Goal: Submit feedback/report problem: Submit feedback/report problem

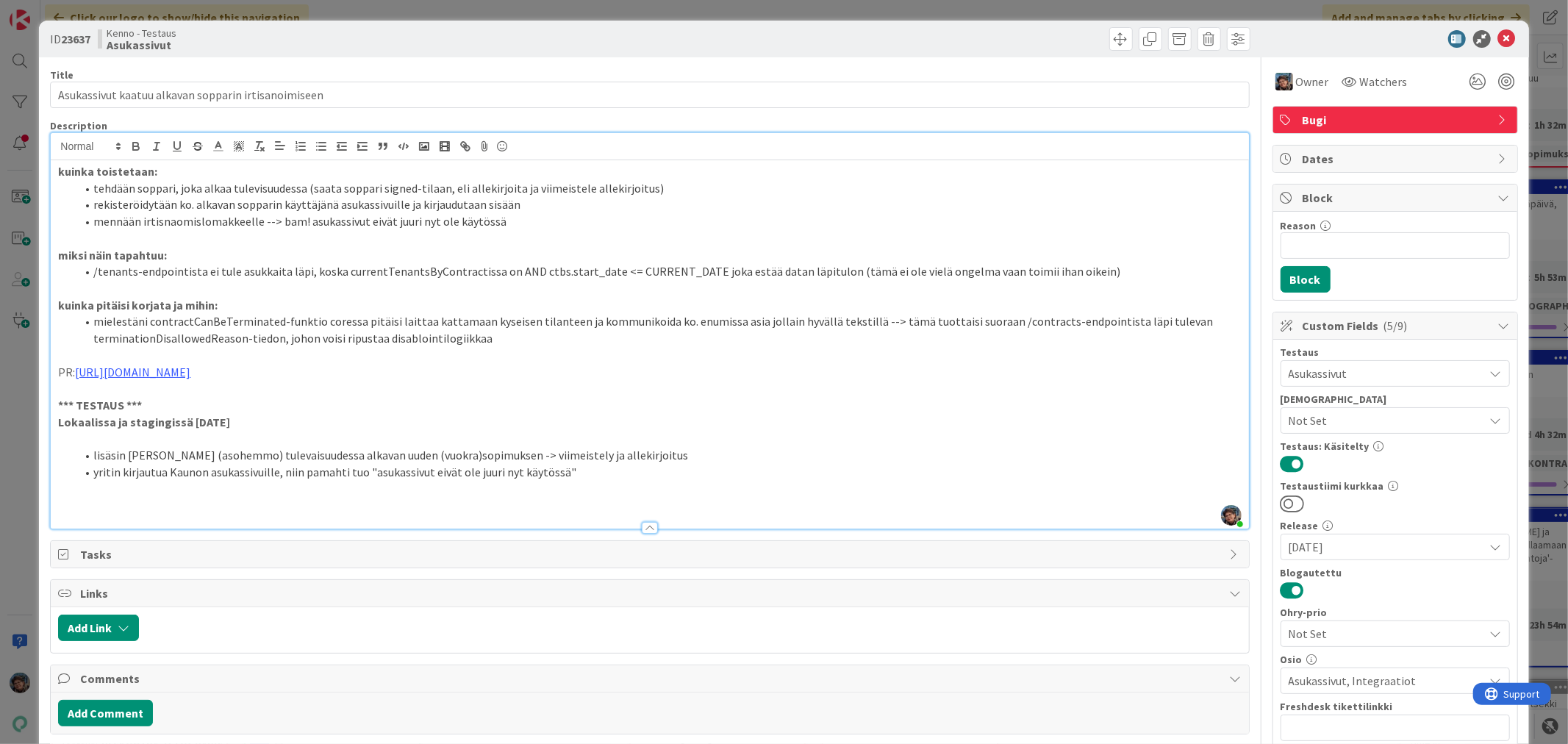
scroll to position [230, 0]
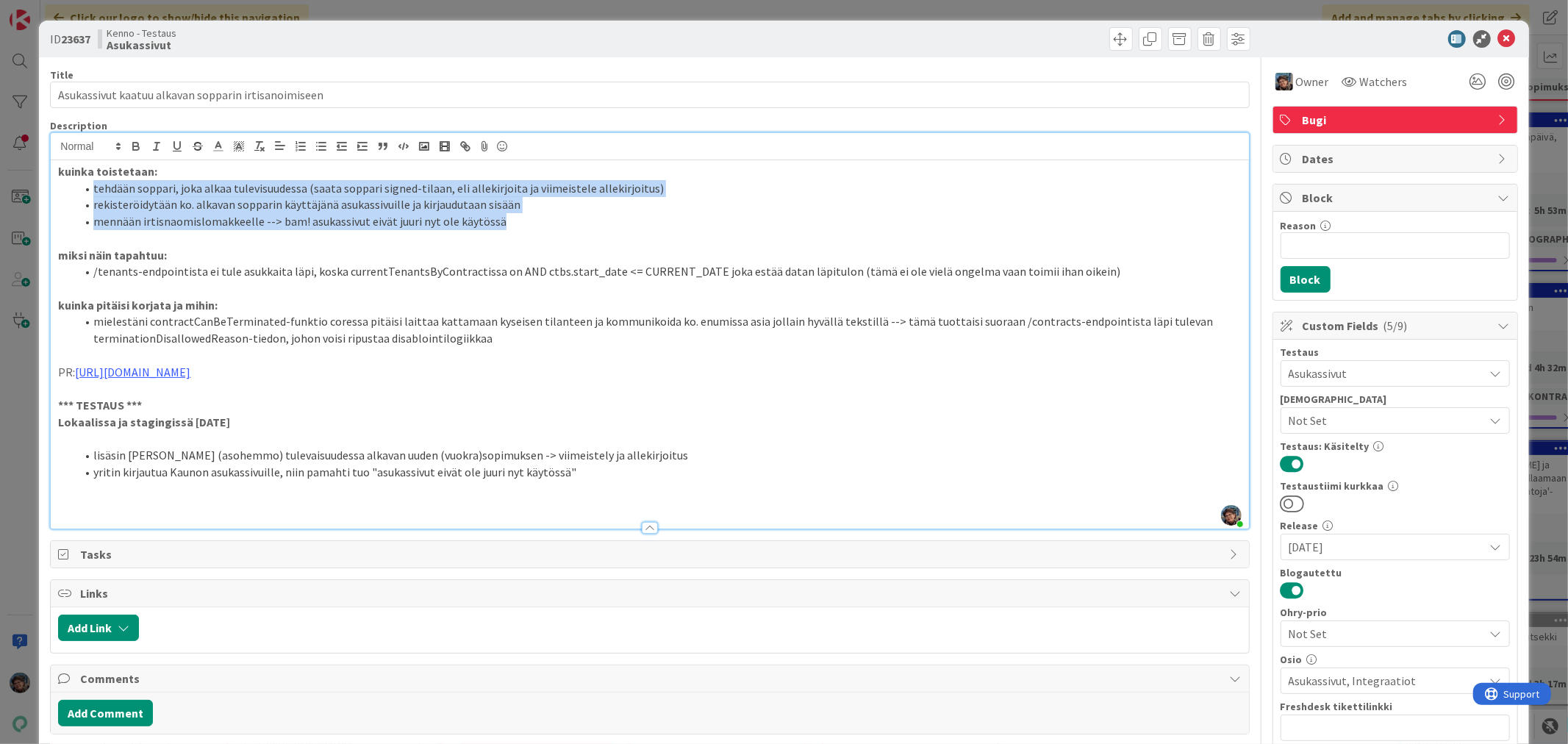
drag, startPoint x: 93, startPoint y: 189, endPoint x: 533, endPoint y: 225, distance: 441.5
click at [533, 225] on ol "tehdään soppari, joka alkaa tulevisuudessa (saata soppari signed-tilaan, eli al…" at bounding box center [648, 205] width 1182 height 50
copy ol "tehdään soppari, joka alkaa tulevisuudessa (saata soppari signed-tilaan, eli al…"
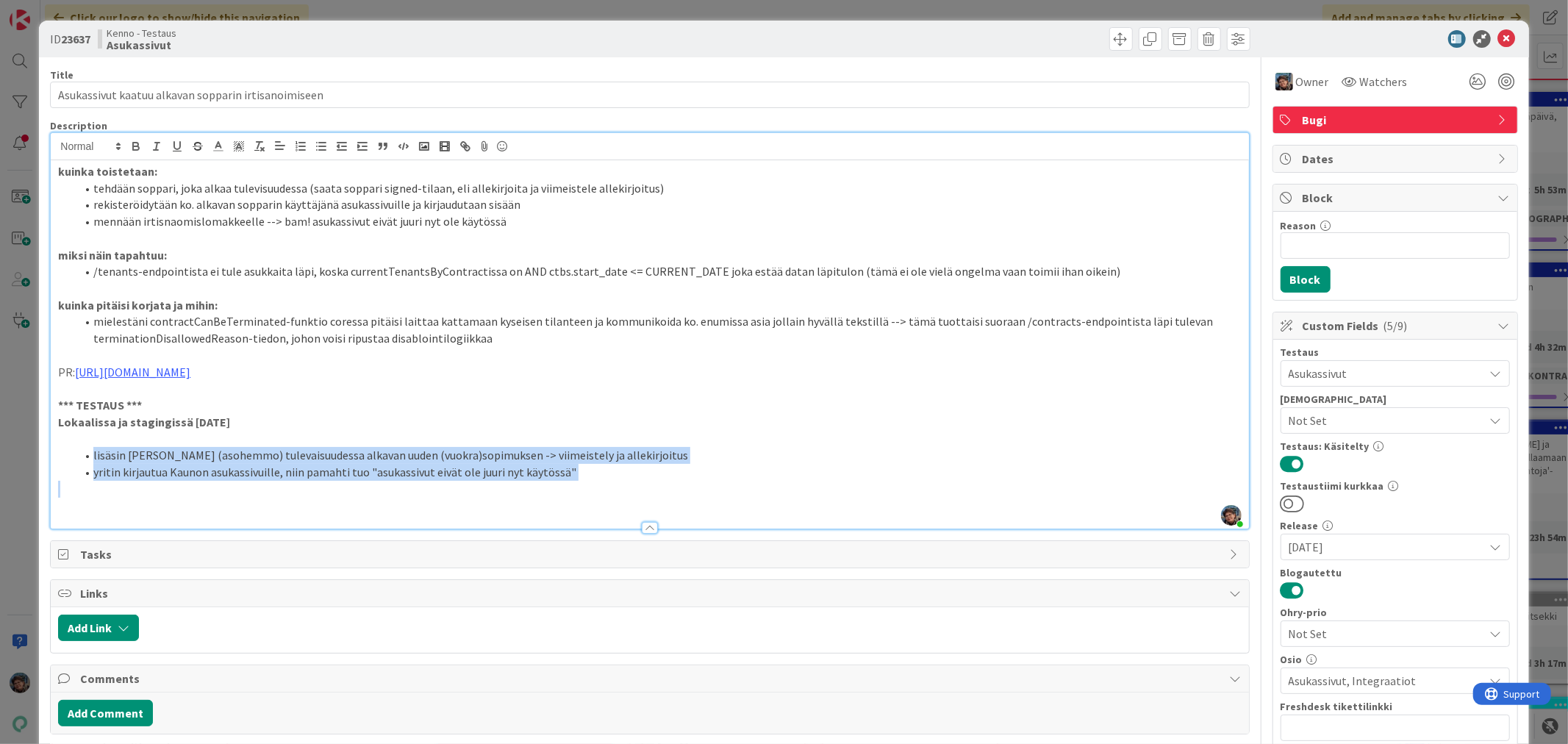
drag, startPoint x: 93, startPoint y: 454, endPoint x: 776, endPoint y: 487, distance: 683.8
click at [776, 487] on div "kuinka toistetaan: tehdään soppari, joka alkaa tulevisuudessa (saata soppari si…" at bounding box center [649, 344] width 1197 height 368
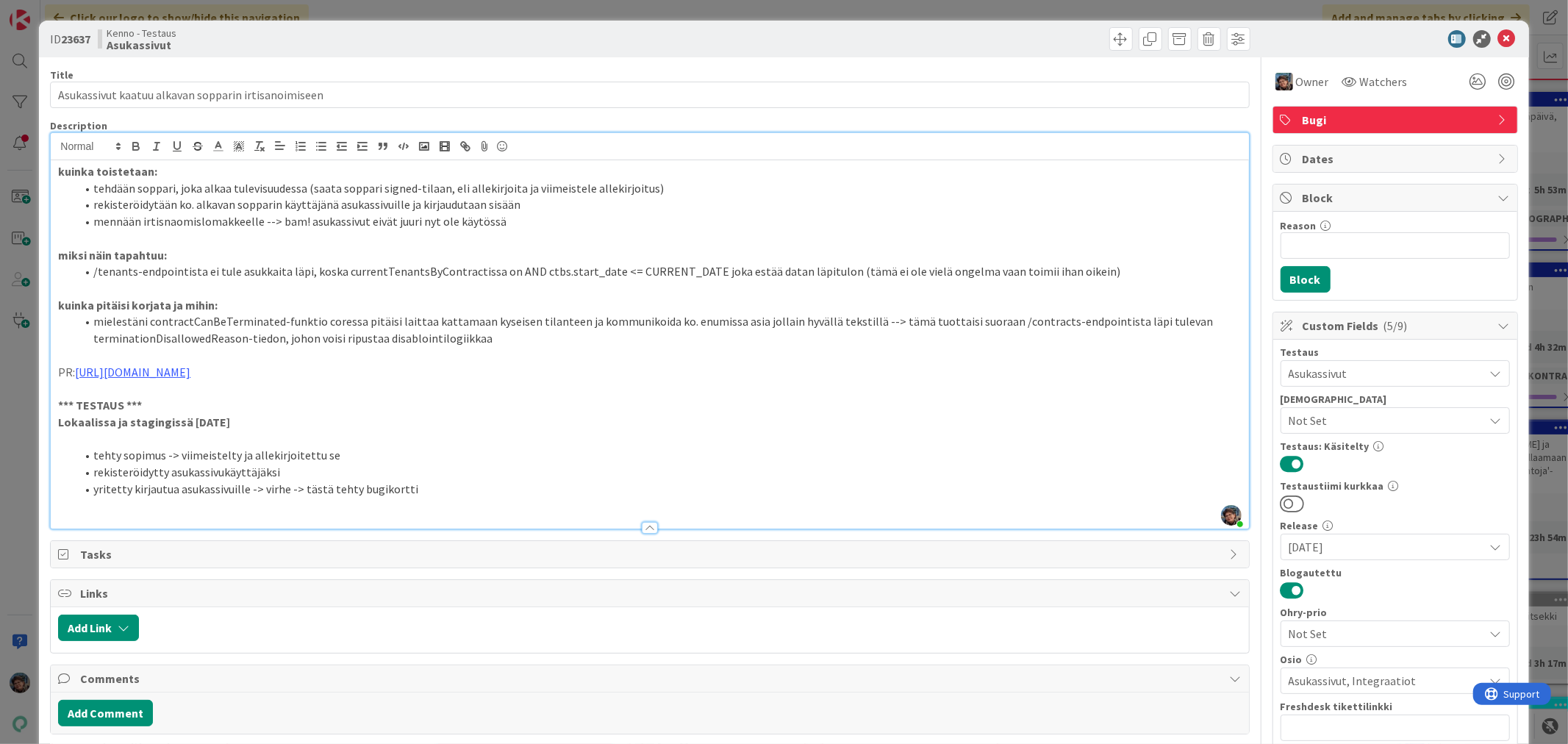
click at [284, 490] on li "yritetty kirjautua asukassivuille -> virhe -> tästä tehty bugikortti" at bounding box center [658, 489] width 1165 height 17
click at [1282, 282] on button "Block" at bounding box center [1305, 279] width 50 height 27
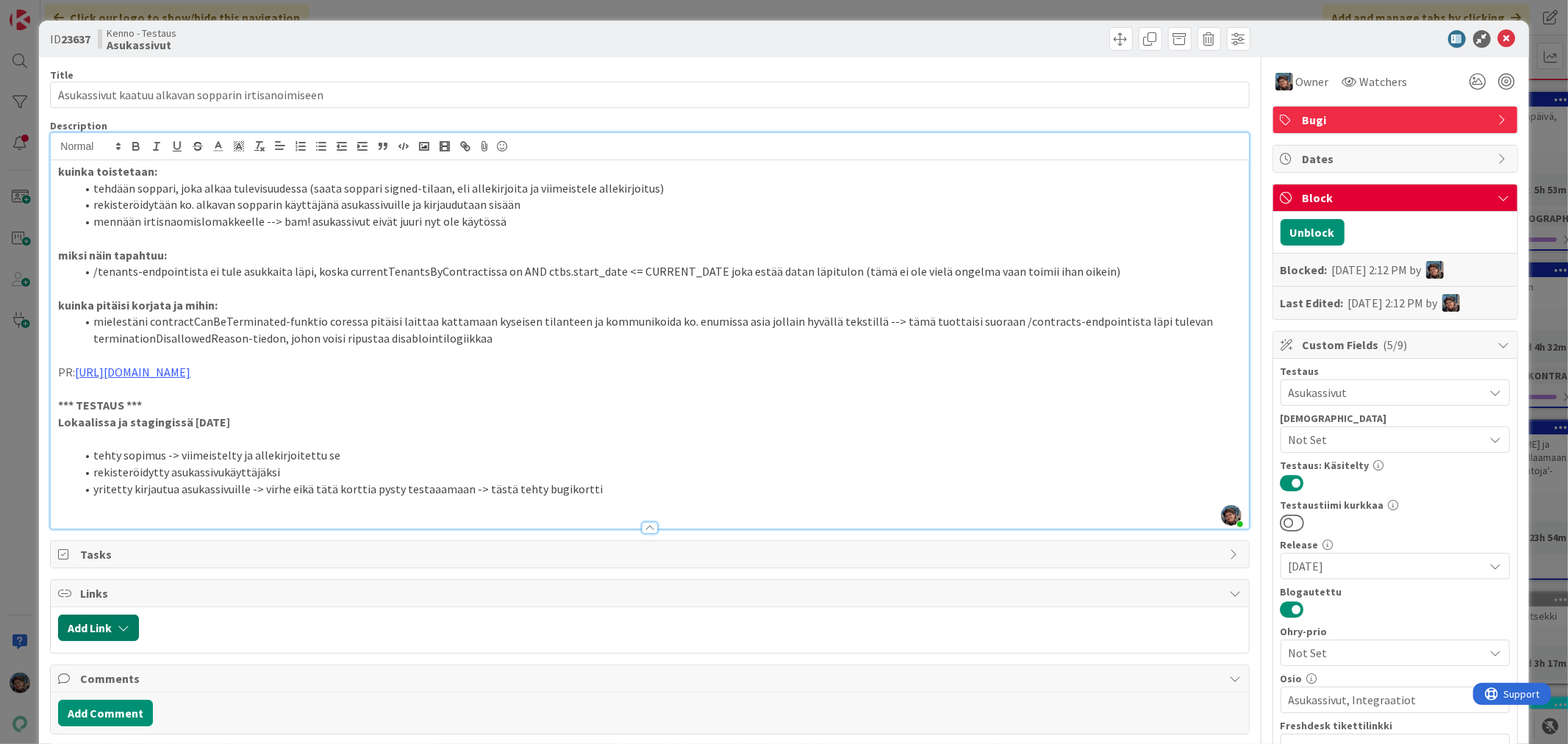
click at [99, 626] on button "Add Link" at bounding box center [98, 627] width 80 height 27
click at [131, 594] on input "text" at bounding box center [168, 592] width 206 height 27
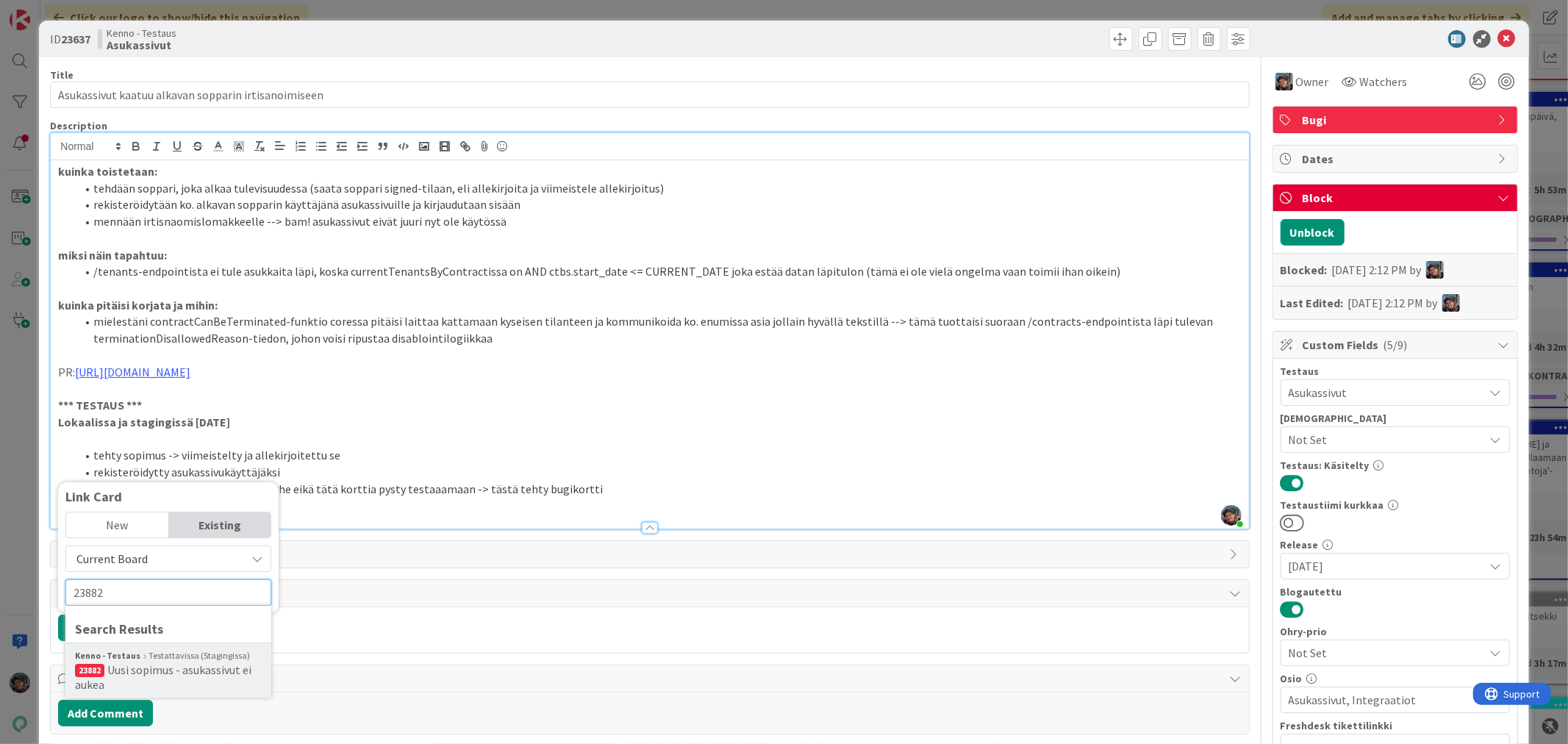
type input "23882"
click at [142, 666] on span "Uusi sopimus - asukassivut ei aukea" at bounding box center [163, 676] width 176 height 30
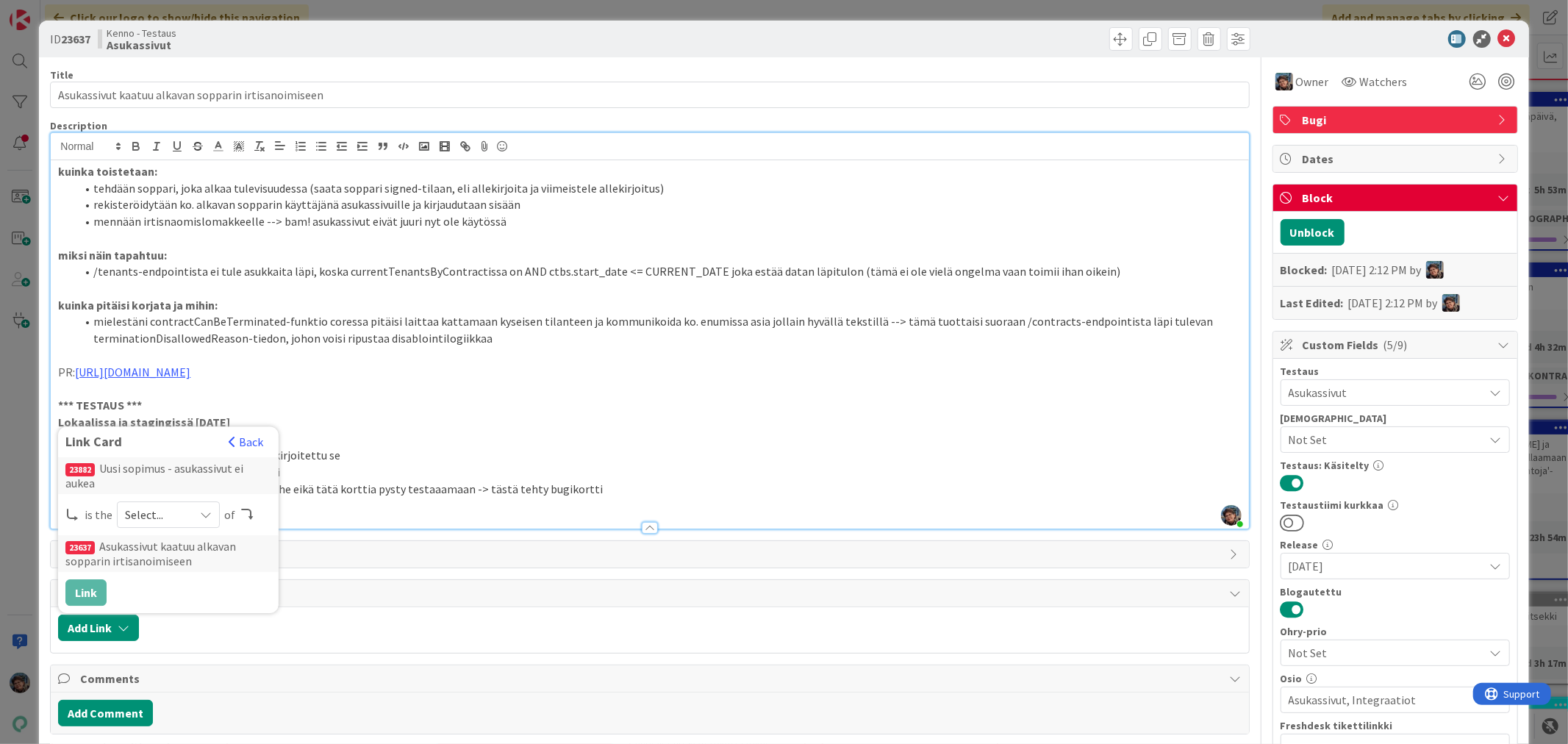
click at [202, 515] on icon at bounding box center [205, 514] width 11 height 11
click at [174, 629] on span "successor" at bounding box center [246, 628] width 166 height 22
click at [77, 586] on button "Link" at bounding box center [86, 592] width 41 height 27
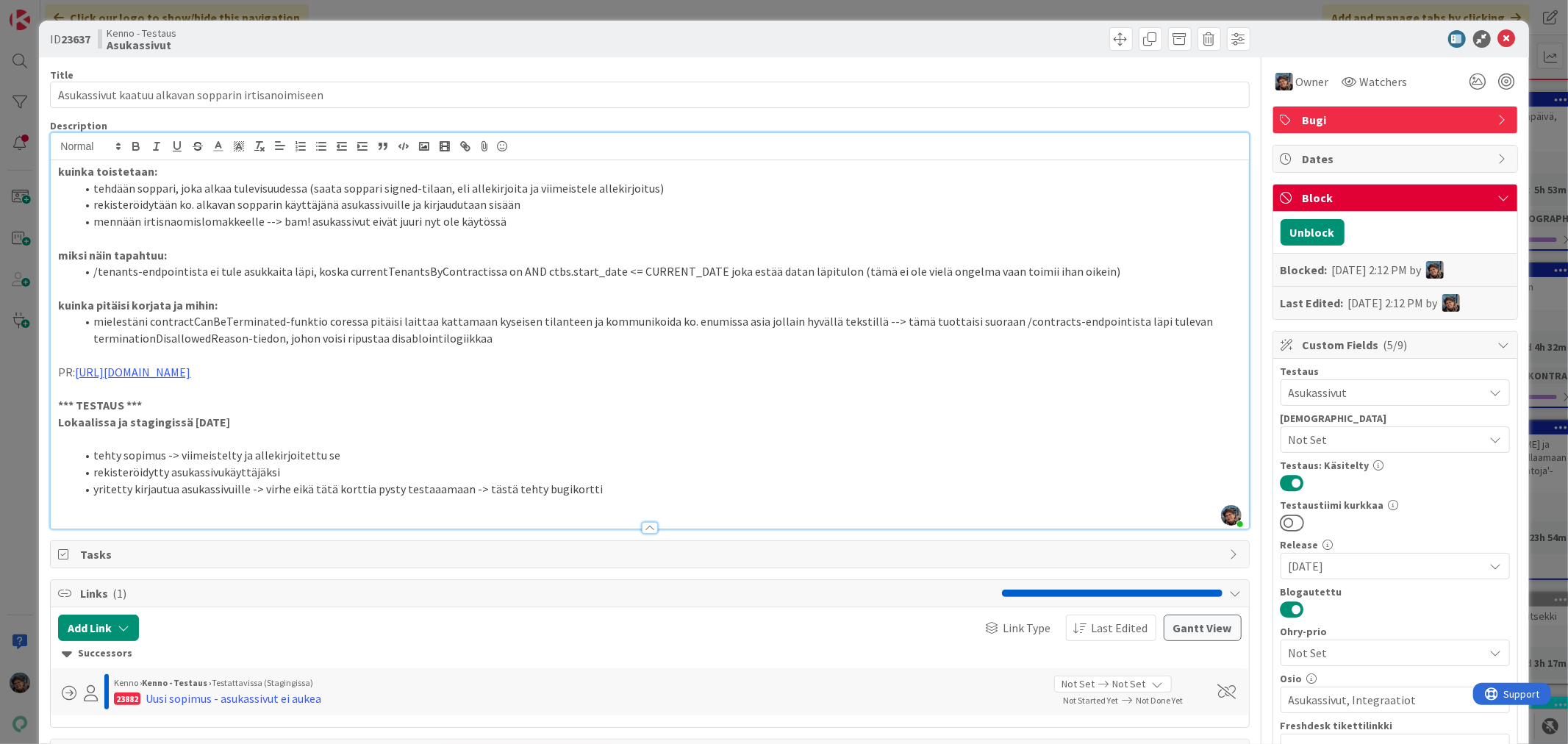
scroll to position [269, 0]
click at [1498, 35] on icon at bounding box center [1506, 39] width 17 height 17
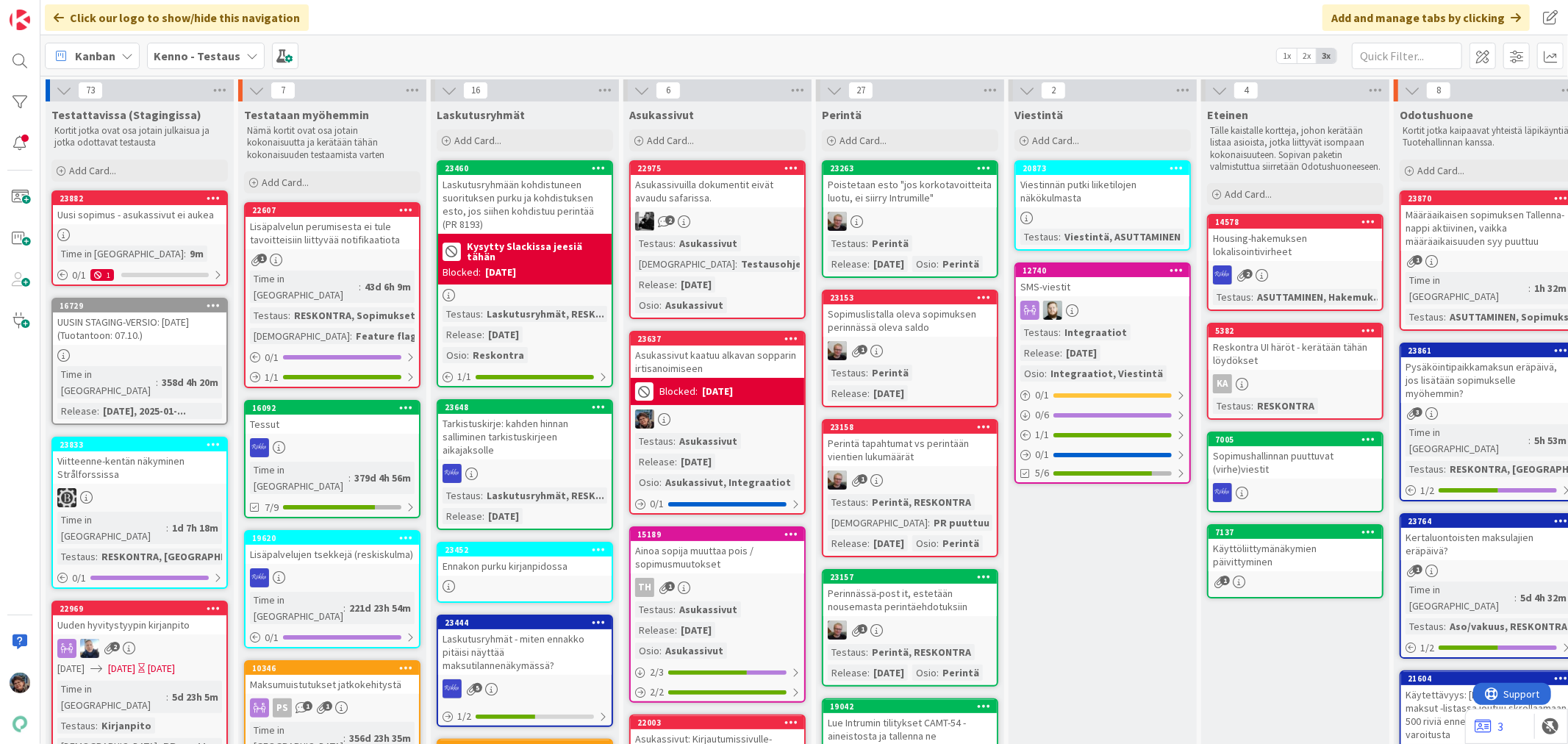
click at [733, 397] on div "[DATE]" at bounding box center [717, 391] width 31 height 15
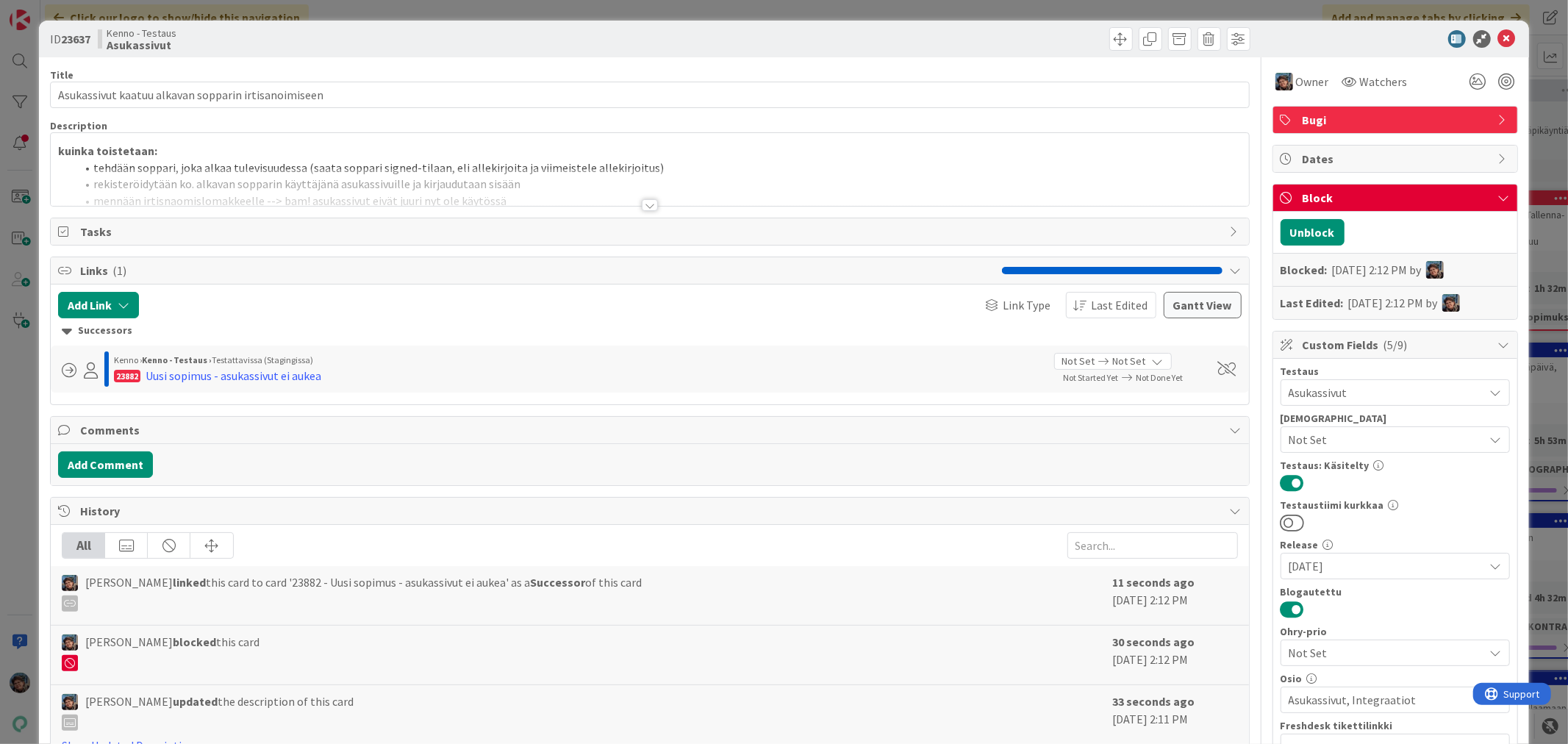
click at [642, 208] on div at bounding box center [649, 204] width 16 height 11
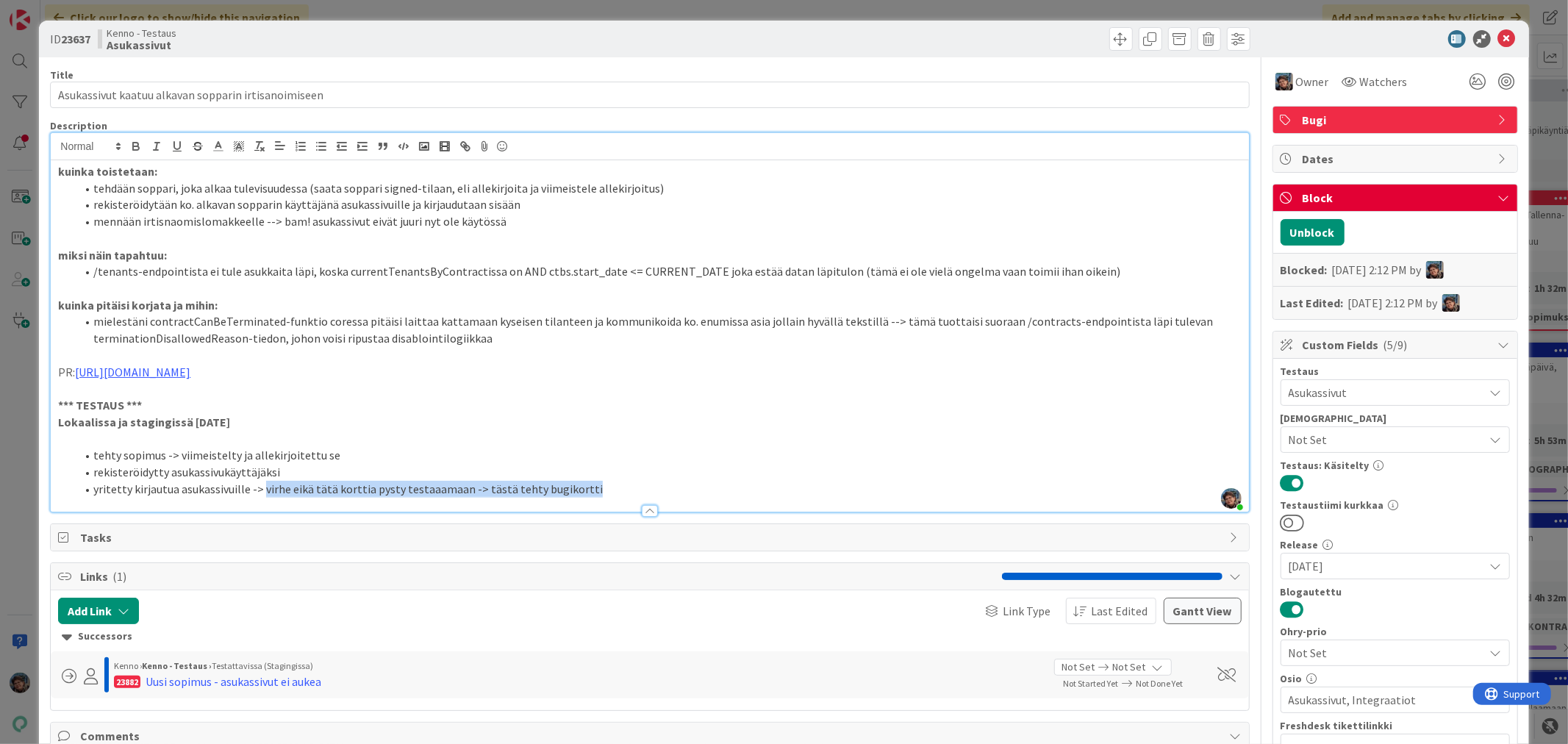
drag, startPoint x: 261, startPoint y: 489, endPoint x: 585, endPoint y: 485, distance: 324.0
click at [585, 485] on li "yritetty kirjautua asukassivuille -> virhe eikä tätä korttia pysty testaaamaan …" at bounding box center [658, 489] width 1165 height 17
click at [134, 148] on icon "button" at bounding box center [135, 146] width 13 height 13
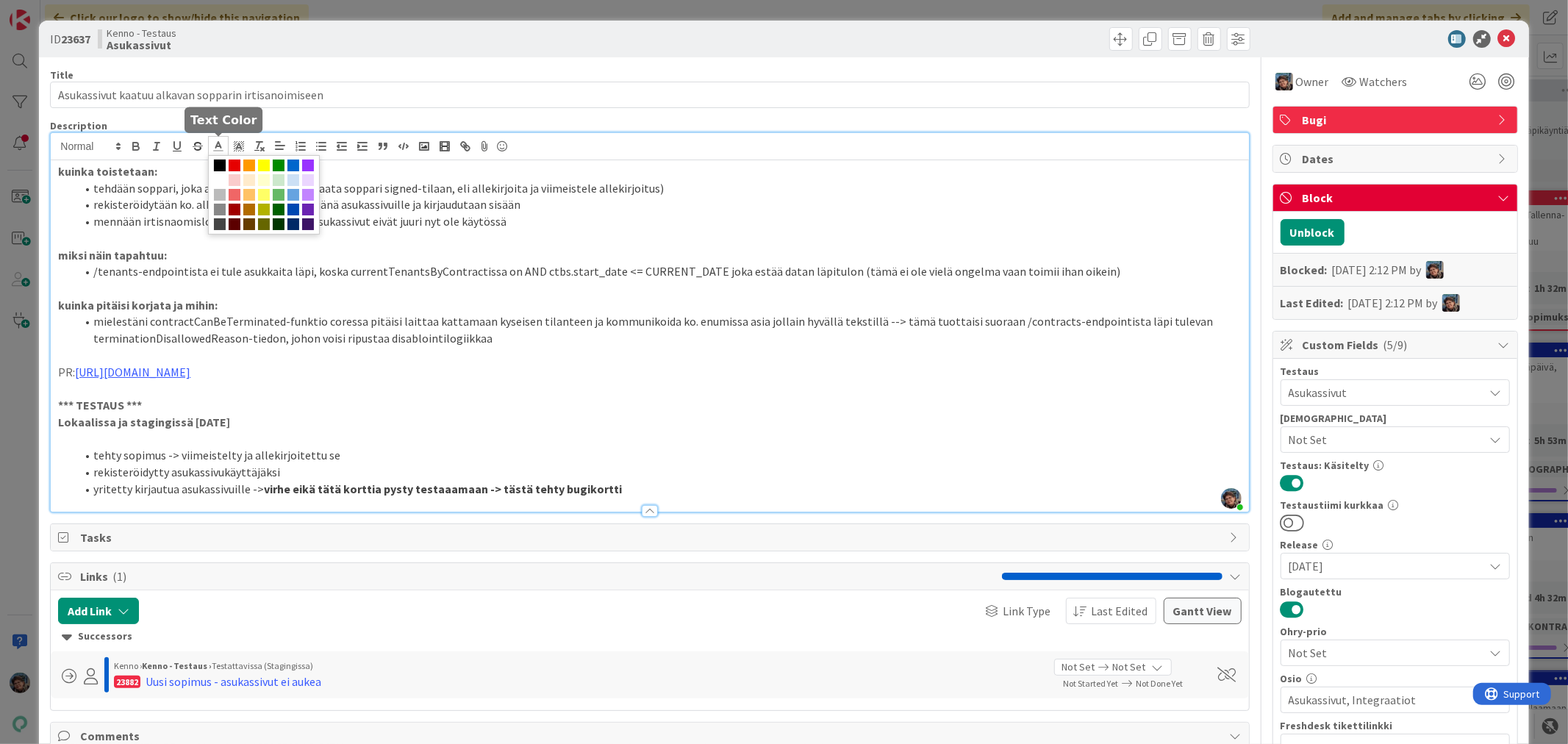
click at [218, 147] on icon at bounding box center [218, 146] width 13 height 13
click at [230, 162] on span at bounding box center [234, 165] width 11 height 11
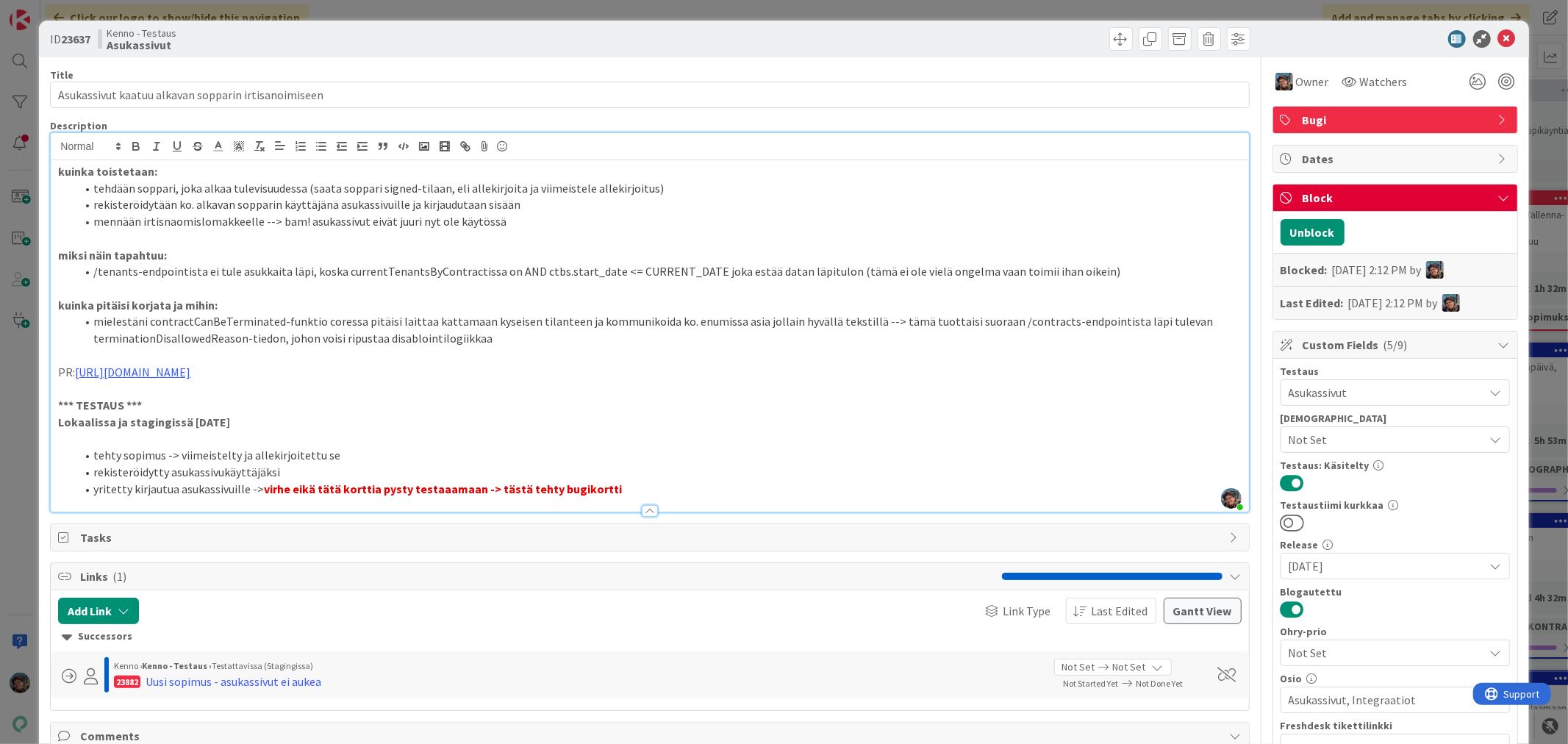
click at [510, 392] on p at bounding box center [648, 388] width 1182 height 17
click at [1498, 35] on icon at bounding box center [1506, 39] width 17 height 17
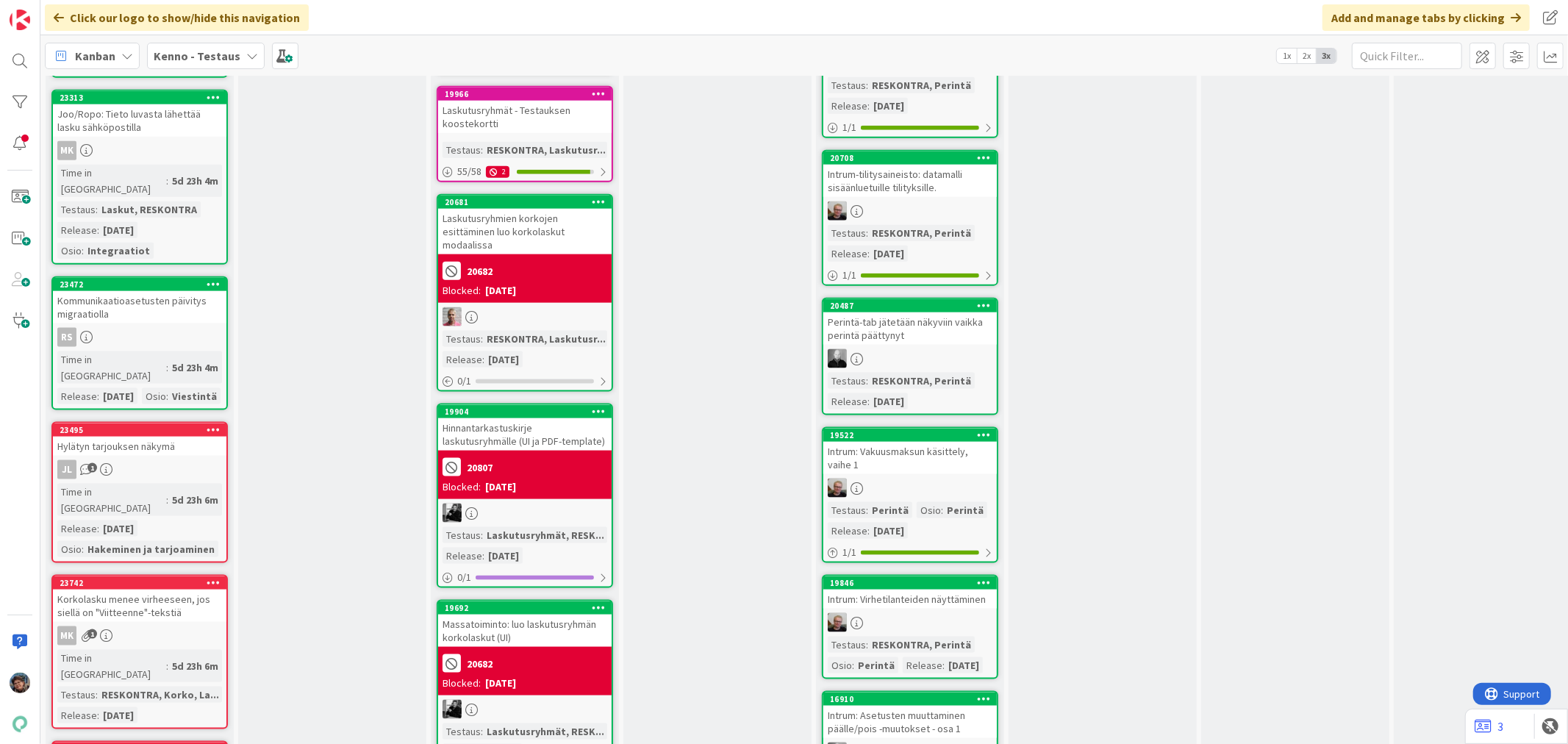
scroll to position [1551, 0]
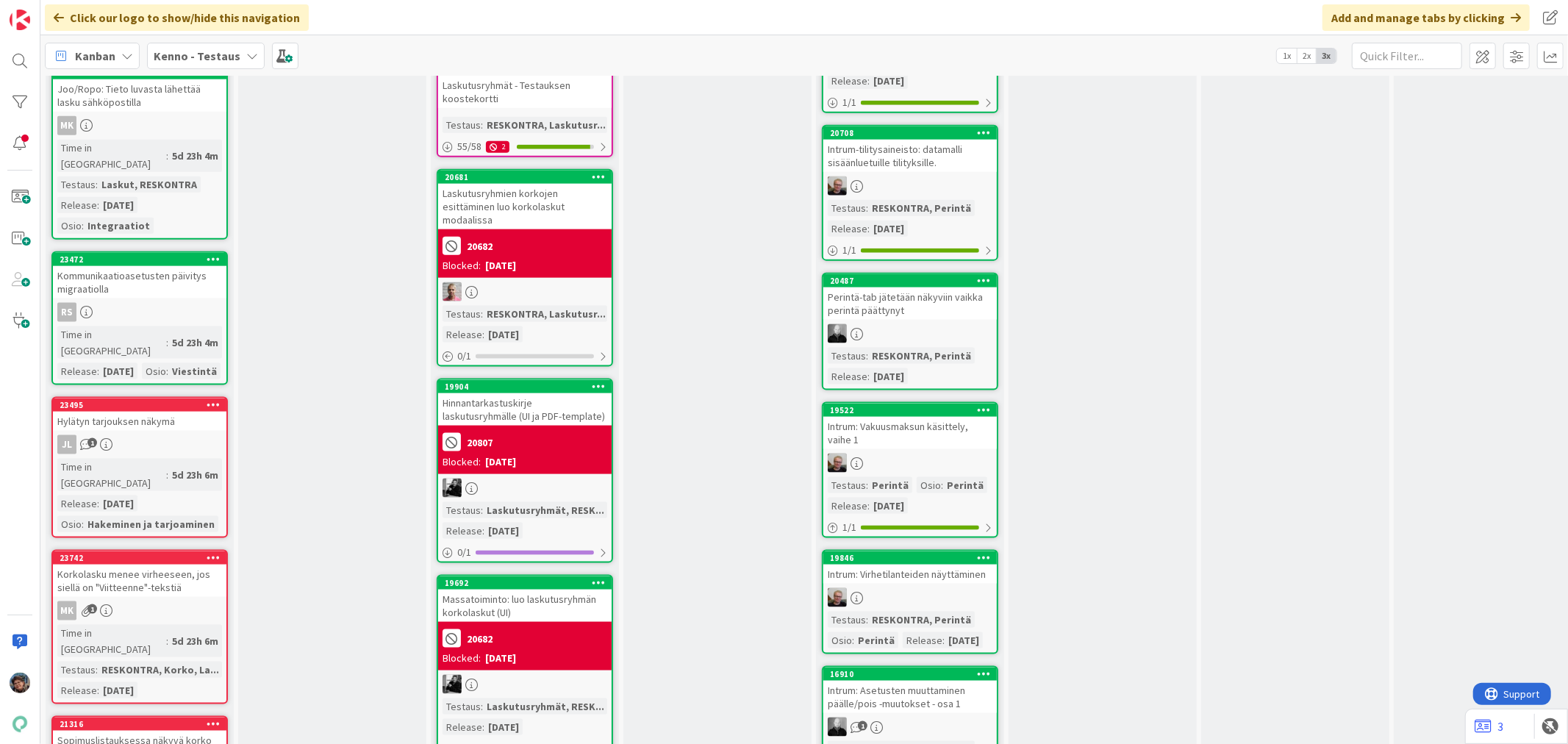
click at [159, 397] on div "23495 Hylätyn tarjouksen näkymä JL 1 Time in Column : 5d 23h 6m Release : 2025-…" at bounding box center [140, 468] width 176 height 141
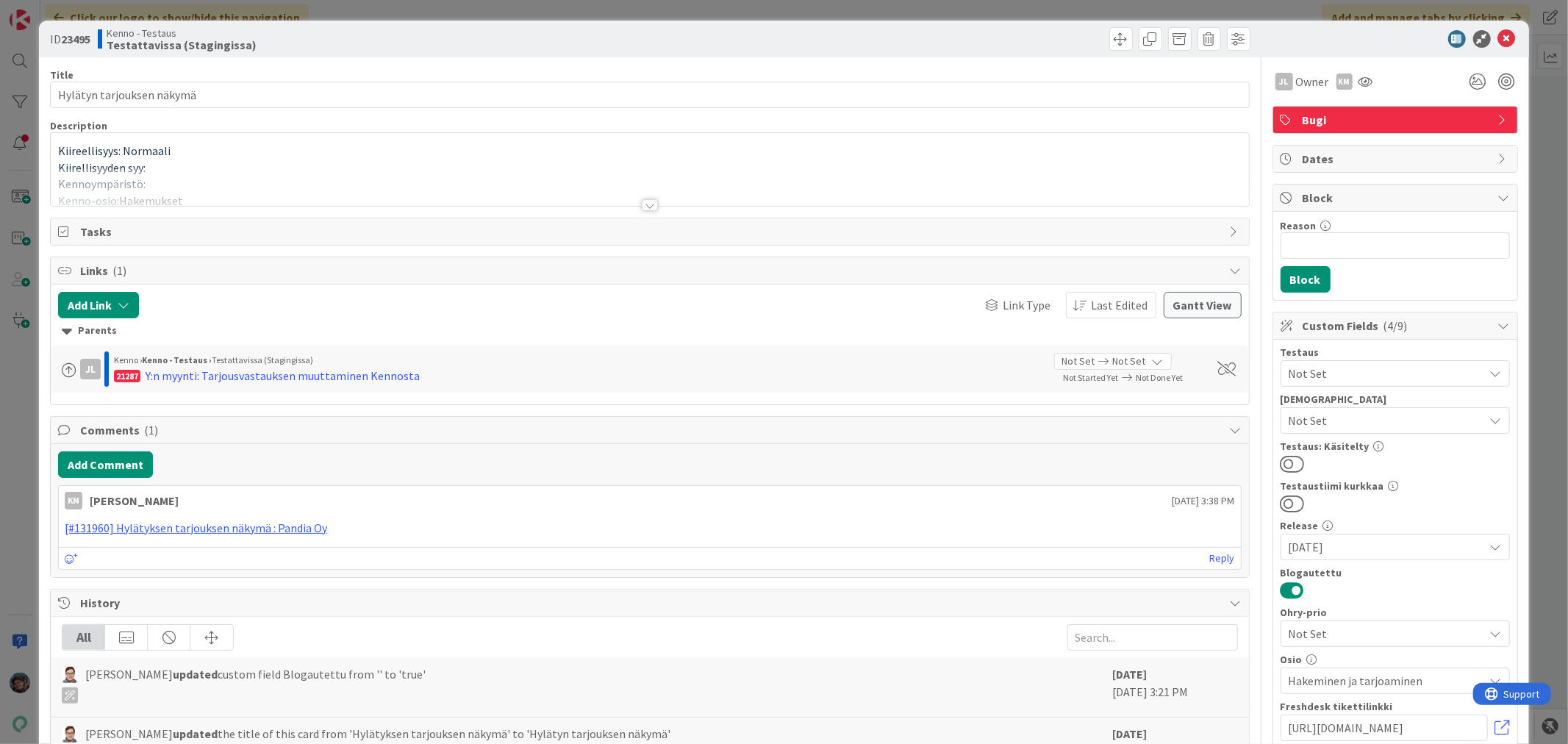
click at [642, 206] on div at bounding box center [649, 204] width 16 height 11
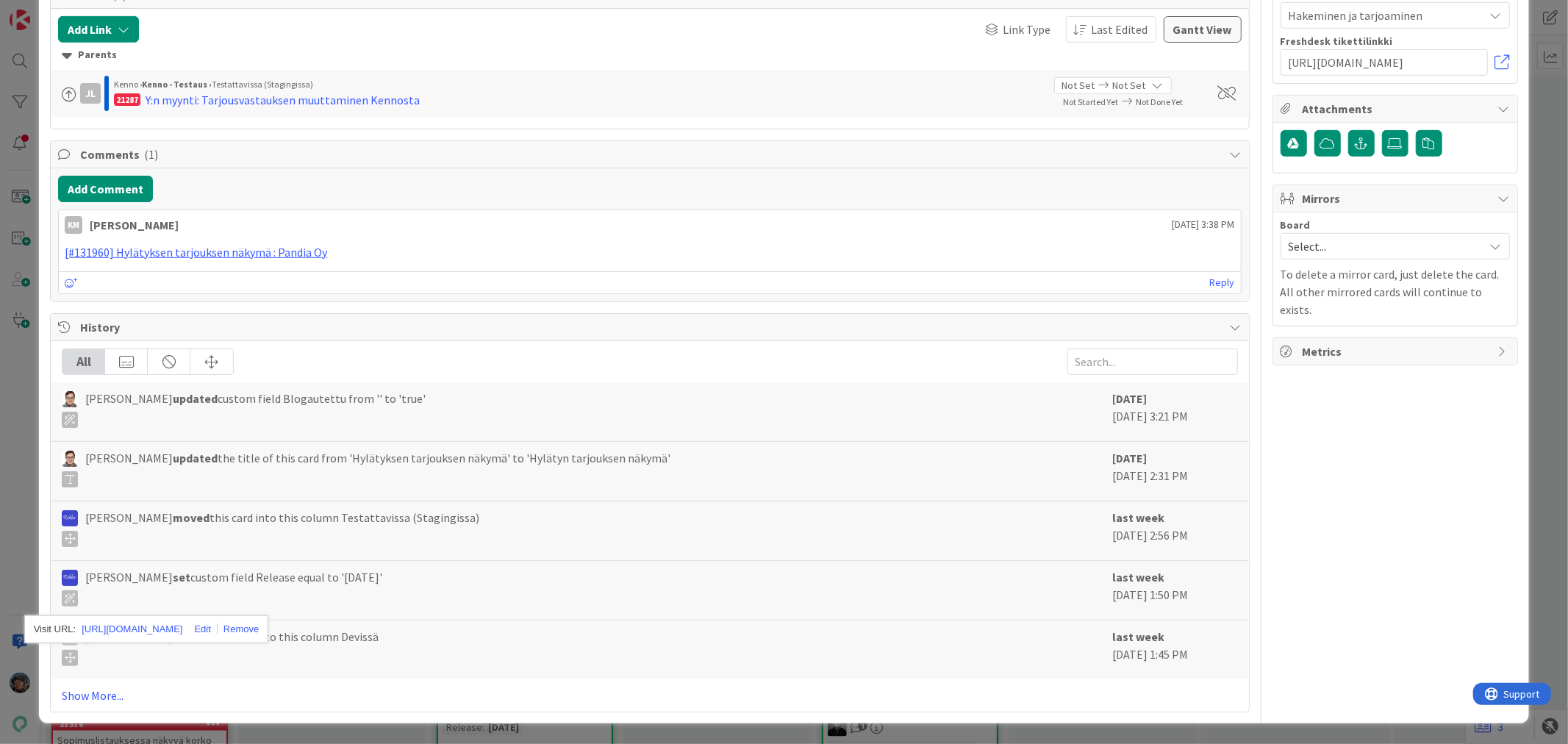
scroll to position [979, 0]
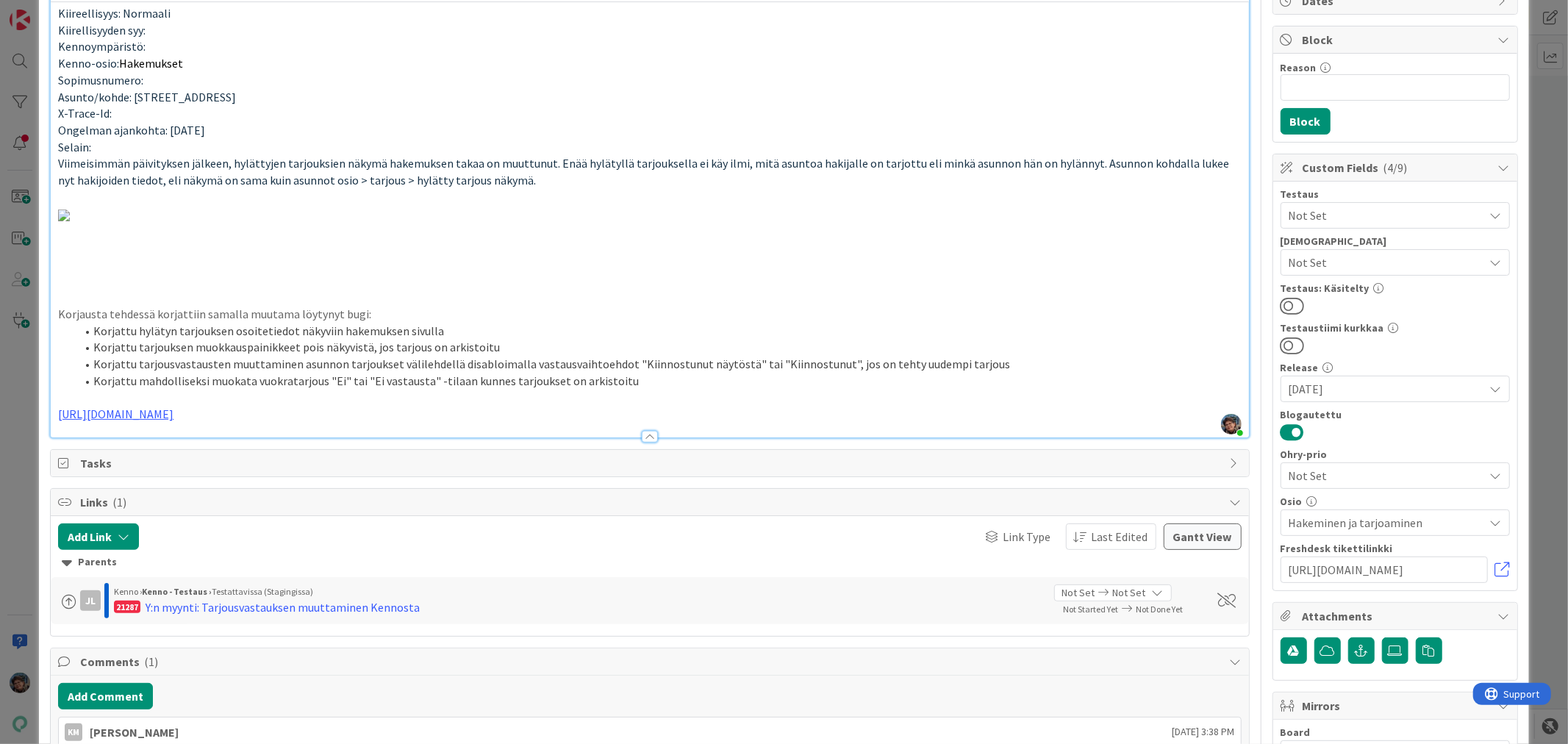
scroll to position [0, 0]
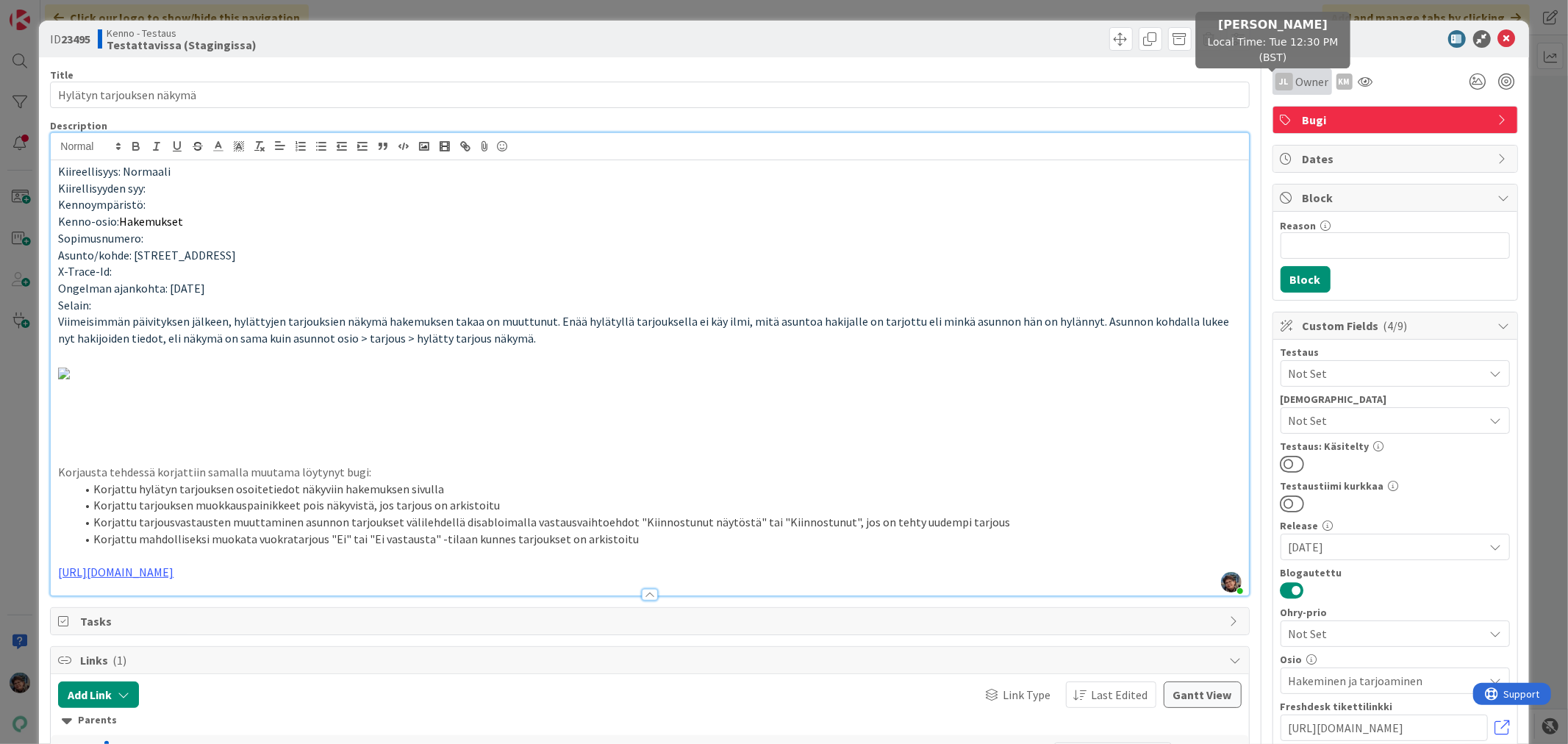
click at [1275, 85] on div "JL" at bounding box center [1283, 81] width 17 height 17
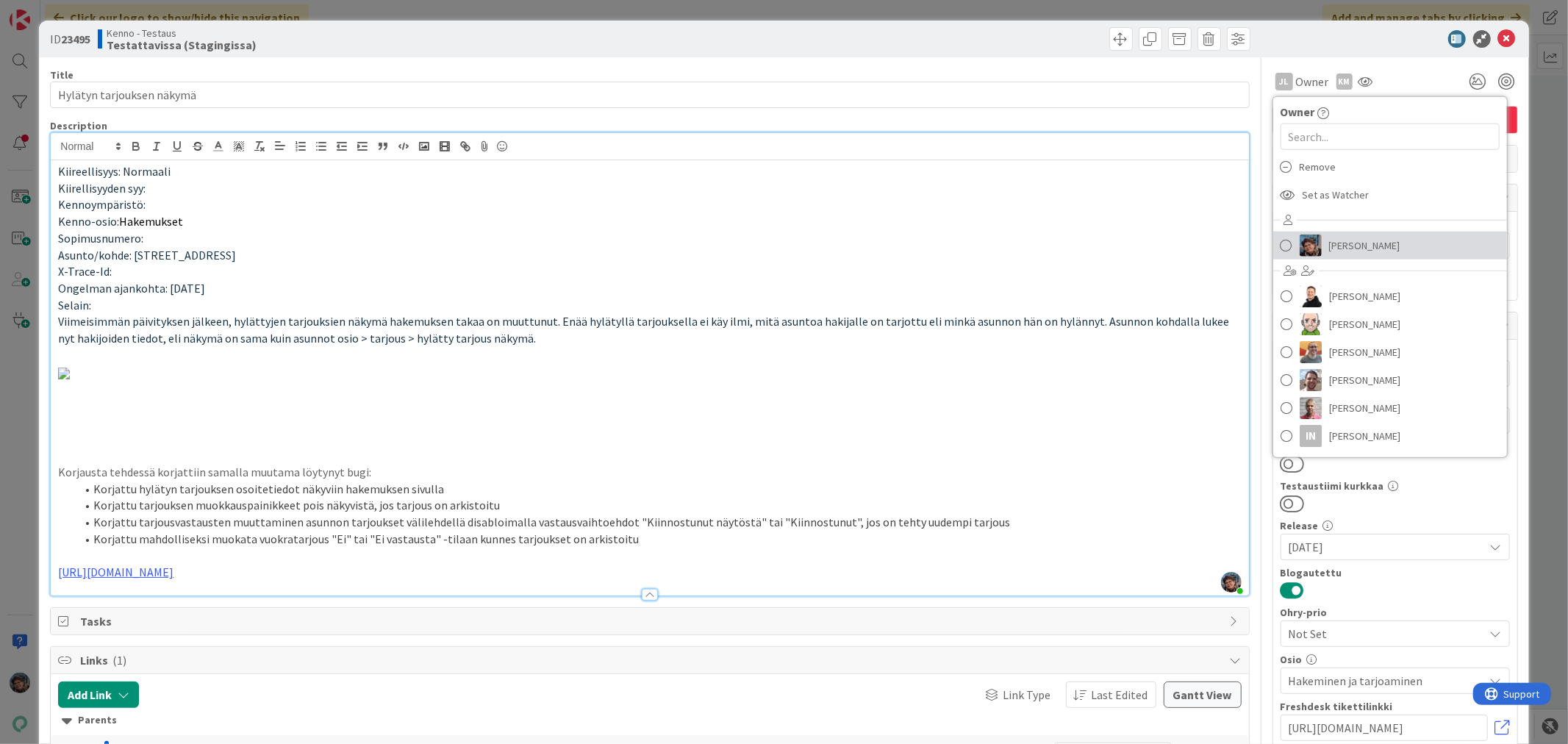
click at [1317, 243] on link "[PERSON_NAME]" at bounding box center [1390, 245] width 234 height 28
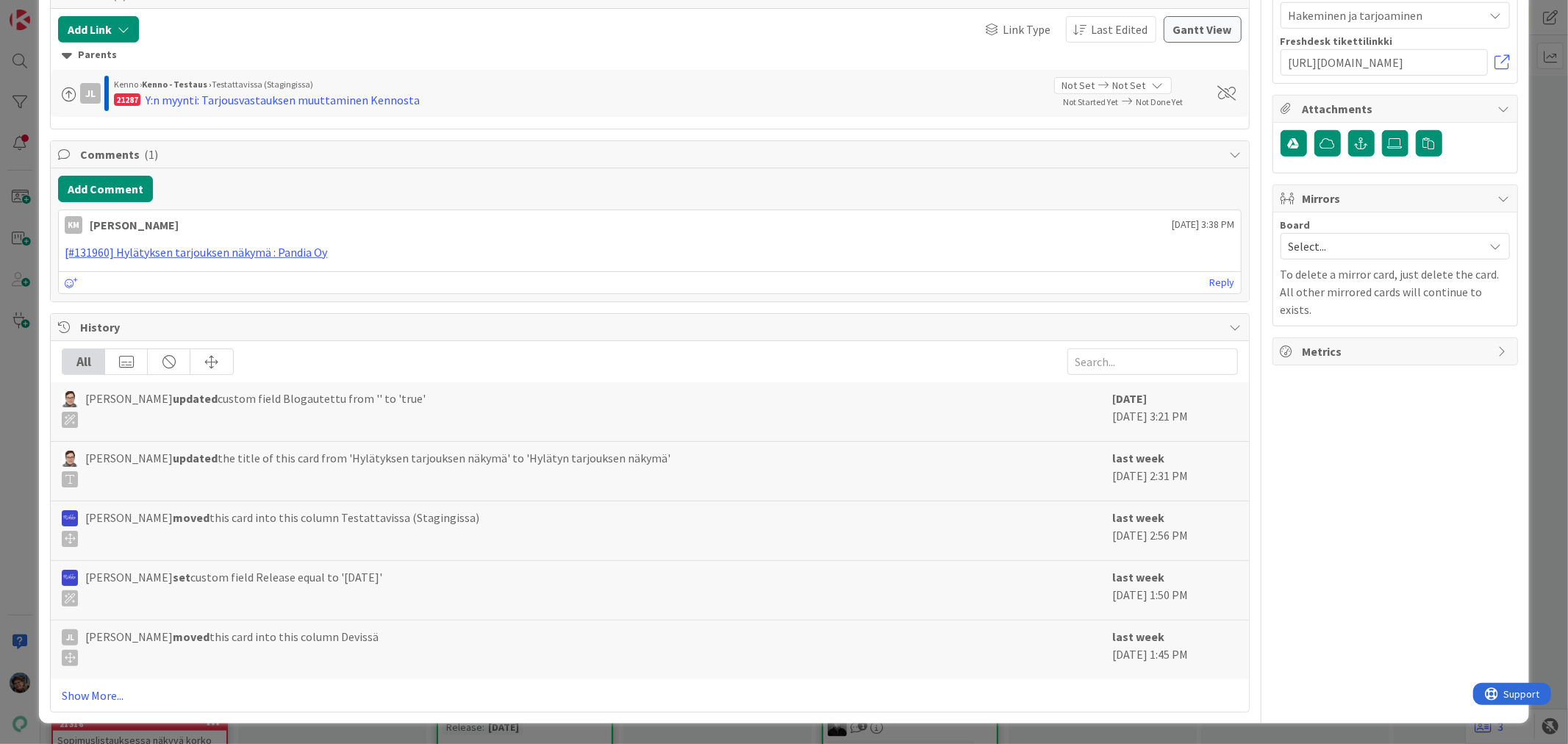
scroll to position [816, 0]
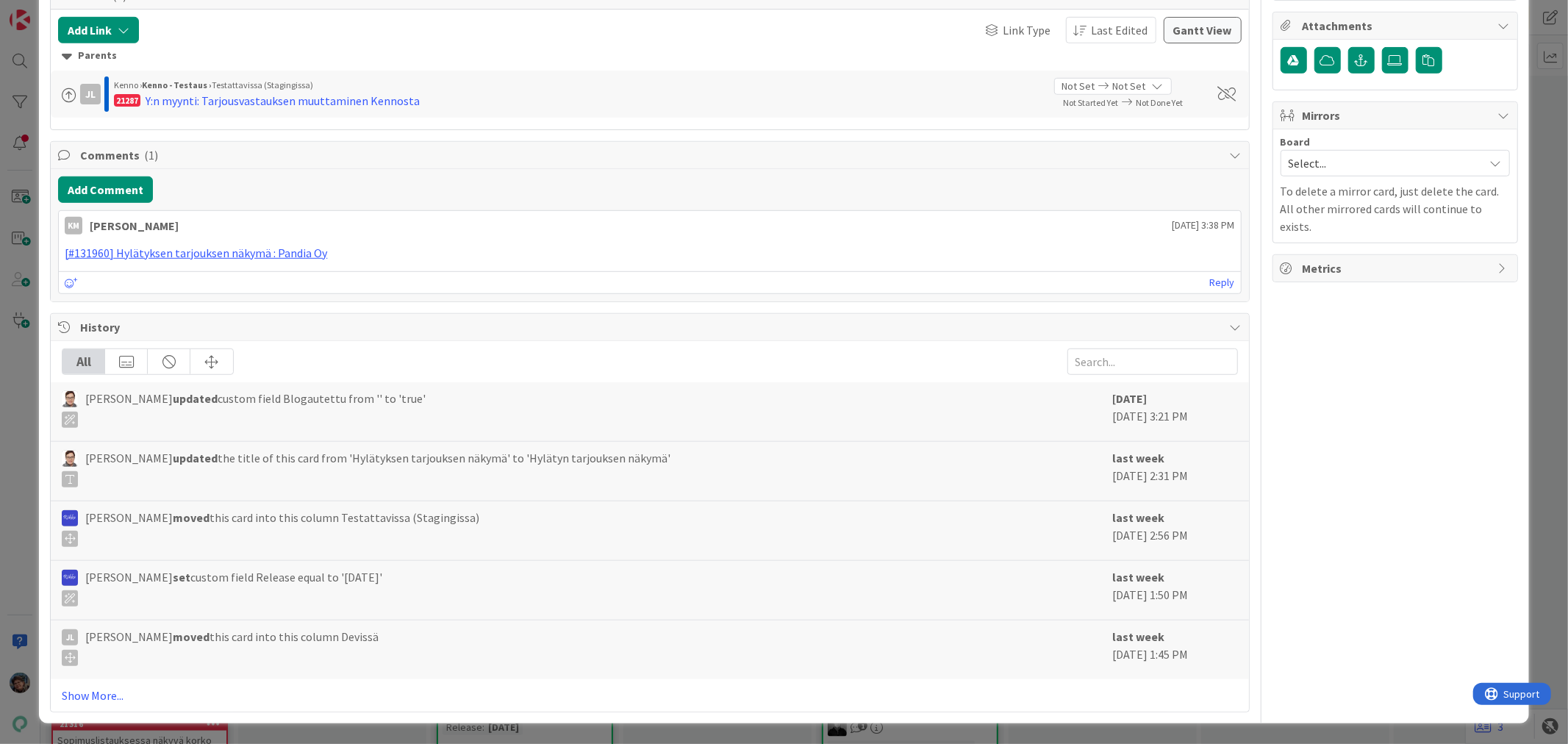
drag, startPoint x: 171, startPoint y: 494, endPoint x: 46, endPoint y: 474, distance: 126.6
drag, startPoint x: 94, startPoint y: 364, endPoint x: 1013, endPoint y: 398, distance: 919.6
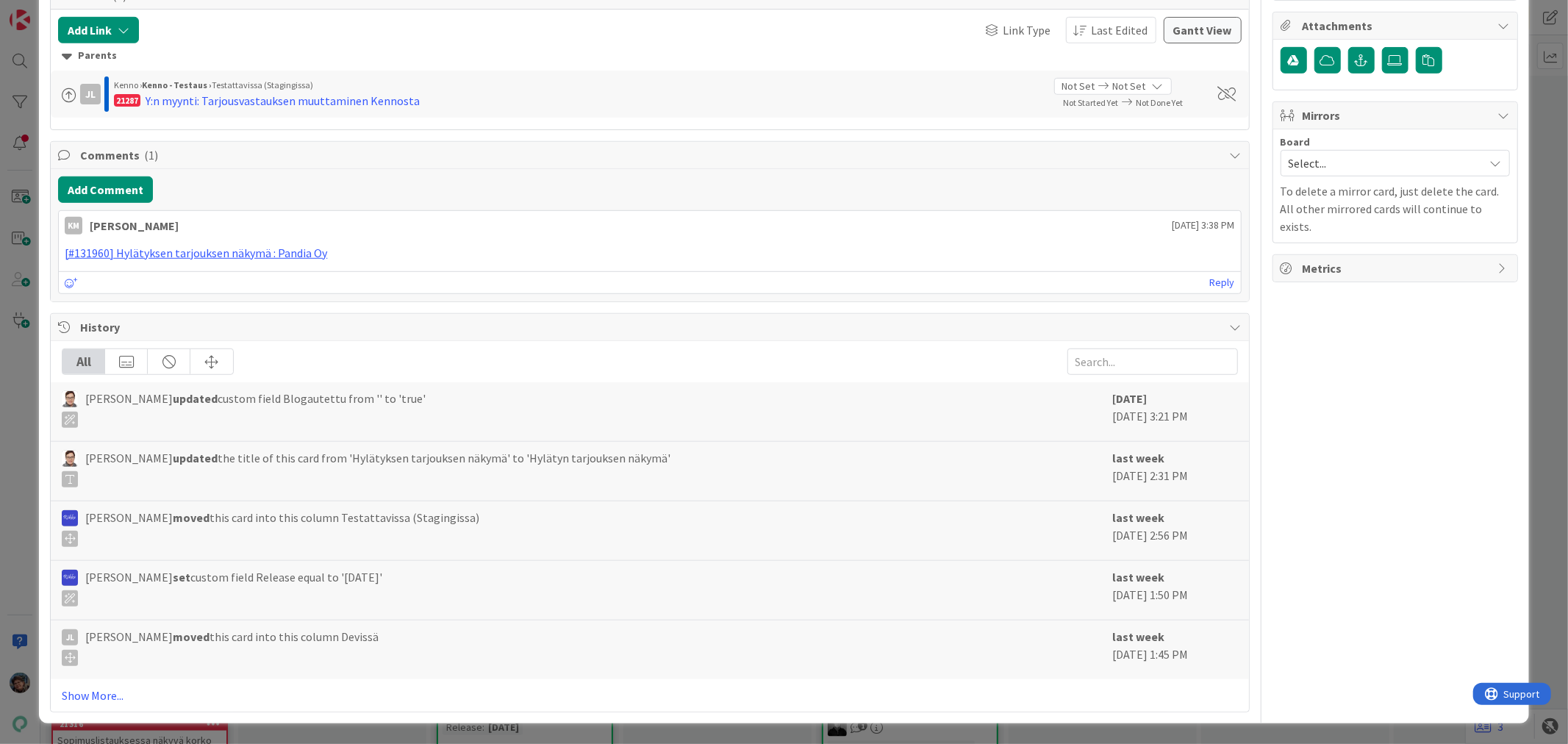
copy ol "Korjattu hylätyn tarjouksen osoitetiedot näkyviin hakemuksen sivulla Korjattu t…"
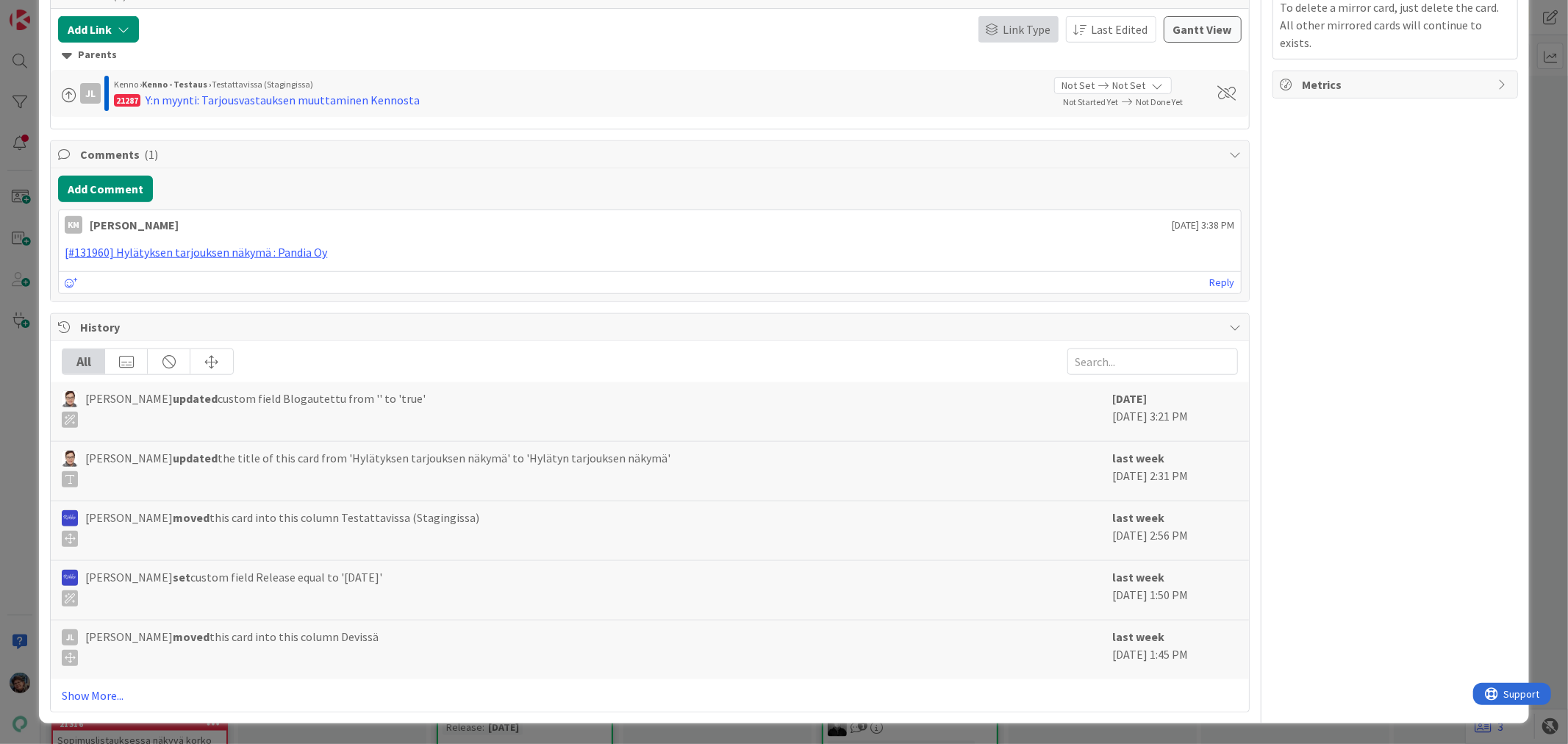
scroll to position [1061, 0]
drag, startPoint x: 78, startPoint y: 377, endPoint x: 111, endPoint y: 471, distance: 99.6
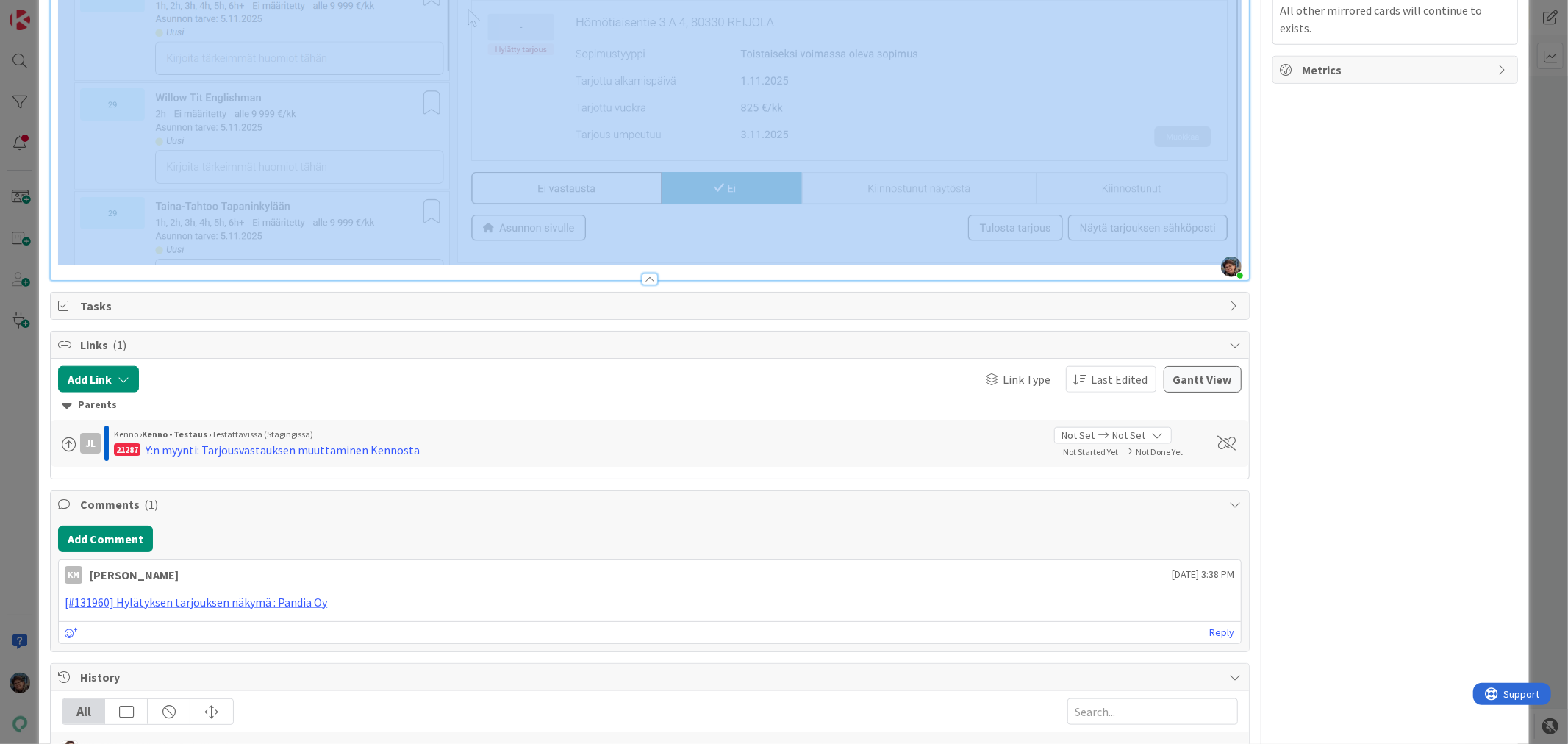
drag, startPoint x: 82, startPoint y: 307, endPoint x: 555, endPoint y: 699, distance: 614.3
drag, startPoint x: 573, startPoint y: 683, endPoint x: 576, endPoint y: 700, distance: 17.3
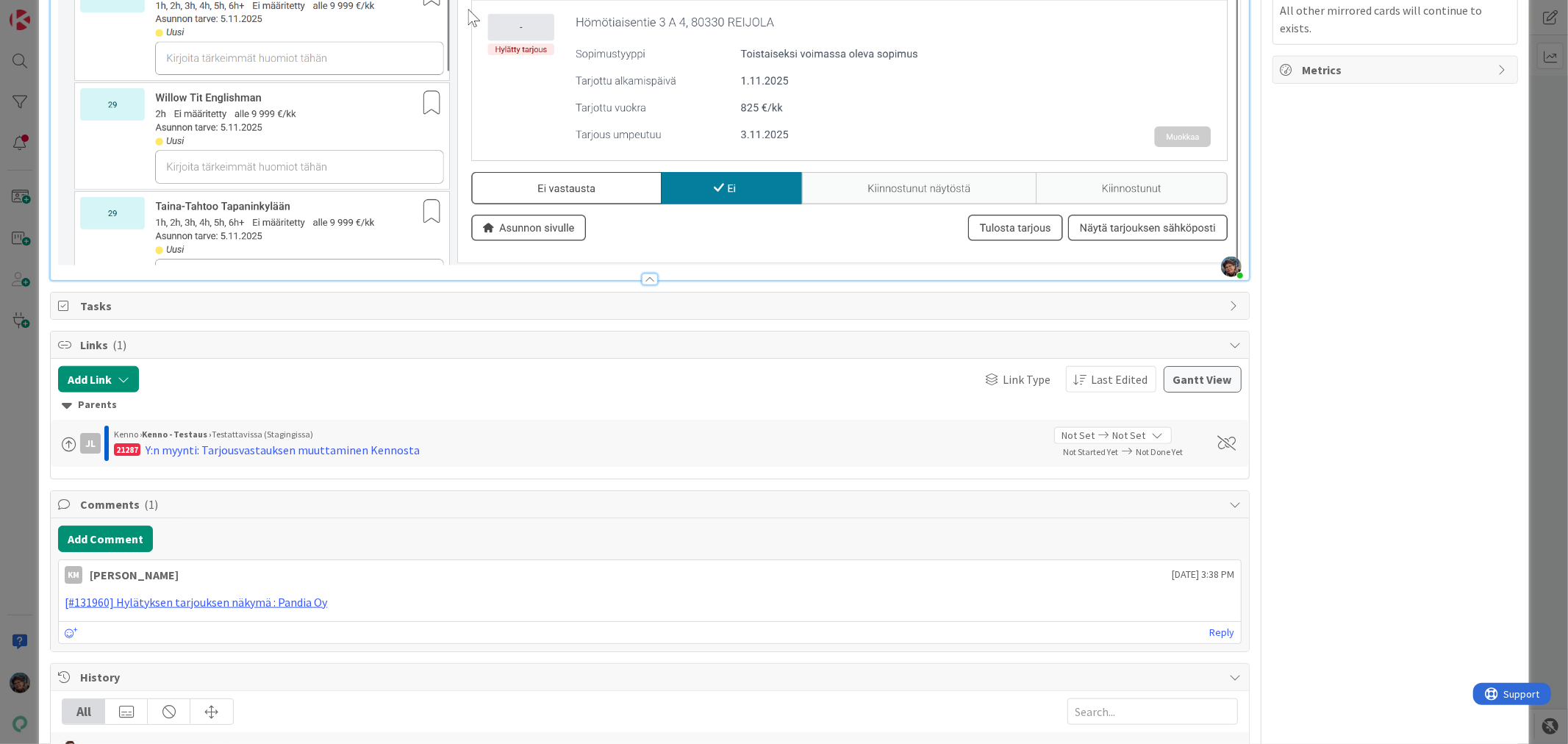
drag, startPoint x: 841, startPoint y: 550, endPoint x: 763, endPoint y: 652, distance: 128.4
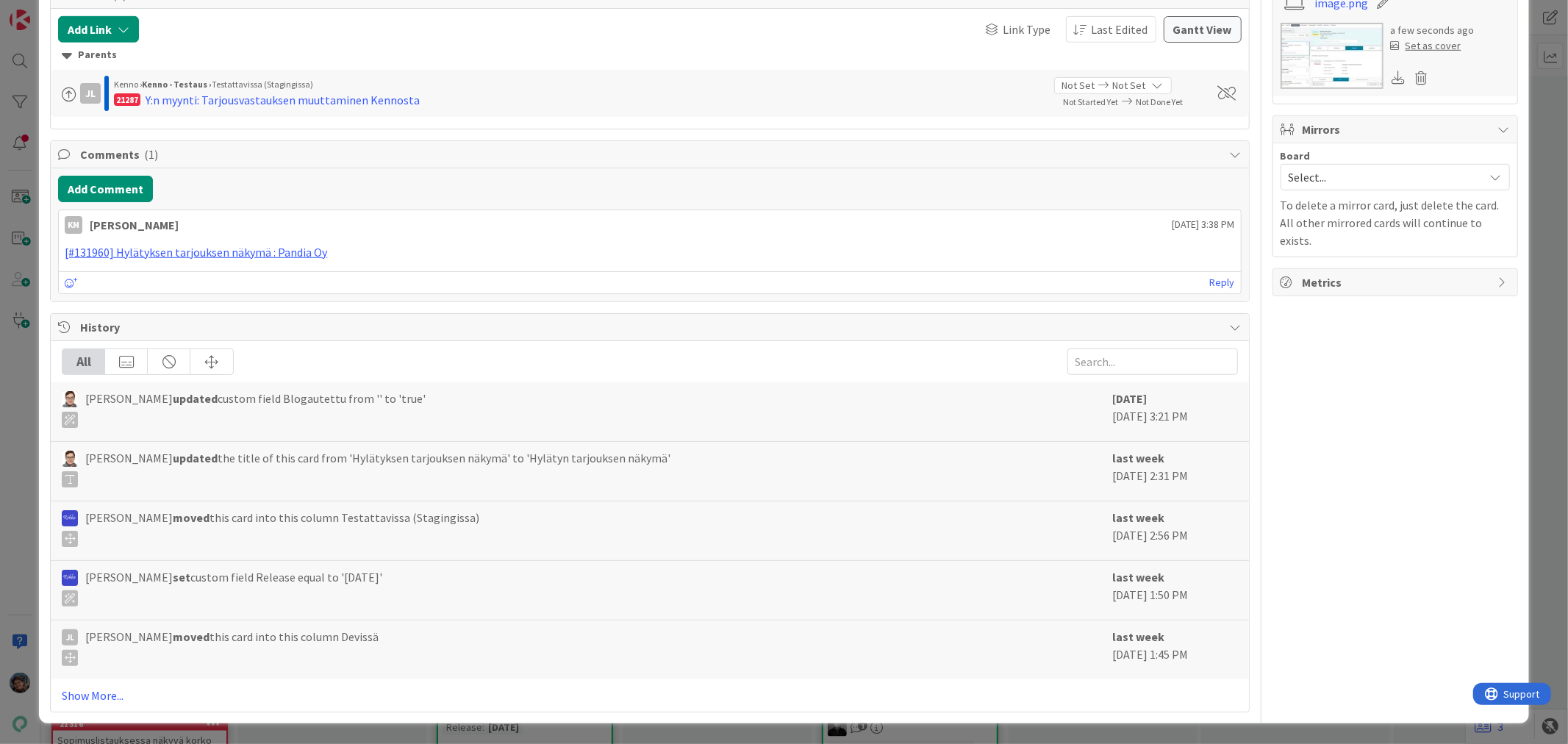
drag, startPoint x: 112, startPoint y: 316, endPoint x: 923, endPoint y: 362, distance: 812.3
drag, startPoint x: 1037, startPoint y: 355, endPoint x: 78, endPoint y: 316, distance: 959.8
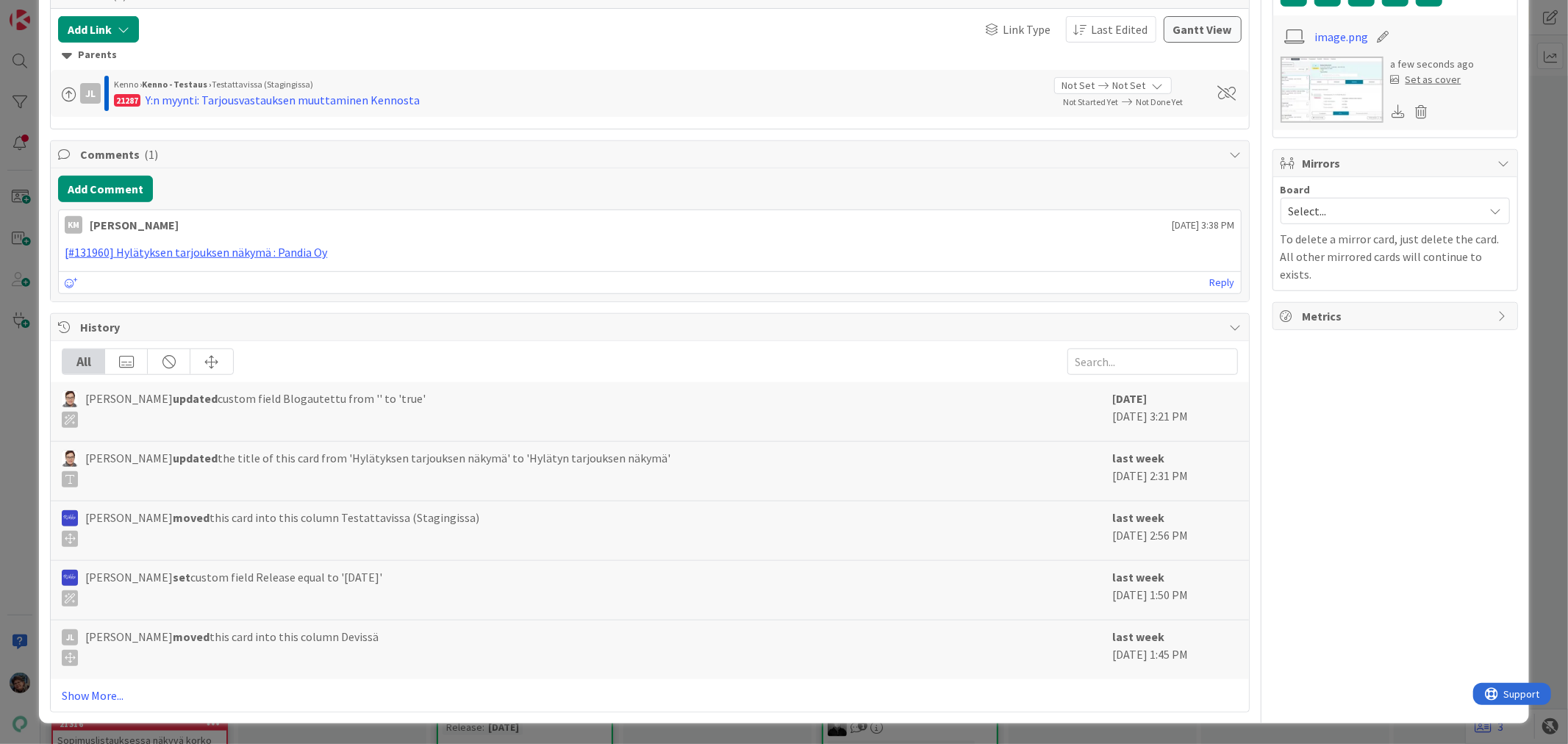
scroll to position [857, 0]
drag, startPoint x: 82, startPoint y: 486, endPoint x: 320, endPoint y: 552, distance: 247.0
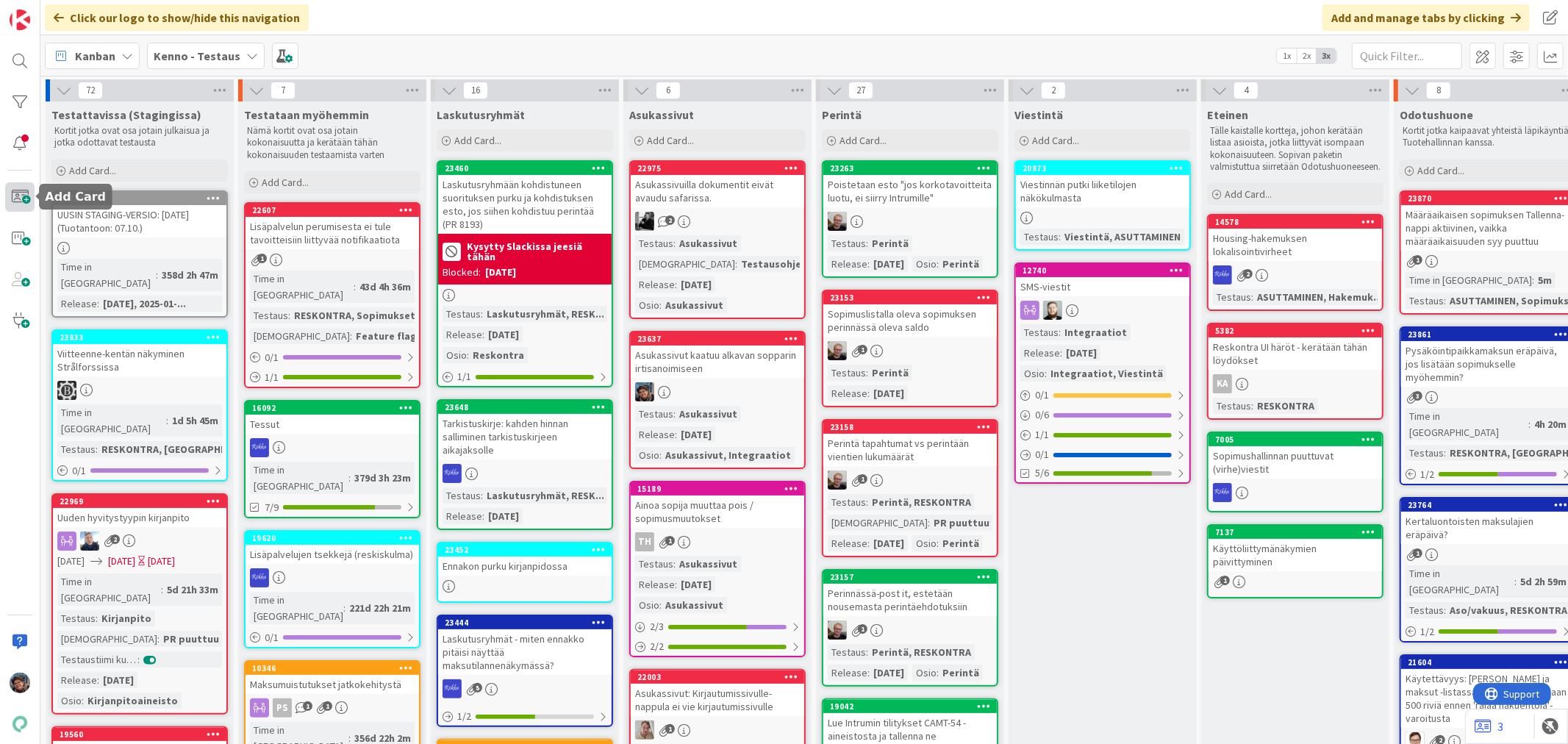
click at [23, 202] on span at bounding box center [20, 197] width 30 height 30
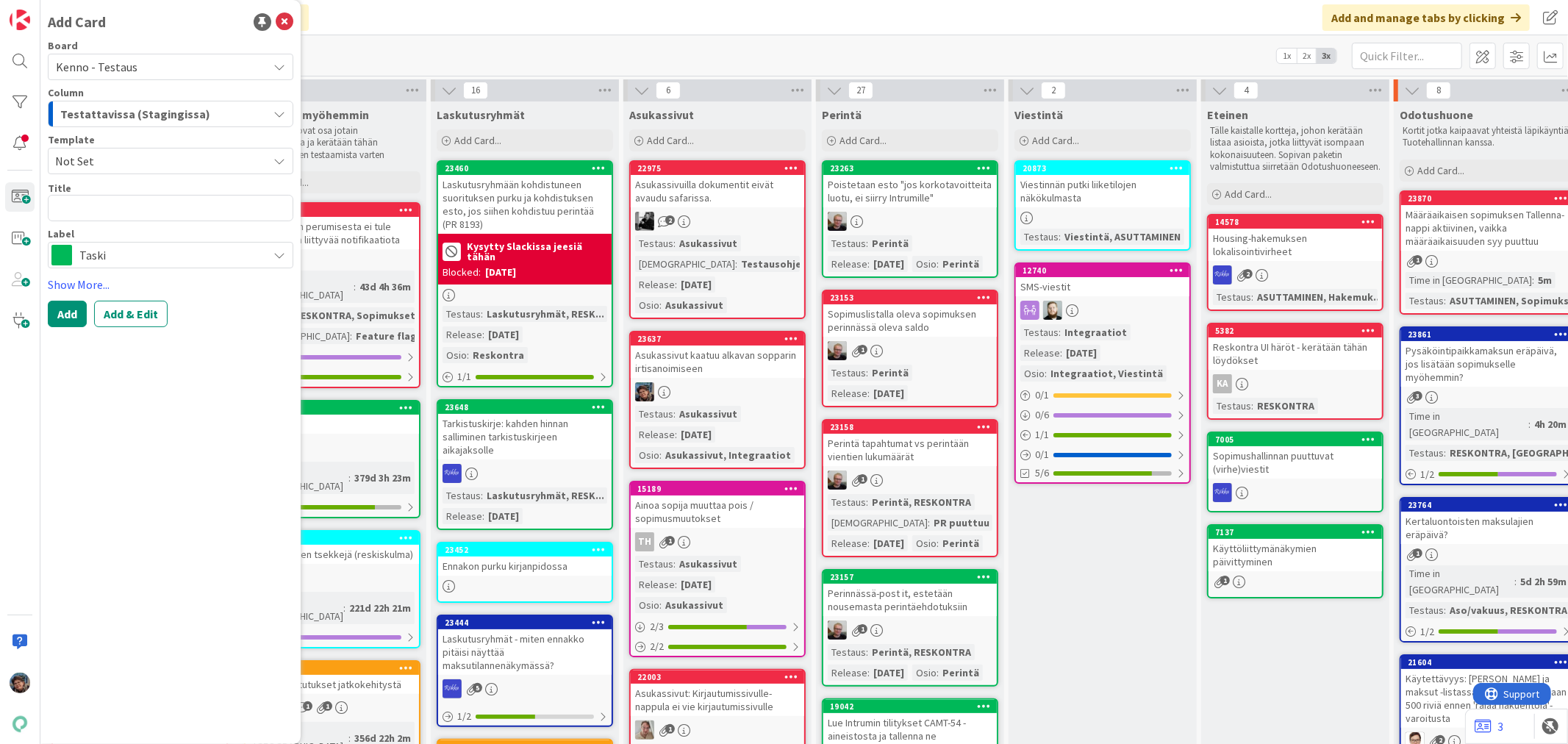
click at [138, 158] on span "Not Set" at bounding box center [156, 160] width 201 height 19
click at [147, 228] on span "Bugi" at bounding box center [175, 224] width 213 height 19
type textarea "x"
type textarea "Bugi"
drag, startPoint x: 87, startPoint y: 206, endPoint x: 23, endPoint y: 200, distance: 64.3
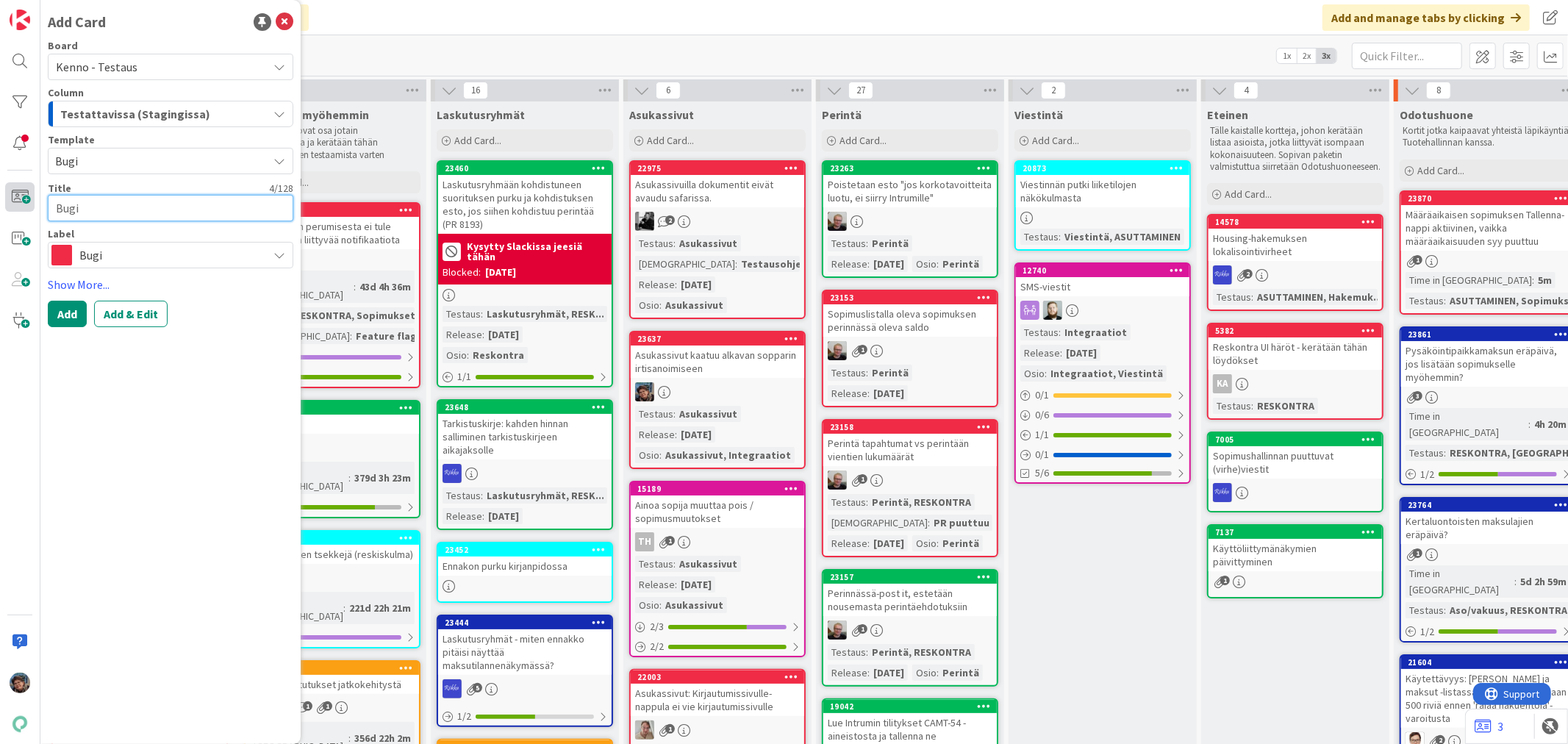
click at [23, 200] on div "Add Card Board Kenno - Testaus Column Testattavissa (Stagingissa) Template Bugi…" at bounding box center [20, 372] width 40 height 744
type textarea "x"
type textarea "U"
type textarea "x"
type textarea "Uu"
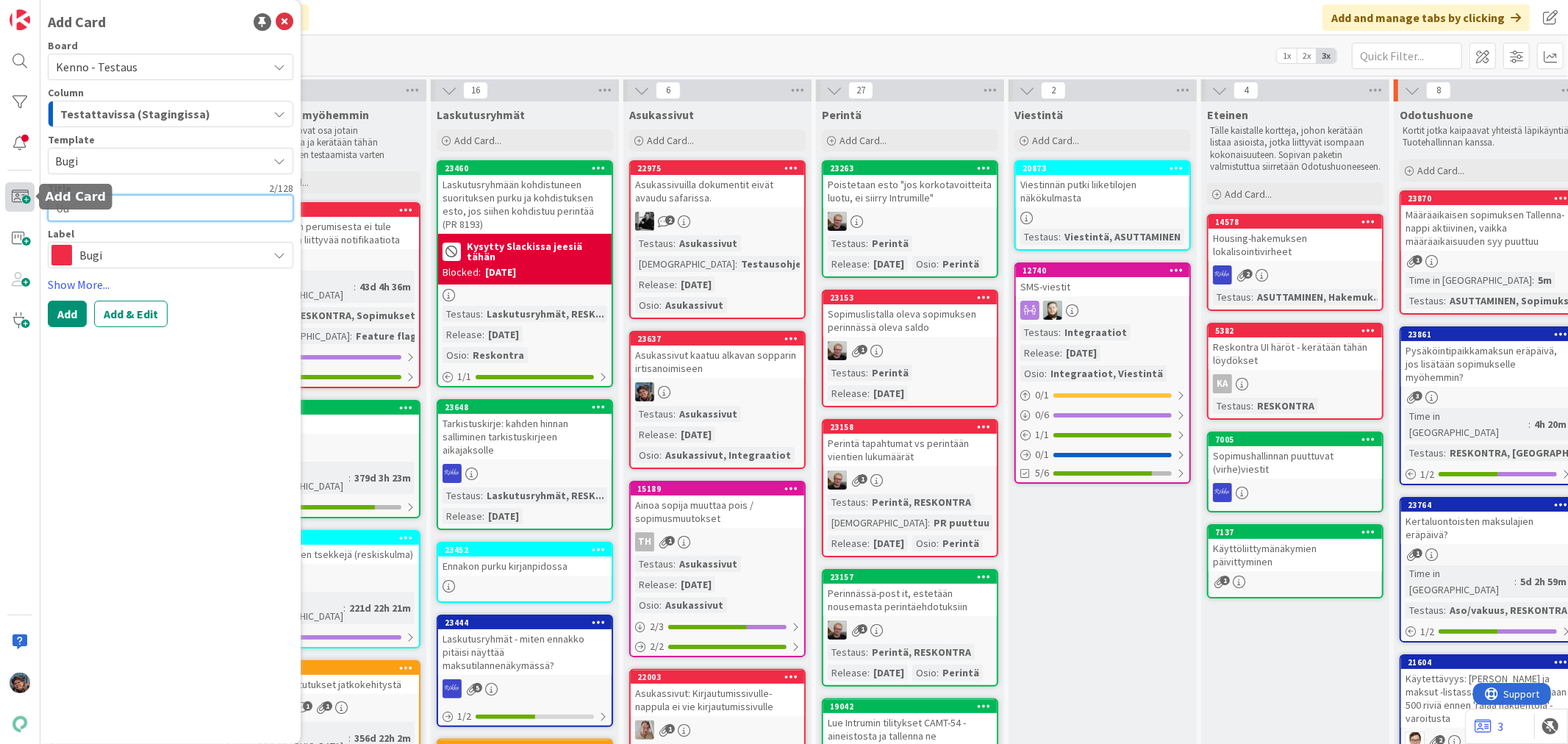
type textarea "x"
type textarea "Uus"
type textarea "x"
type textarea "Uusi"
type textarea "x"
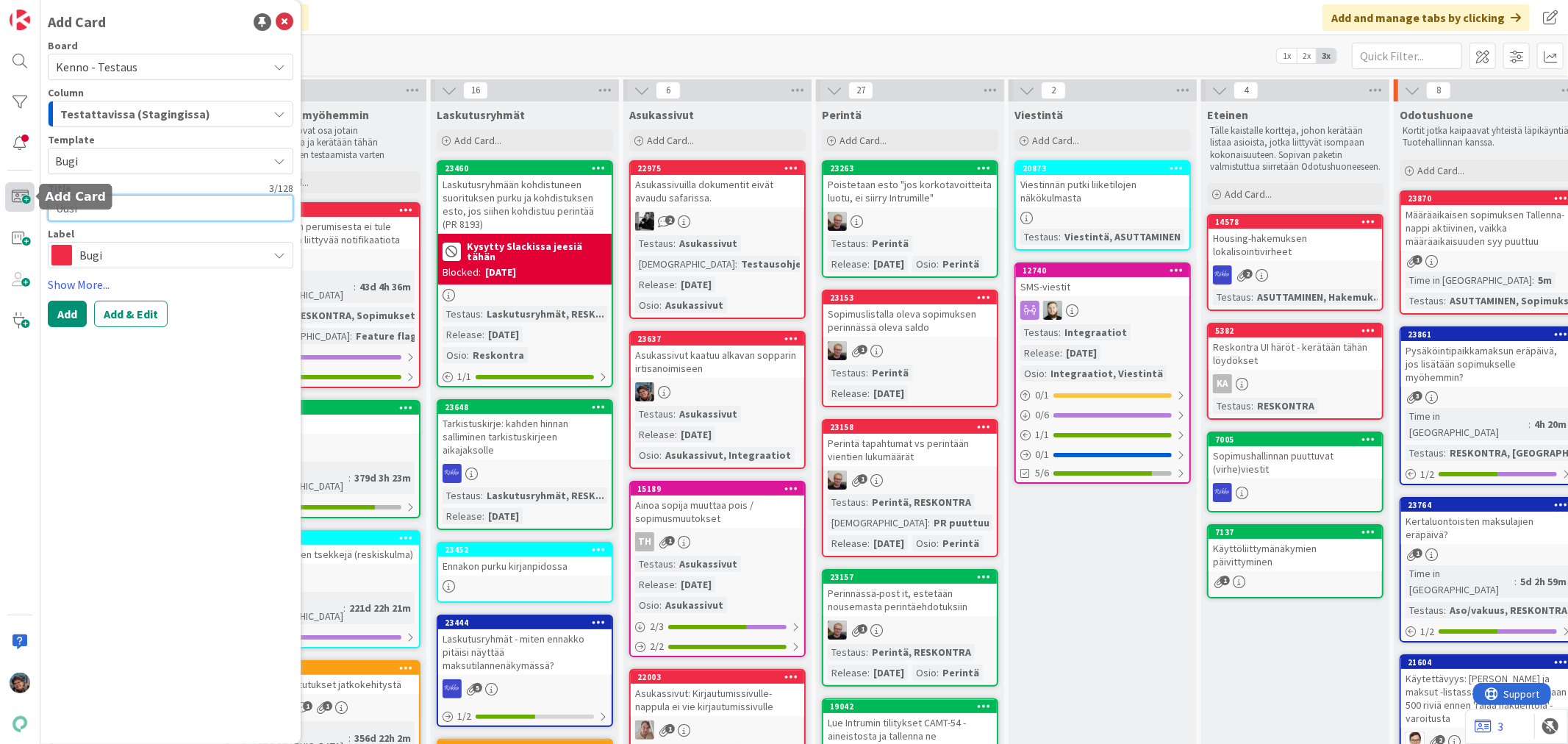
type textarea "Uusi"
type textarea "x"
type textarea "Uusi s"
type textarea "x"
type textarea "Uusi so"
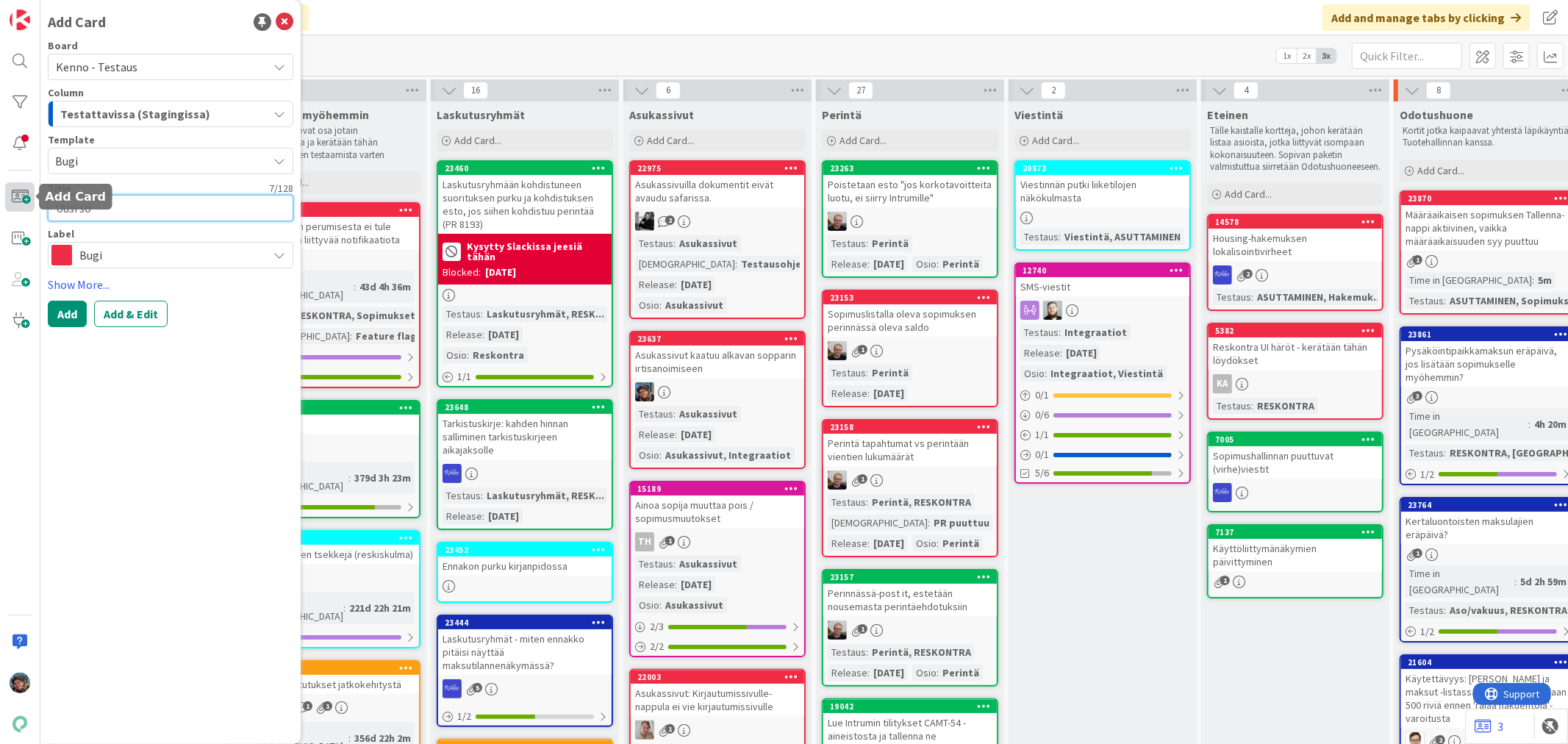
type textarea "x"
type textarea "Uusi sop"
type textarea "x"
type textarea "Uusi sopi"
type textarea "x"
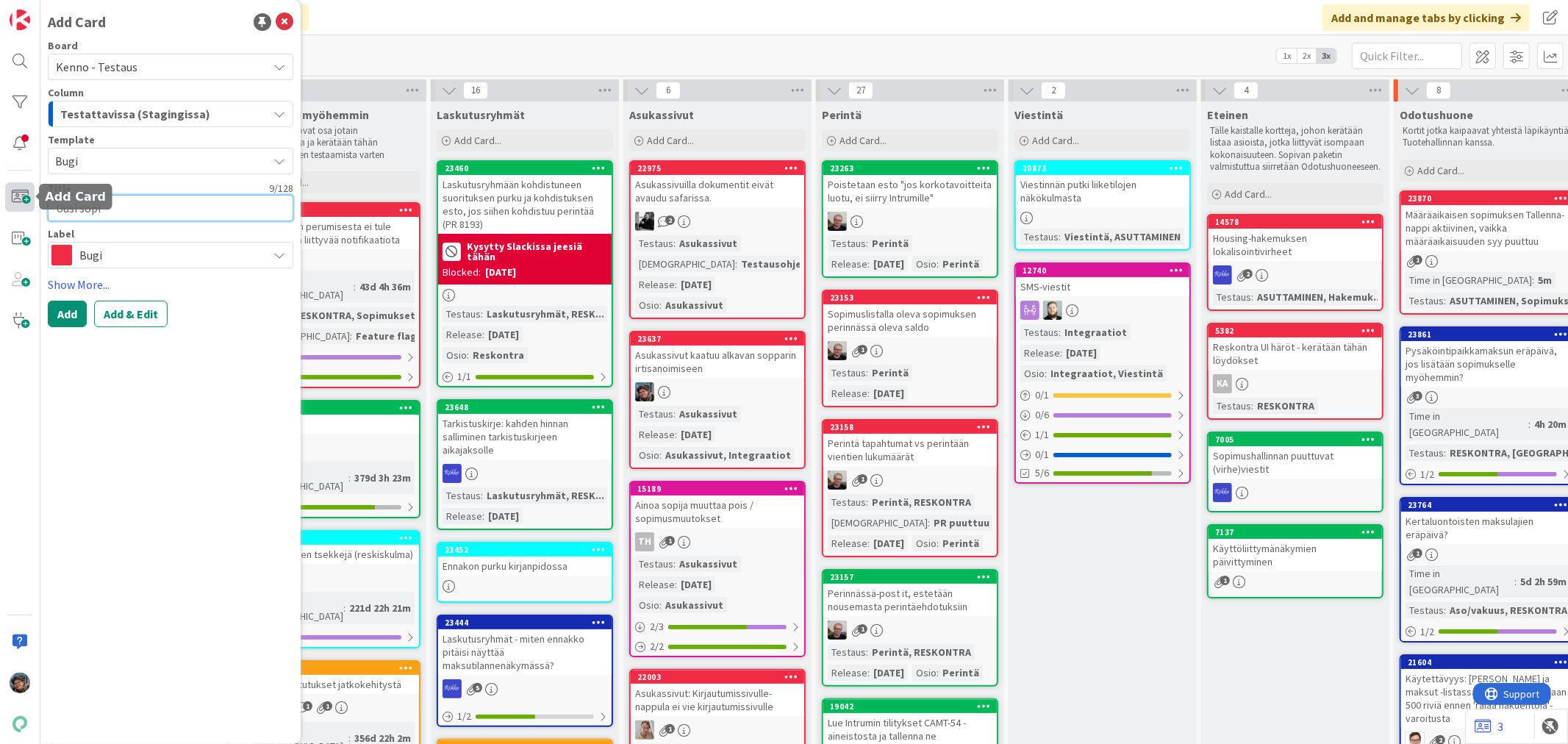
type textarea "Uusi sopim"
type textarea "x"
type textarea "Uusi sopimu"
type textarea "x"
type textarea "Uusi sopimus"
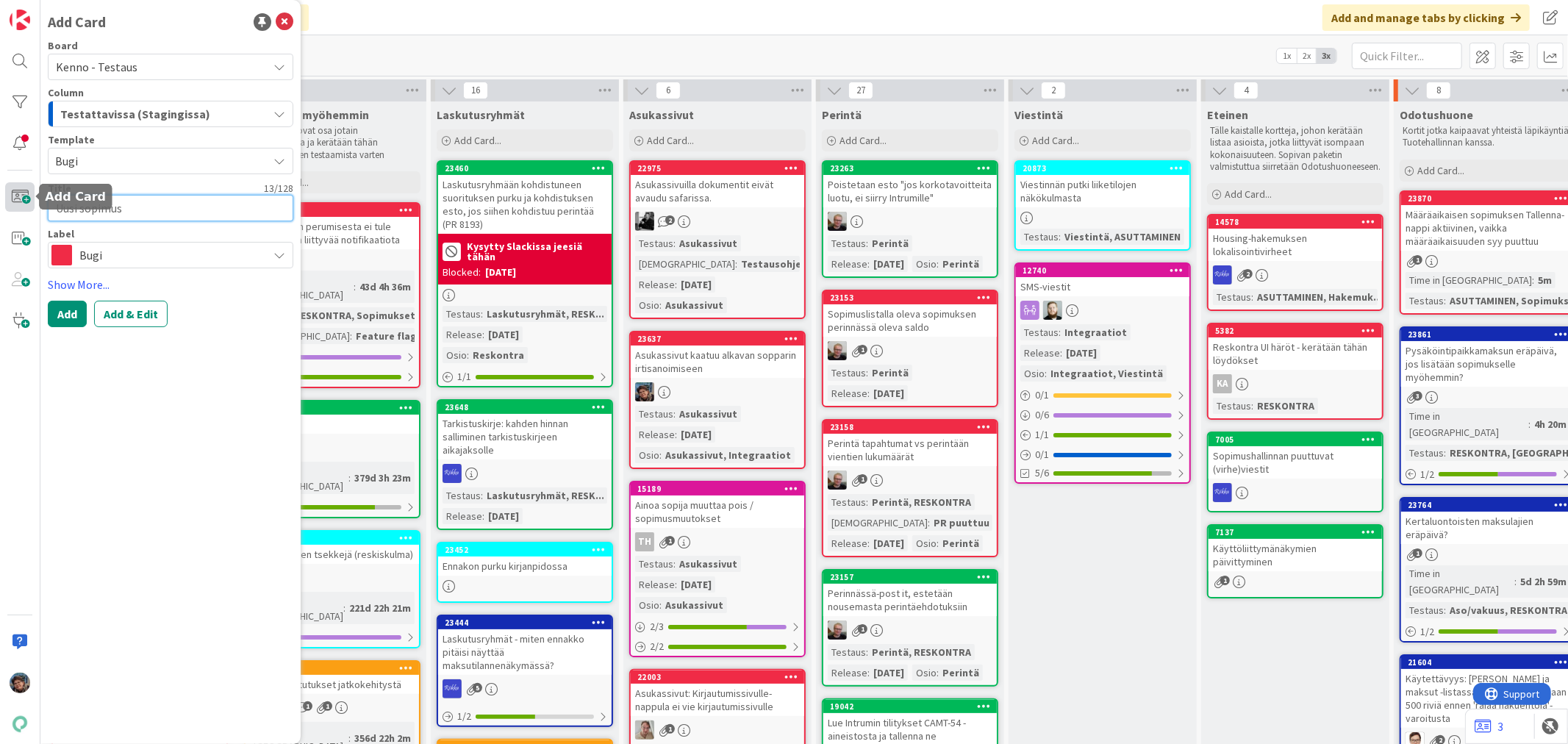
type textarea "x"
type textarea "Uusi sopimus -"
type textarea "x"
type textarea "Uusi sopimus -"
type textarea "x"
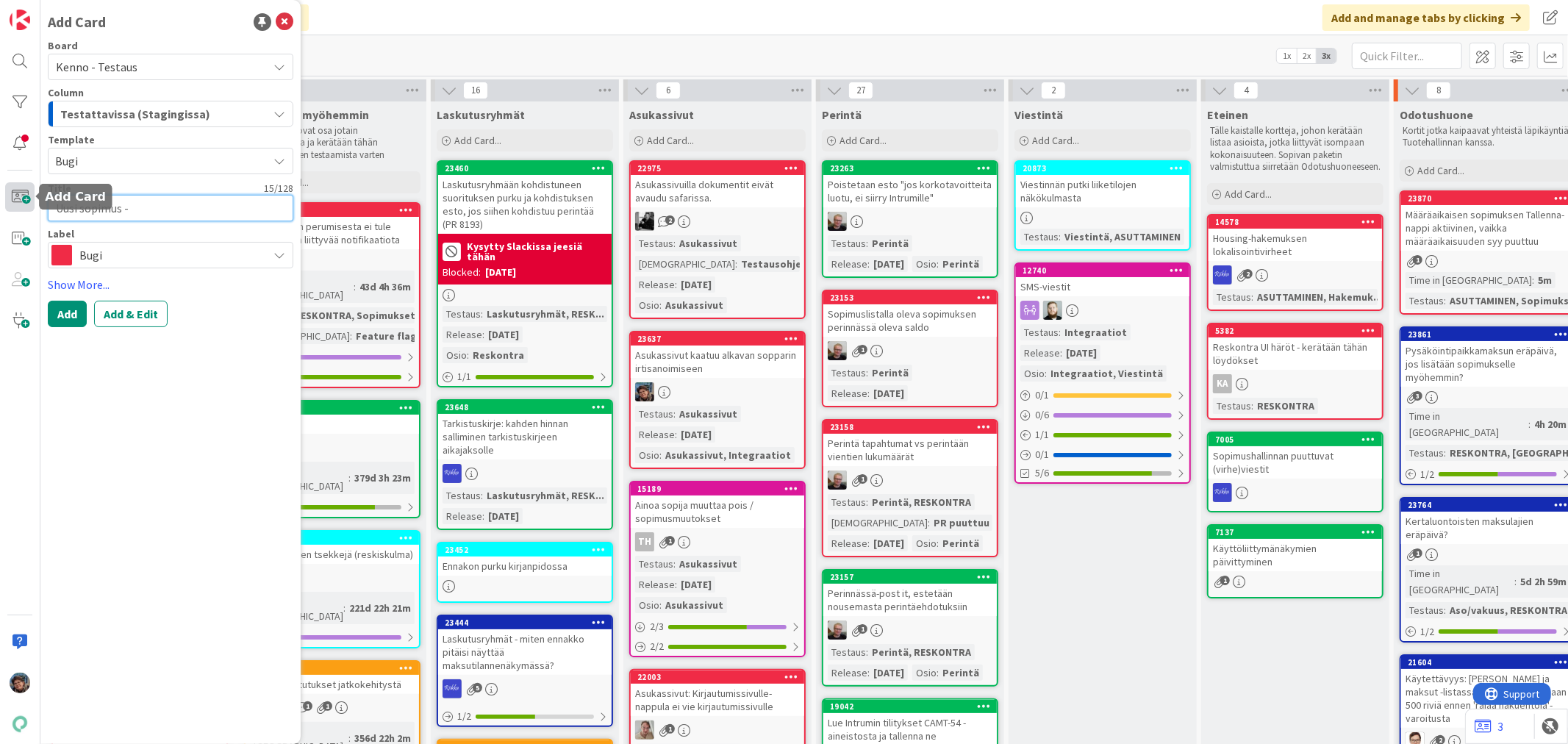
type textarea "Uusi sopimus - a"
type textarea "x"
type textarea "Uusi sopimus - as"
type textarea "x"
type textarea "Uusi sopimus - asu"
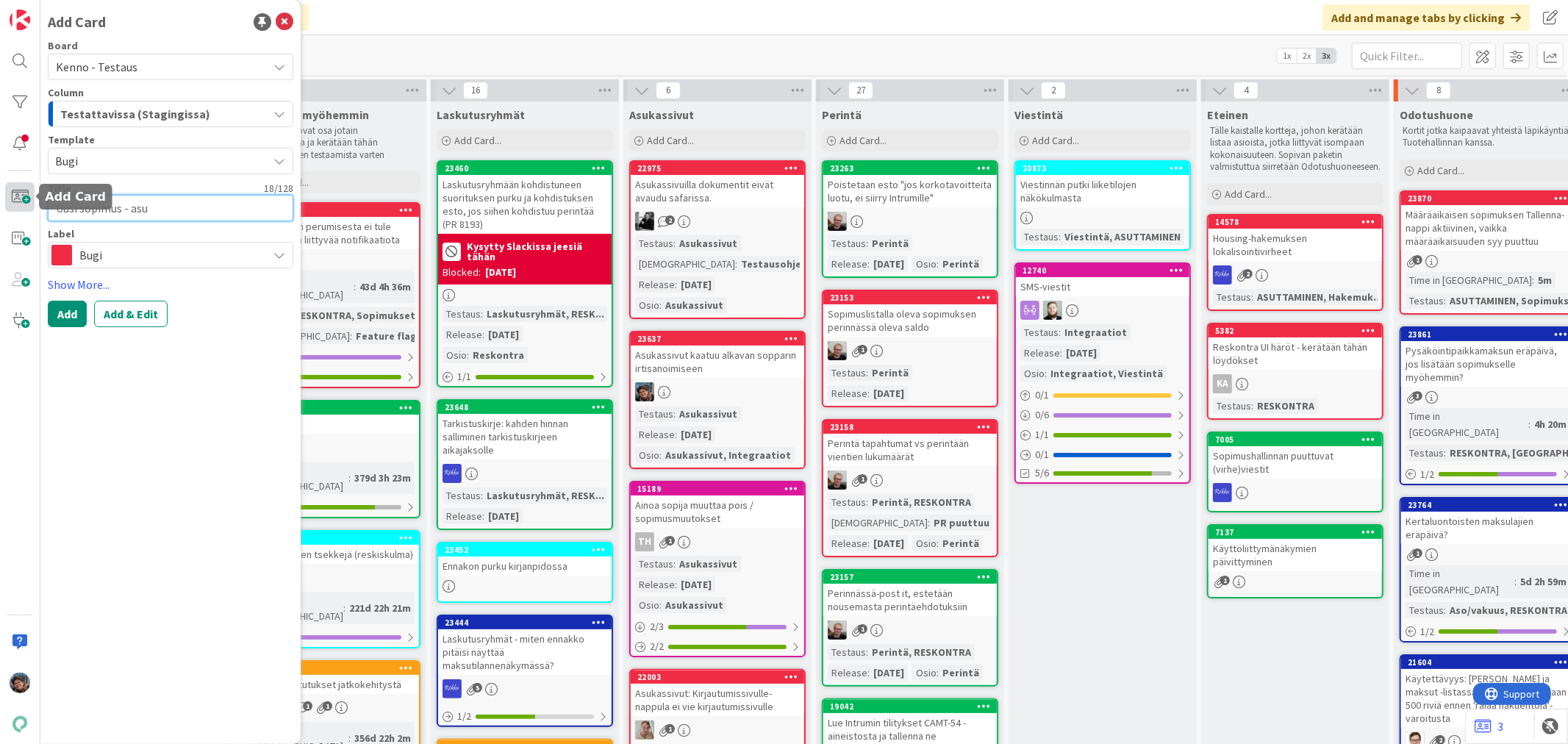
type textarea "x"
type textarea "Uusi sopimus - asuk"
type textarea "x"
type textarea "Uusi sopimus - asuka"
type textarea "x"
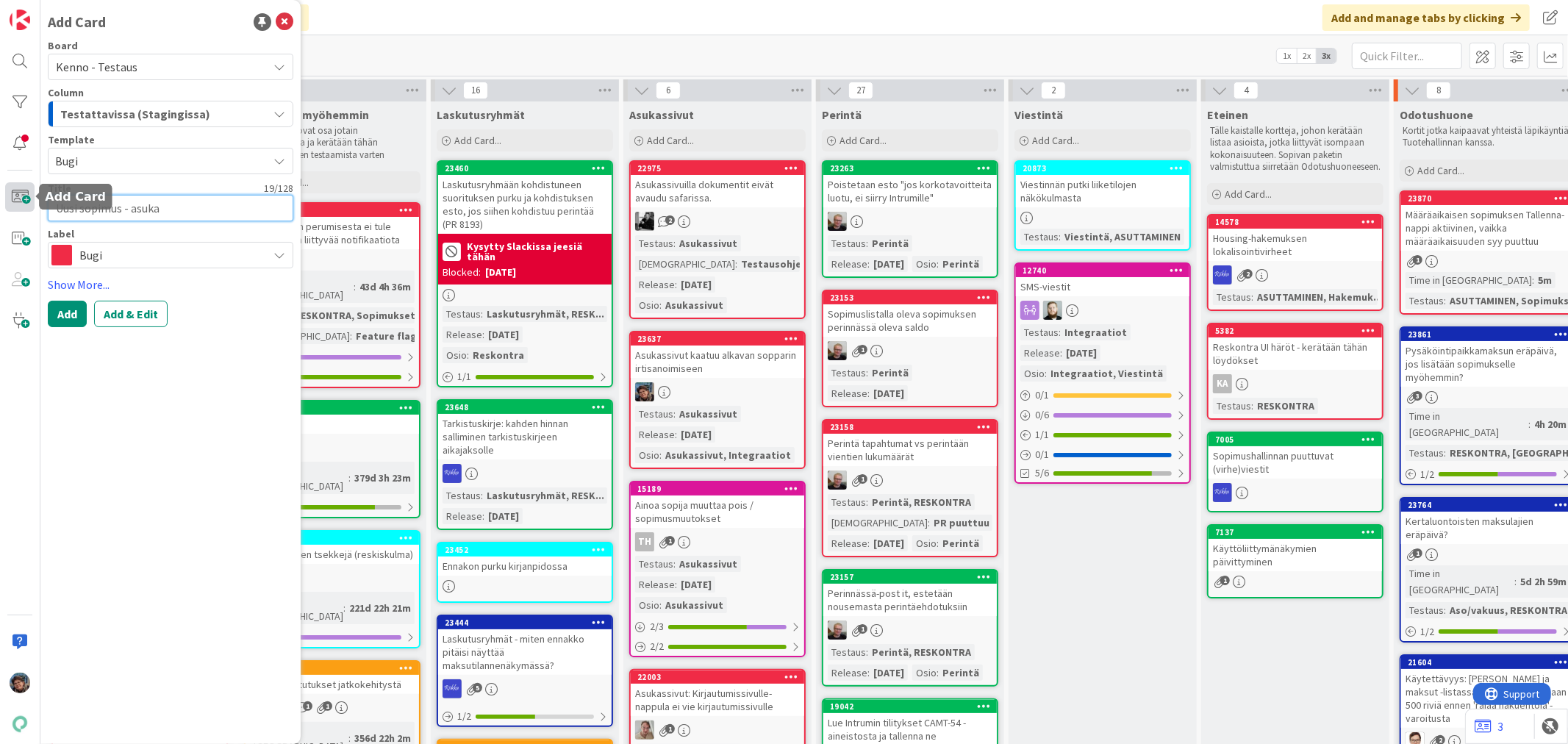
type textarea "Uusi sopimus - asukas"
type textarea "x"
type textarea "Uusi sopimus - asukass"
type textarea "x"
type textarea "Uusi sopimus - asukassi"
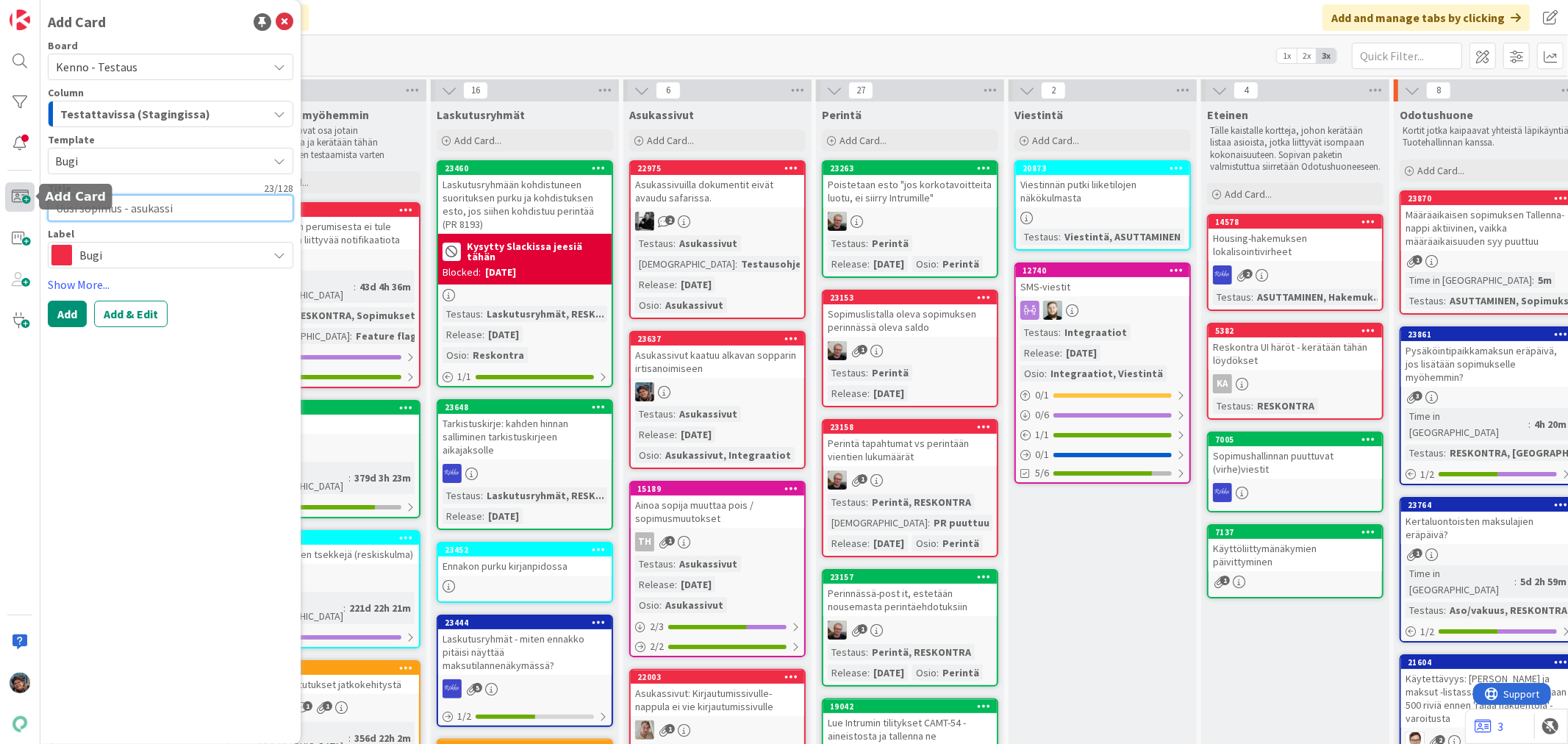
type textarea "x"
type textarea "Uusi sopimus - asukassiv"
type textarea "x"
type textarea "Uusi sopimus - asukassivu"
type textarea "x"
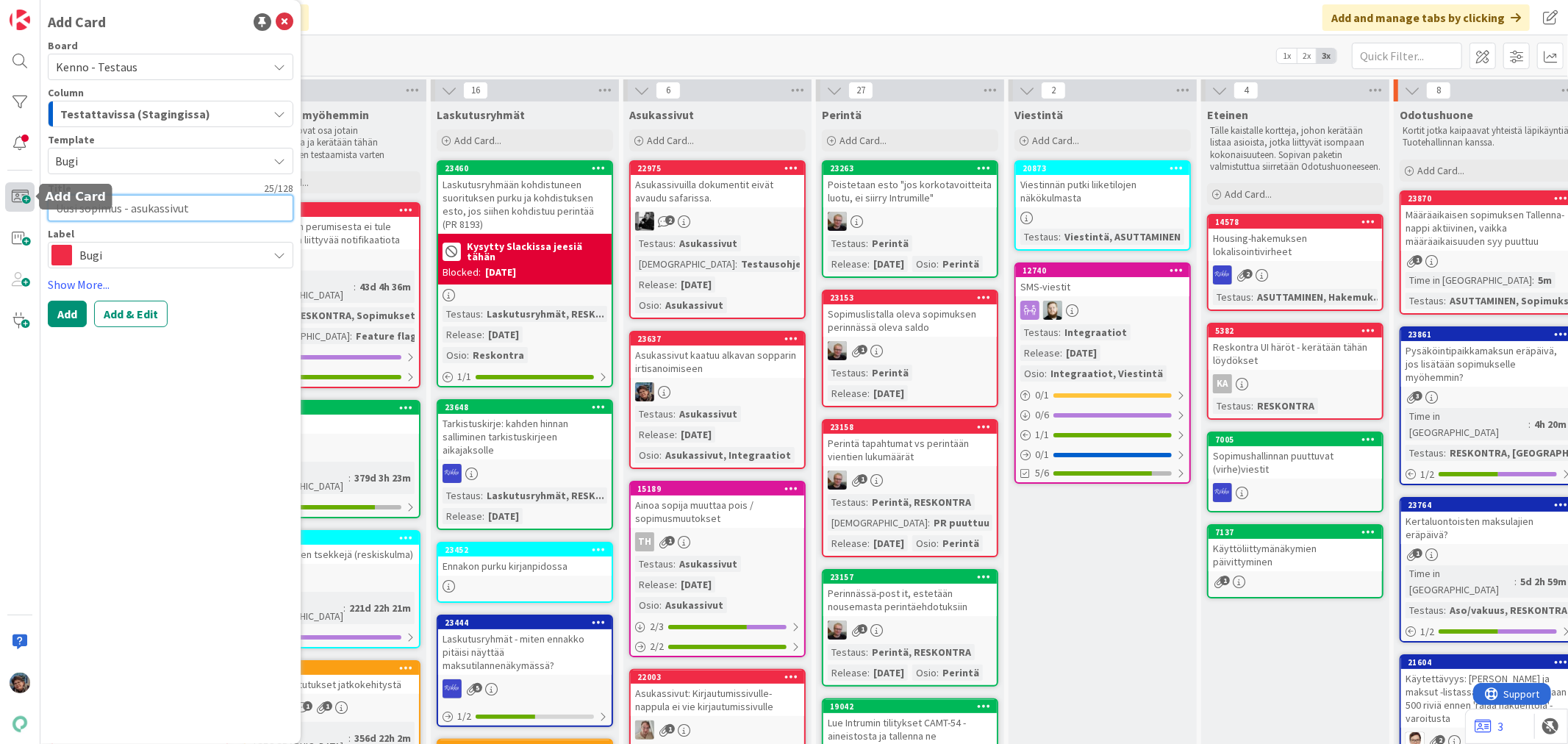
type textarea "Uusi sopimus - asukassivut"
type textarea "x"
type textarea "Uusi sopimus - asukassivut e"
type textarea "x"
type textarea "Uusi sopimus - asukassivut ei"
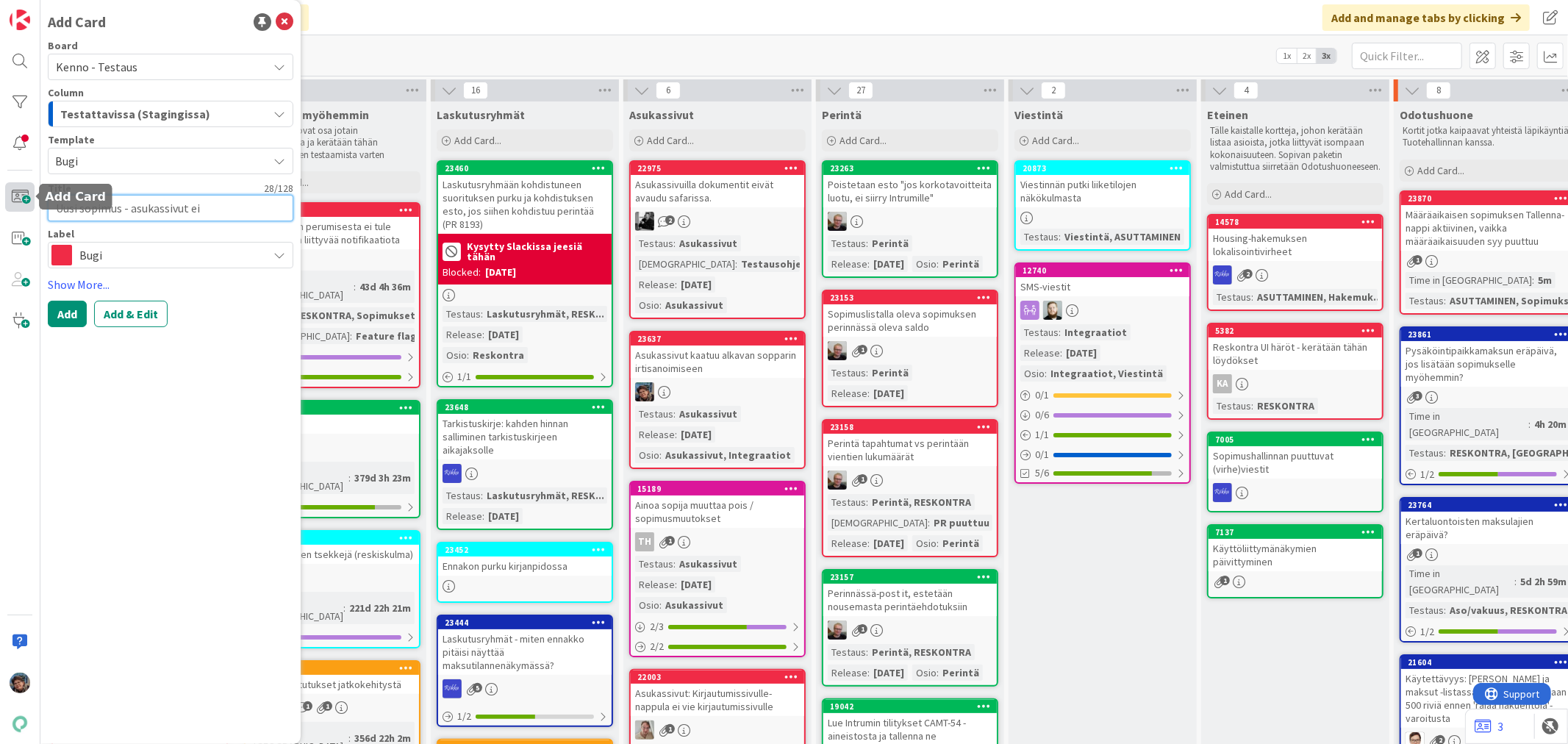
type textarea "x"
type textarea "Uusi sopimus - asukassivut ei"
type textarea "x"
type textarea "Uusi sopimus - asukassivut ei a"
type textarea "x"
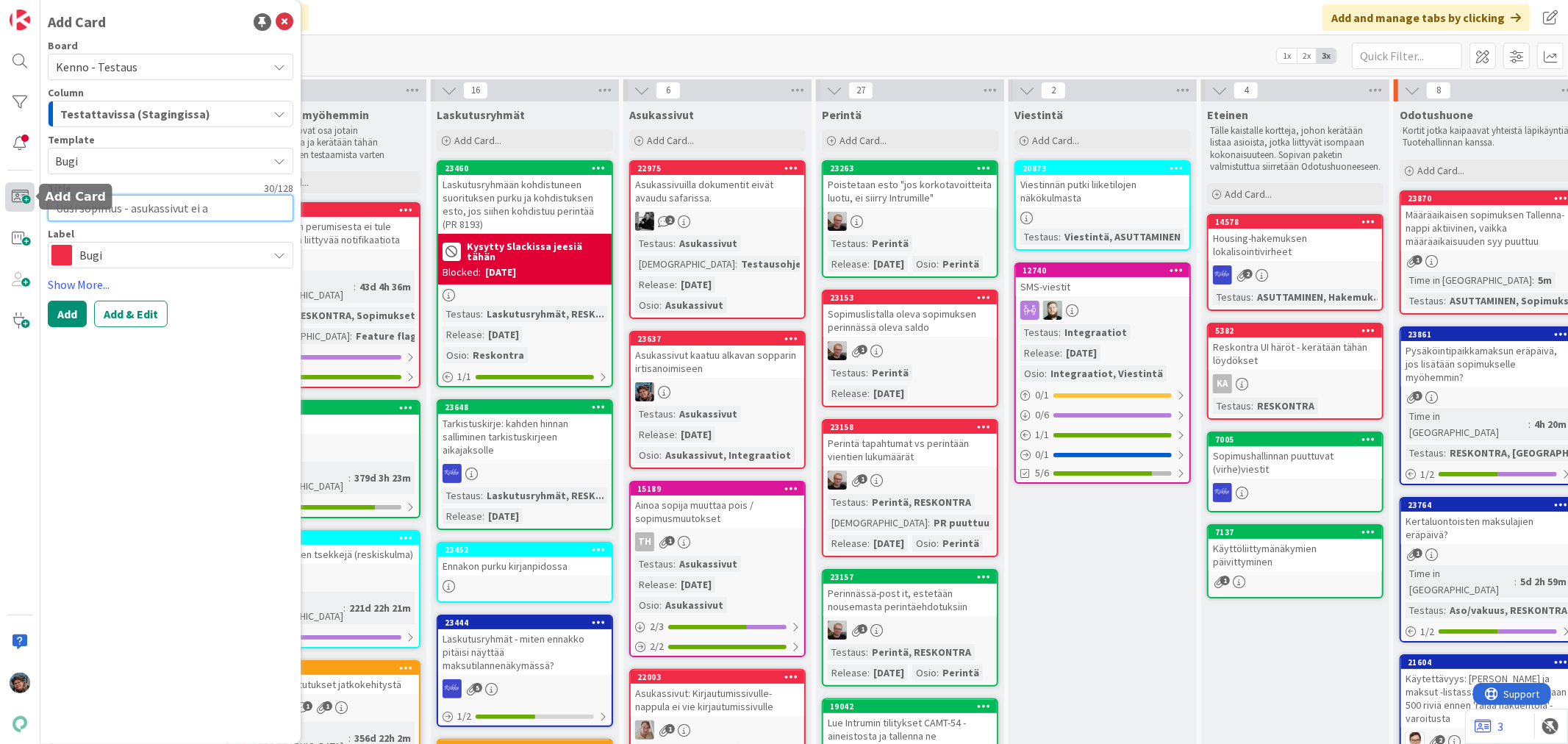
type textarea "Uusi sopimus - asukassivut ei au"
type textarea "x"
type textarea "Uusi sopimus - asukassivut ei auk"
type textarea "x"
type textarea "Uusi sopimus - asukassivut ei auke"
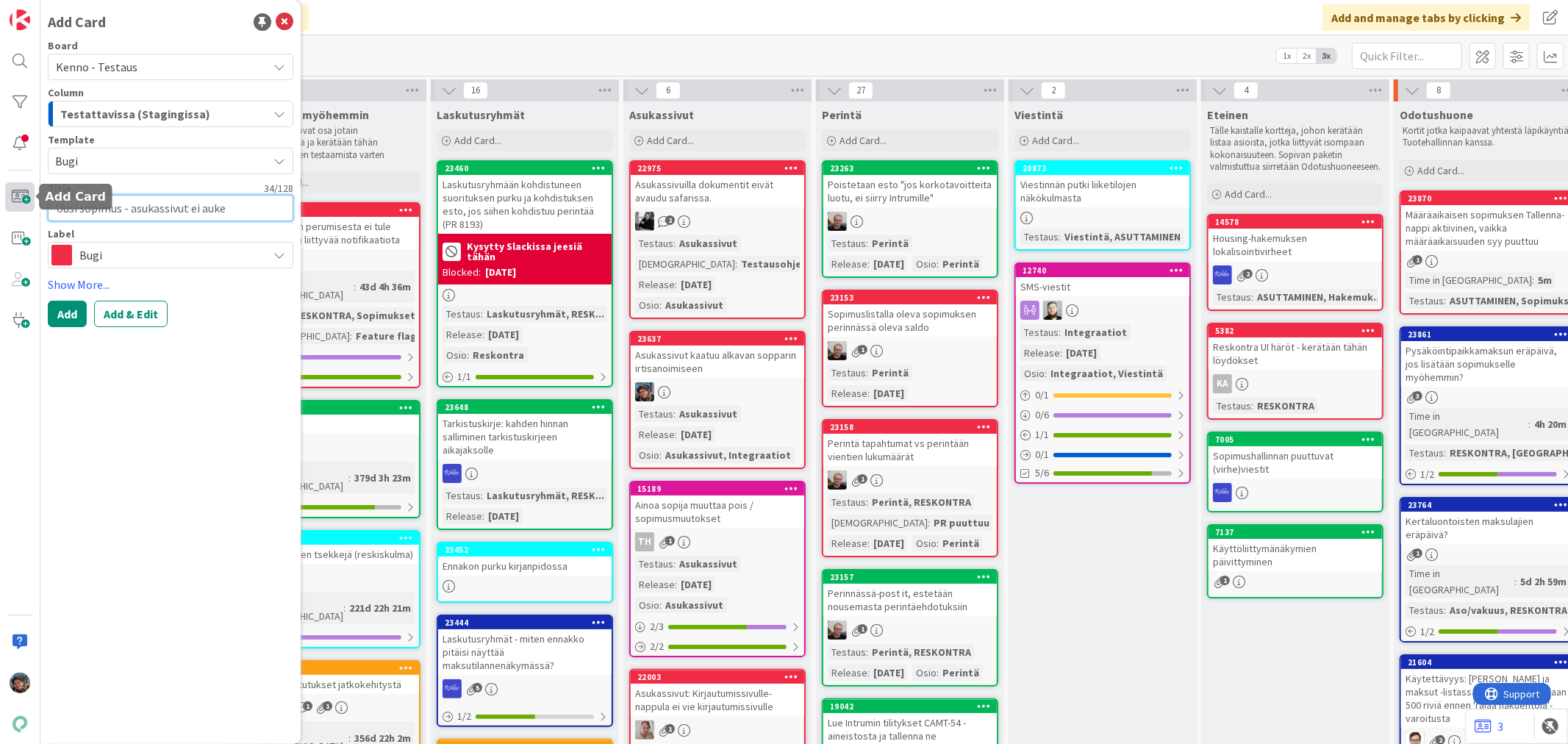
type textarea "x"
type textarea "Uusi sopimus - asukassivut ei aukea"
click at [125, 318] on button "Add & Edit" at bounding box center [131, 314] width 74 height 27
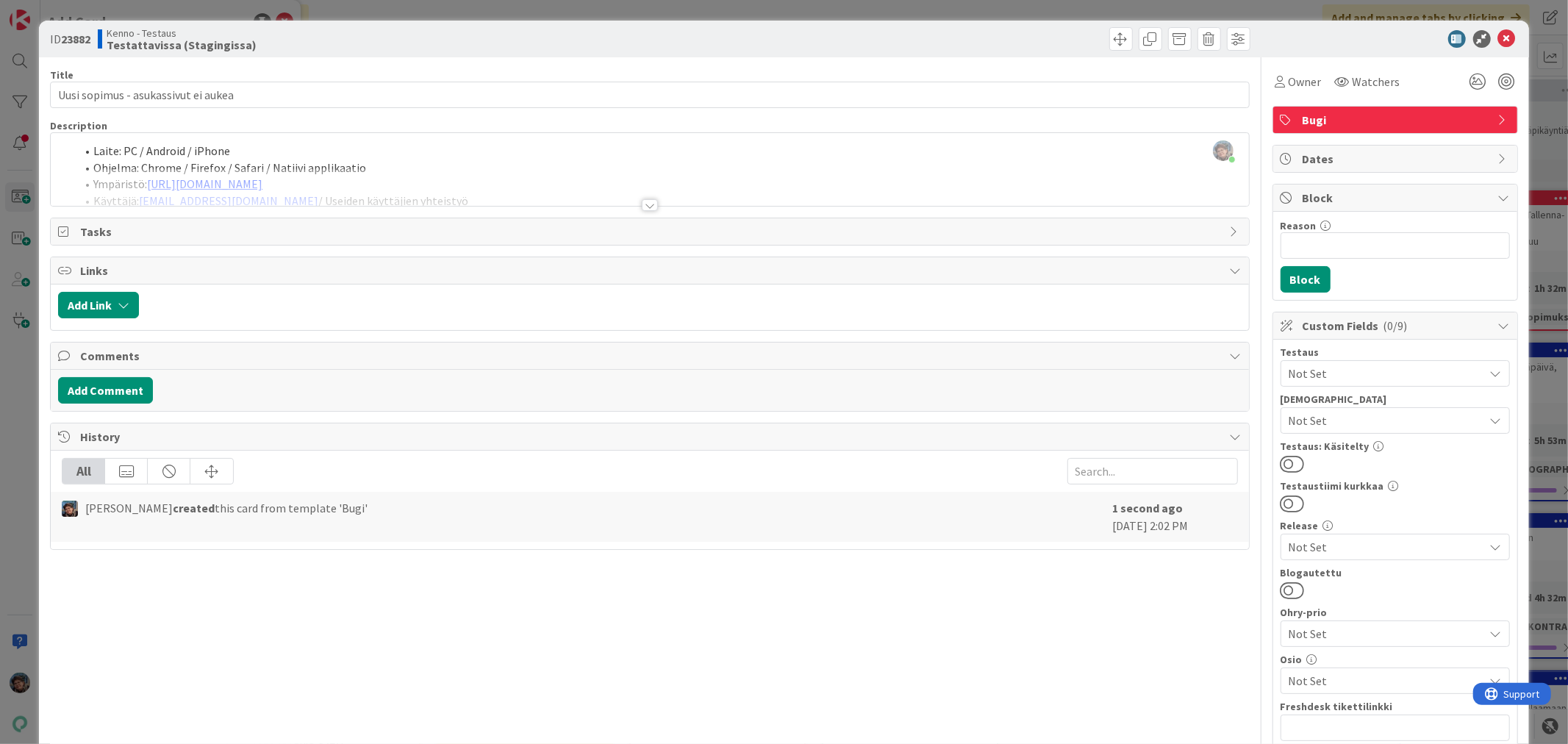
click at [643, 202] on div at bounding box center [649, 204] width 16 height 11
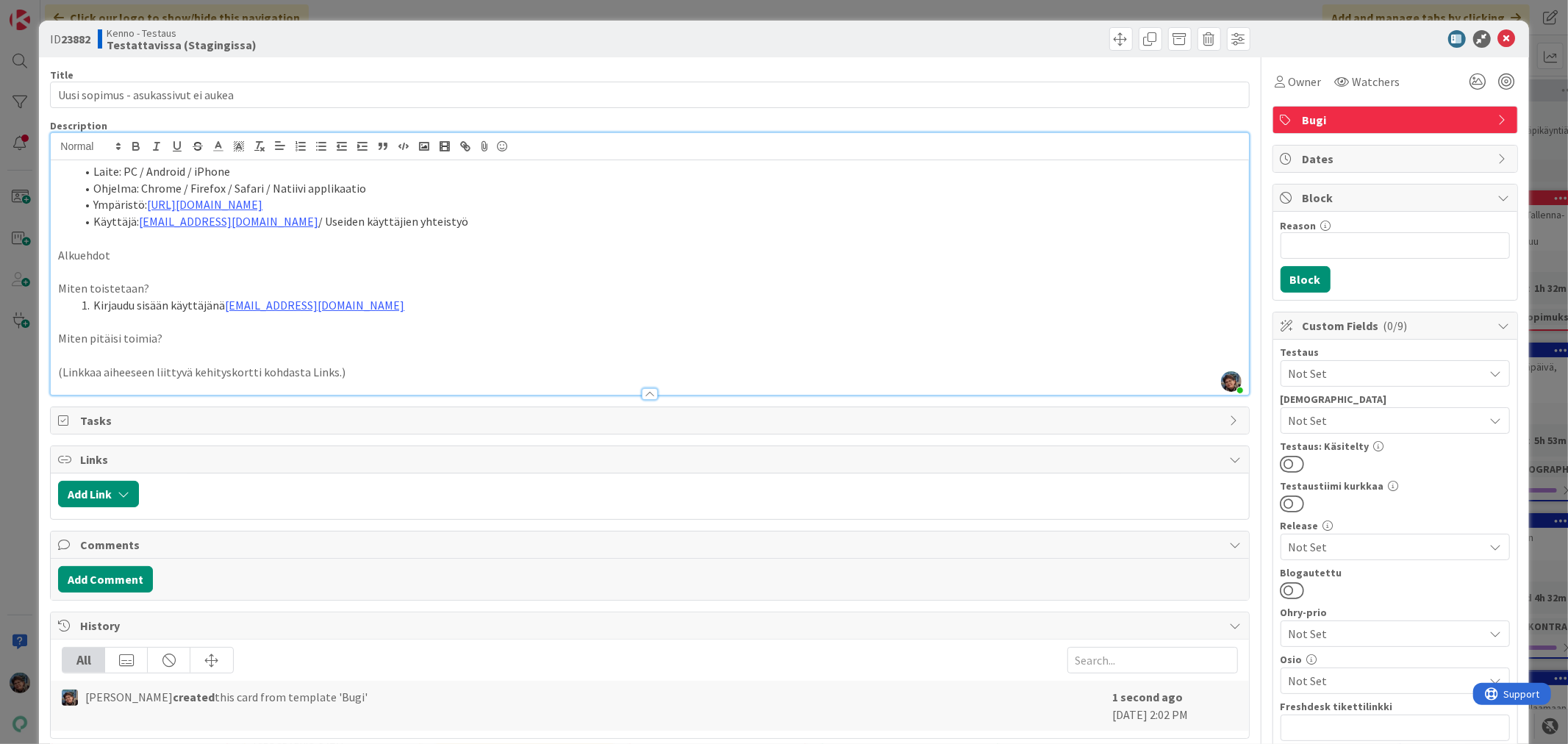
click at [380, 311] on li "Kirjaudu sisään käyttäjänä [EMAIL_ADDRESS][DOMAIN_NAME]" at bounding box center [658, 305] width 1165 height 17
click at [357, 296] on div "Laite: PC / Android / iPhone Ohjelma: Chrome / Firefox / Safari / Natiivi appli…" at bounding box center [649, 277] width 1197 height 235
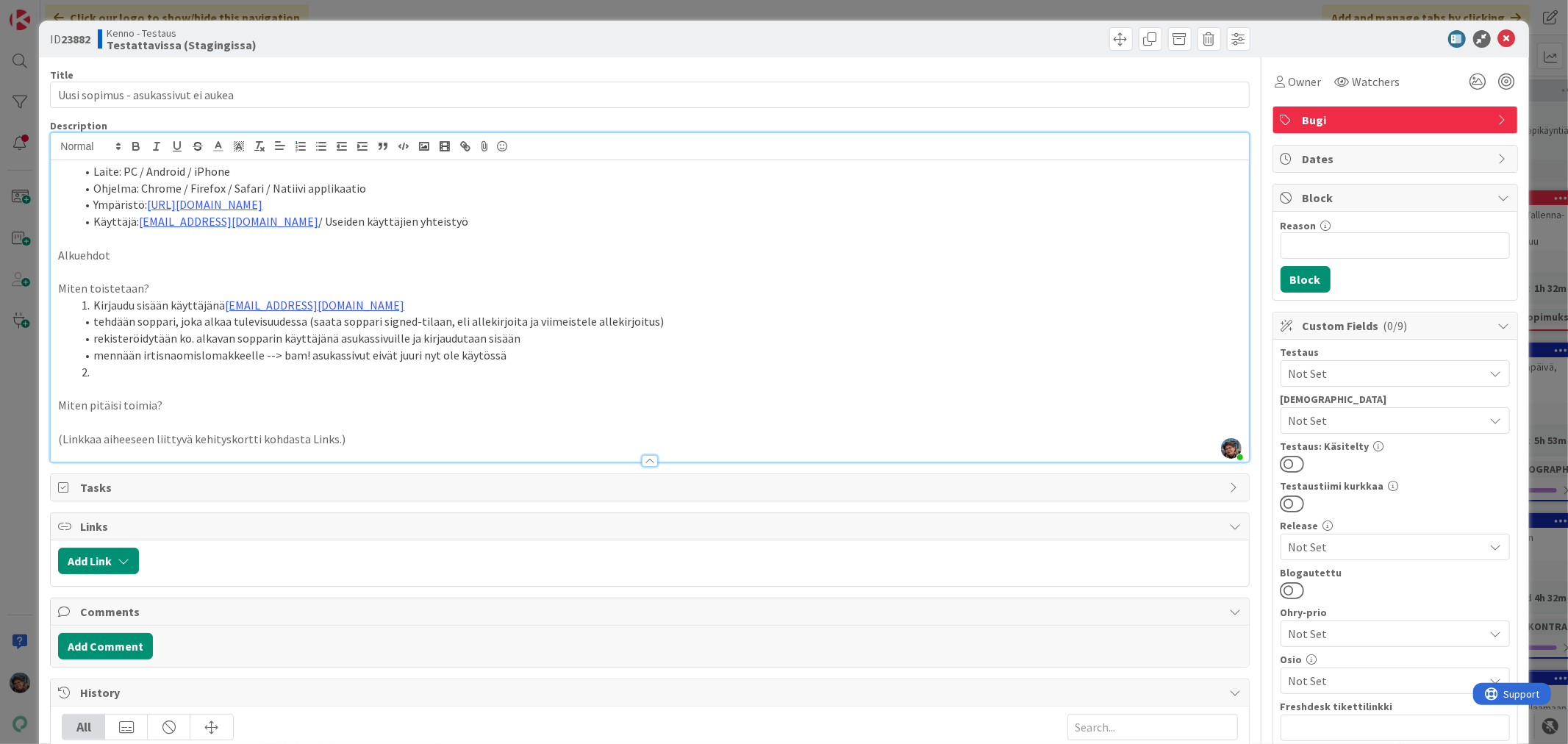
click at [364, 307] on li "Kirjaudu sisään käyttäjänä [EMAIL_ADDRESS][DOMAIN_NAME]" at bounding box center [658, 305] width 1165 height 17
click at [96, 339] on li "rekisteröidytään ko. alkavan sopparin käyttäjänä asukassivuille ja kirjaudutaan…" at bounding box center [658, 339] width 1165 height 17
click at [93, 339] on li "rekisteröidytään ko. alkavan sopparin käyttäjänä asukassivuille ja kirjaudutaan…" at bounding box center [658, 339] width 1165 height 17
drag, startPoint x: 78, startPoint y: 358, endPoint x: 123, endPoint y: 345, distance: 46.8
click at [123, 345] on ol "Kirjaudu sisään käyttäjänä [EMAIL_ADDRESS][DOMAIN_NAME] tehdään soppari, joka a…" at bounding box center [648, 339] width 1182 height 84
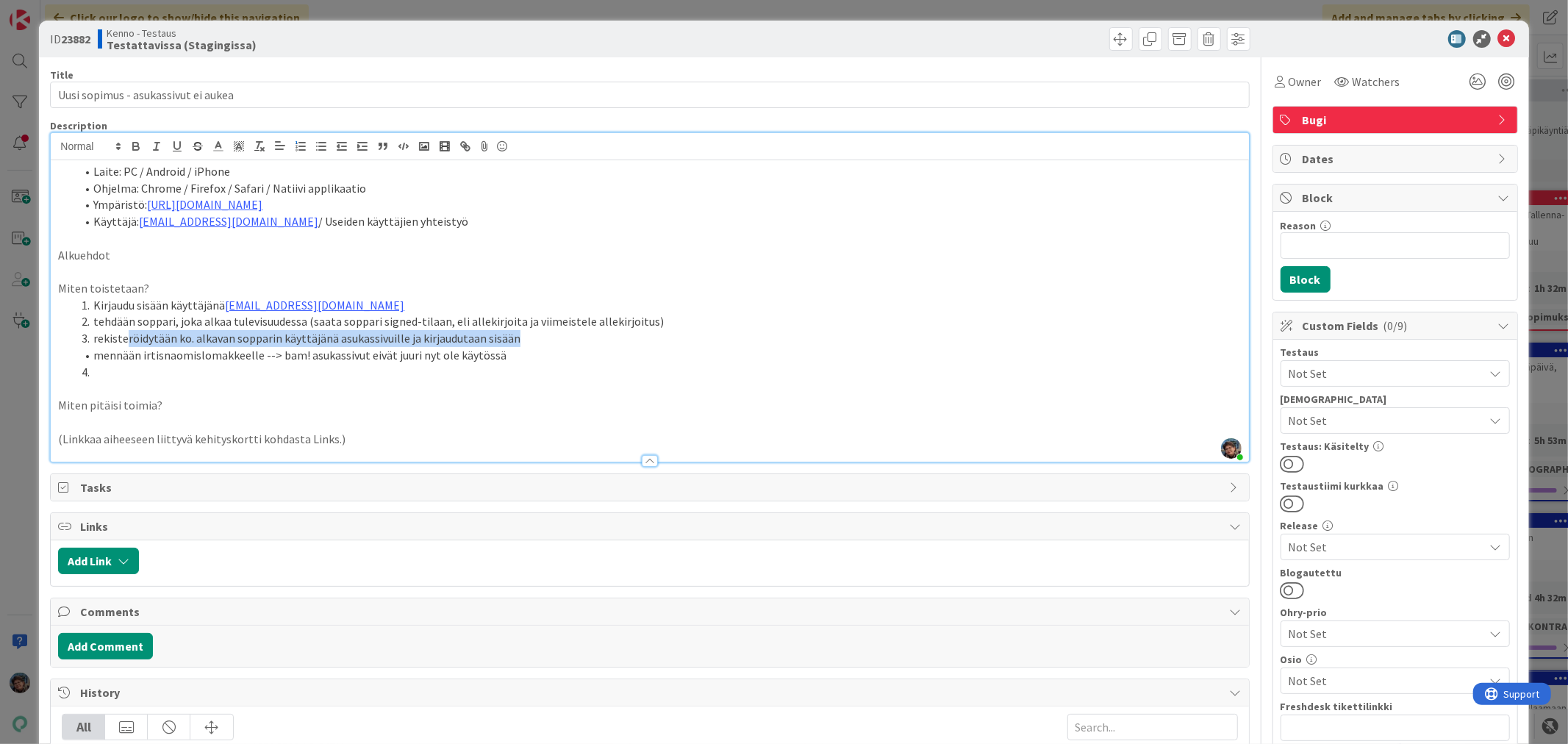
click at [93, 354] on span at bounding box center [93, 355] width 0 height 17
click at [93, 355] on li "mennään irtisnaomislomakkeelle --> bam! asukassivut eivät juuri nyt ole käytössä" at bounding box center [658, 355] width 1165 height 17
click at [96, 369] on li at bounding box center [658, 372] width 1165 height 17
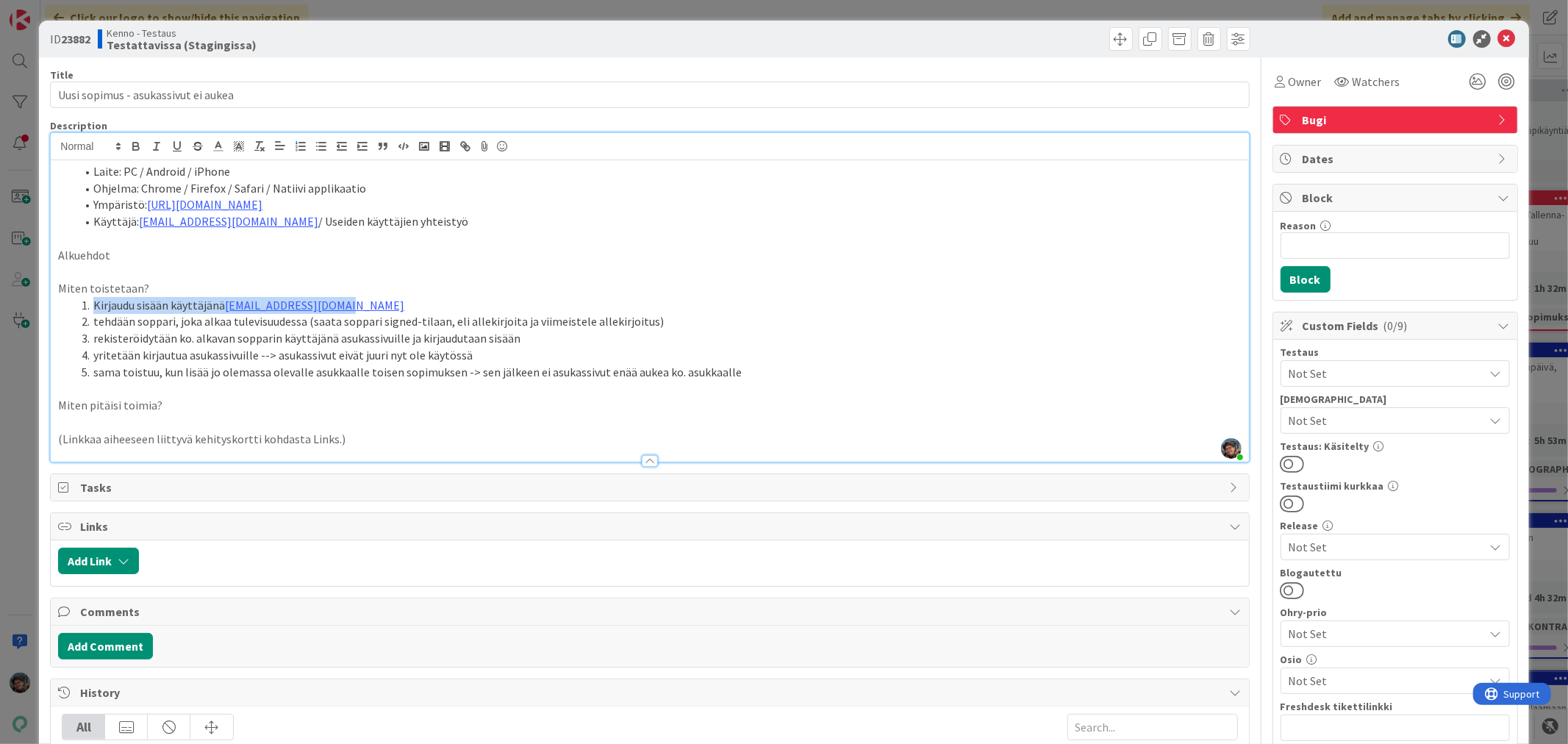
drag, startPoint x: 80, startPoint y: 304, endPoint x: 409, endPoint y: 305, distance: 329.0
click at [409, 305] on li "Kirjaudu sisään käyttäjänä [EMAIL_ADDRESS][DOMAIN_NAME]" at bounding box center [658, 305] width 1165 height 17
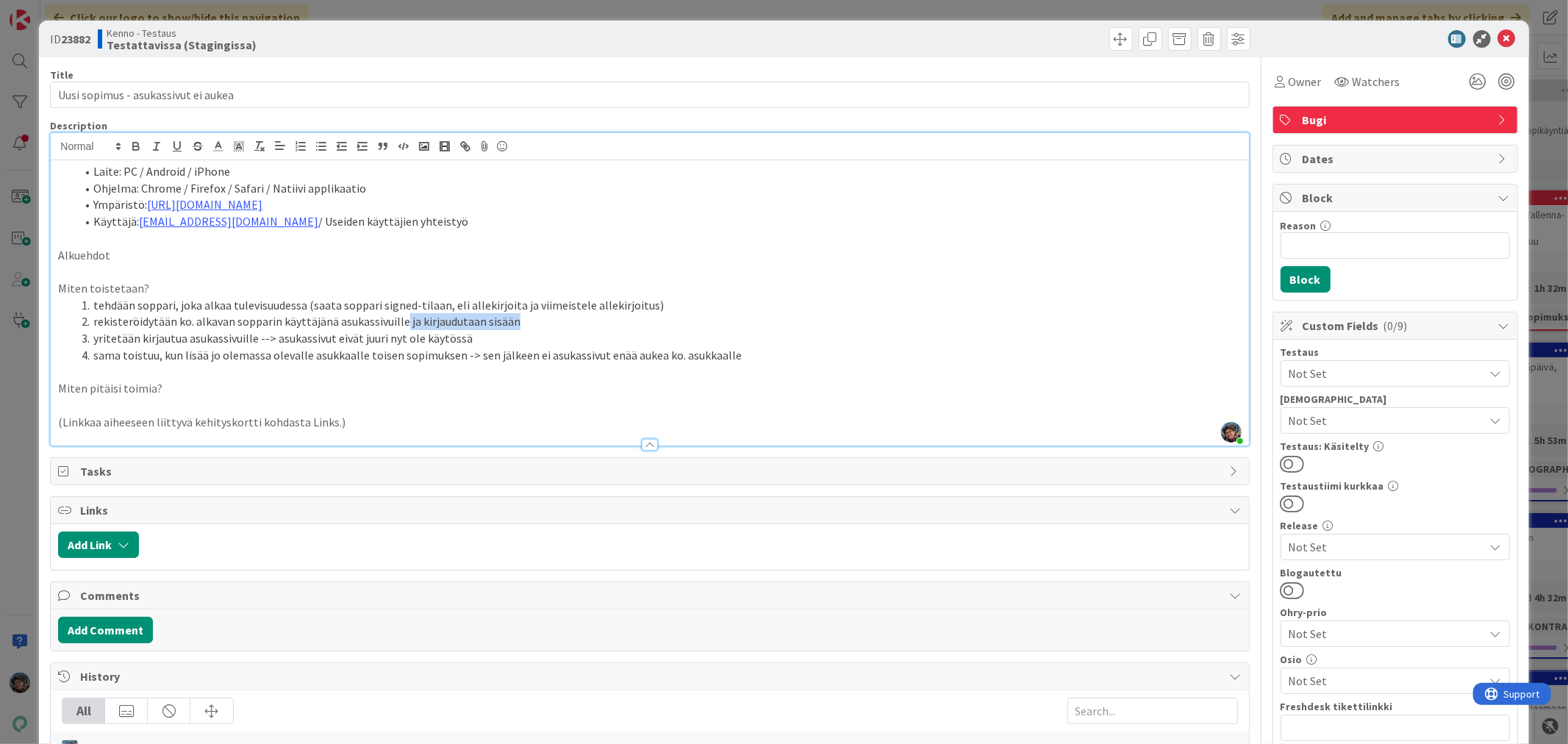
drag, startPoint x: 400, startPoint y: 323, endPoint x: 537, endPoint y: 317, distance: 137.1
click at [537, 317] on li "rekisteröidytään ko. alkavan sopparin käyttäjänä asukassivuille ja kirjaudutaan…" at bounding box center [658, 321] width 1165 height 17
click at [273, 338] on li "yritetään kirjautua asukassivuille --> asukassivut eivät juuri nyt ole käytössä" at bounding box center [658, 339] width 1165 height 17
click at [75, 402] on p at bounding box center [648, 405] width 1182 height 17
drag, startPoint x: 245, startPoint y: 408, endPoint x: 386, endPoint y: 433, distance: 143.2
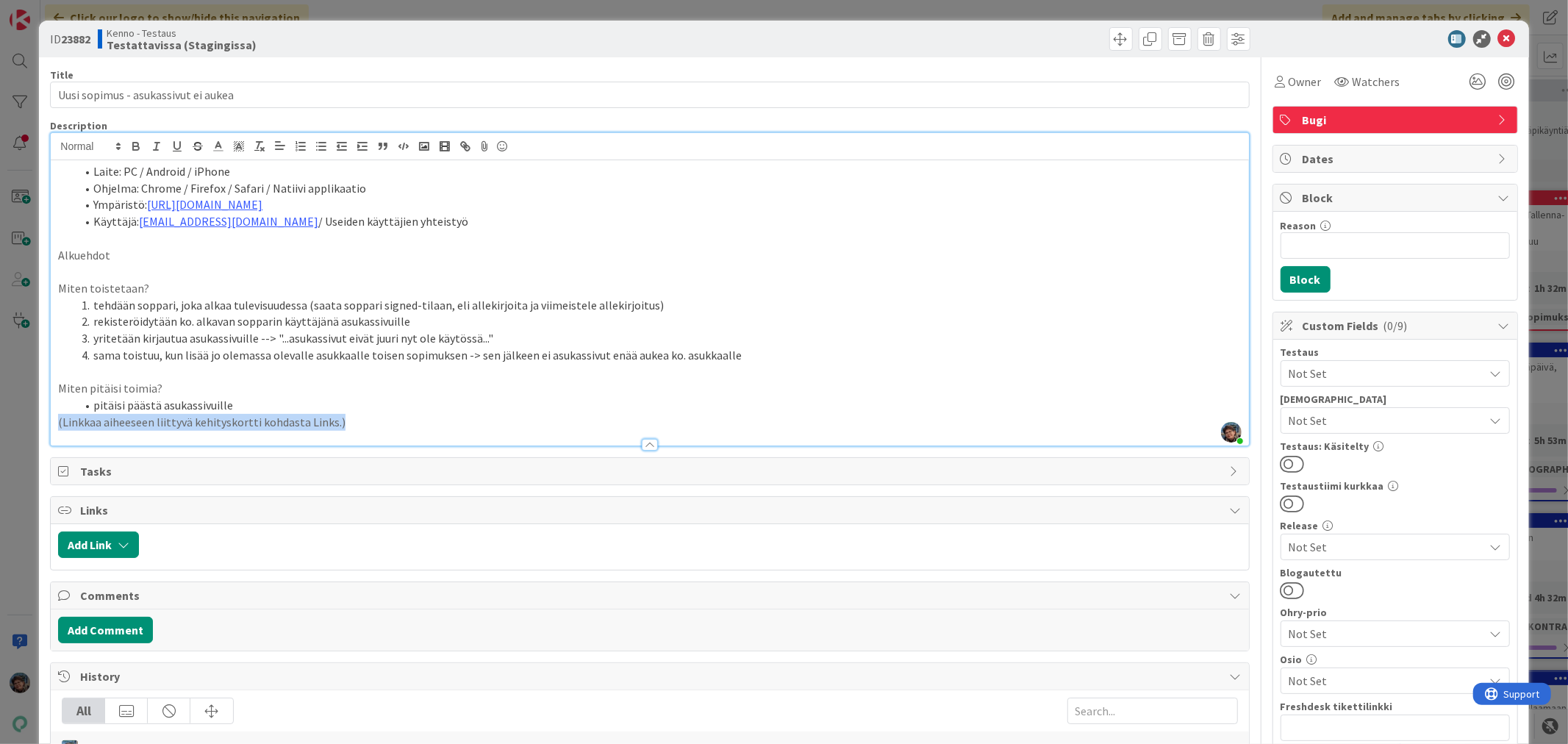
click at [383, 433] on div "Description [PERSON_NAME] joined 7 m ago Laite: PC / Android / iPhone Ohjelma: …" at bounding box center [649, 282] width 1199 height 327
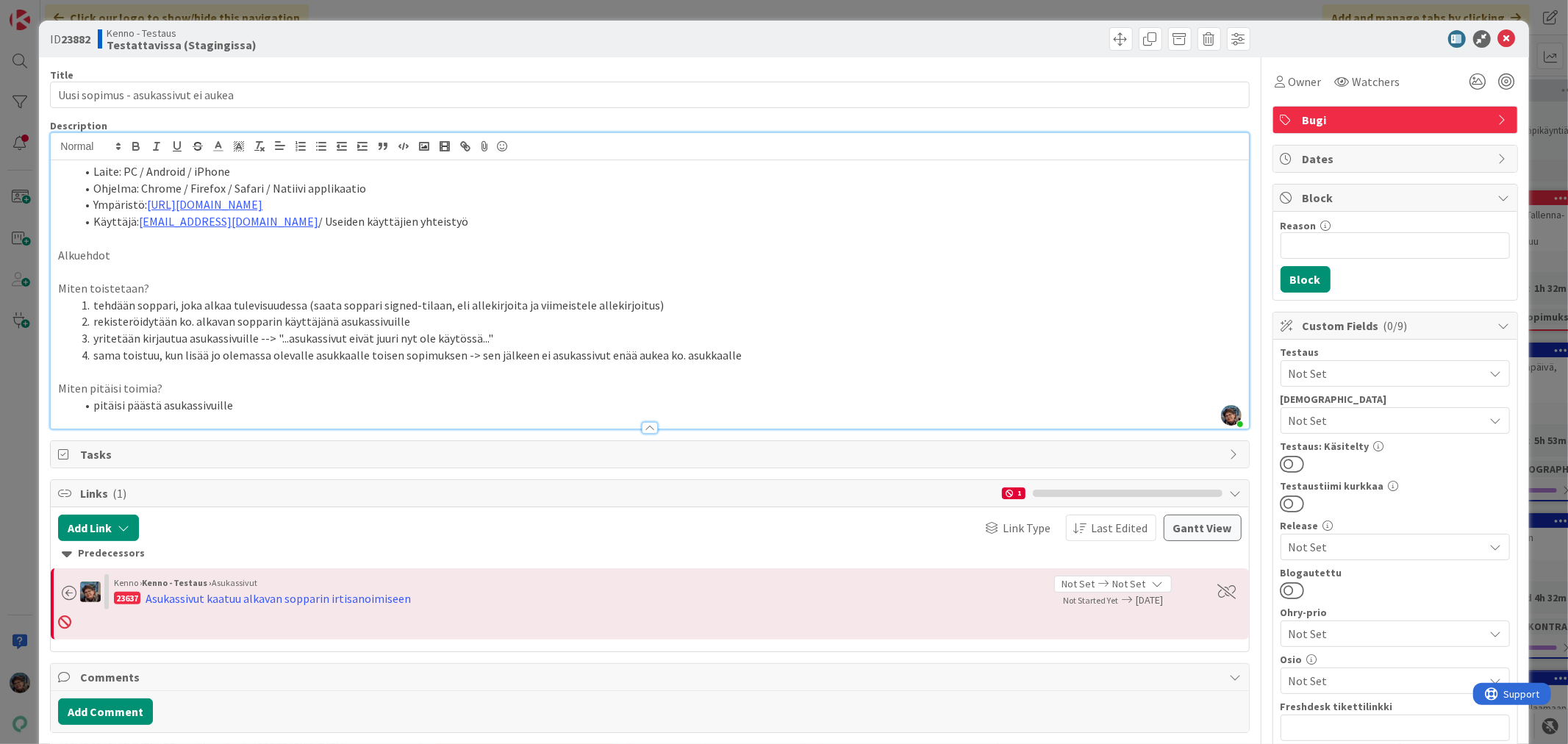
click at [361, 351] on li "sama toistuu, kun lisää jo olemassa olevalle asukkaalle toisen sopimuksen -> se…" at bounding box center [658, 355] width 1165 height 17
click at [1111, 36] on span at bounding box center [1121, 39] width 24 height 24
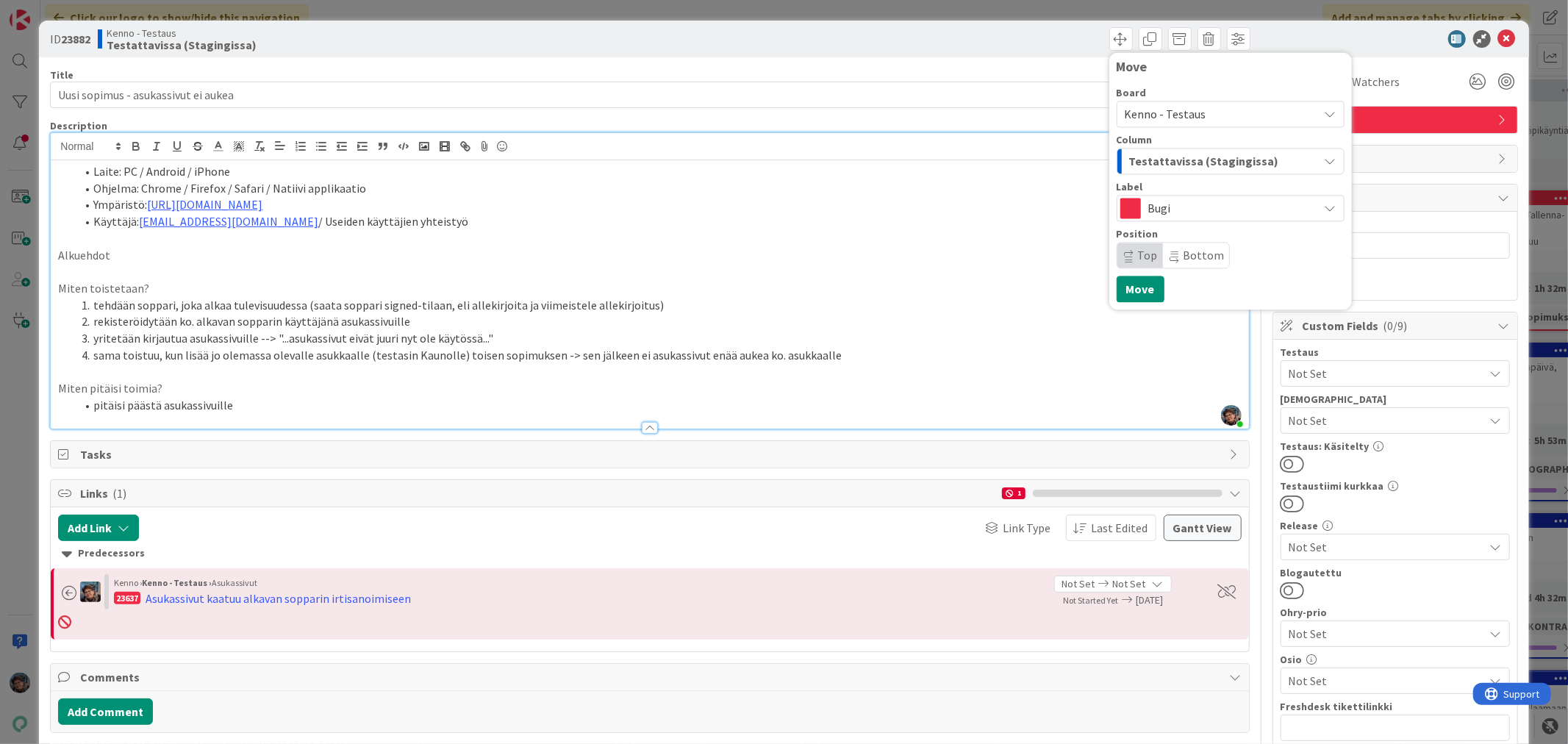
click at [1198, 109] on span "Kenno - Testaus" at bounding box center [1218, 113] width 187 height 20
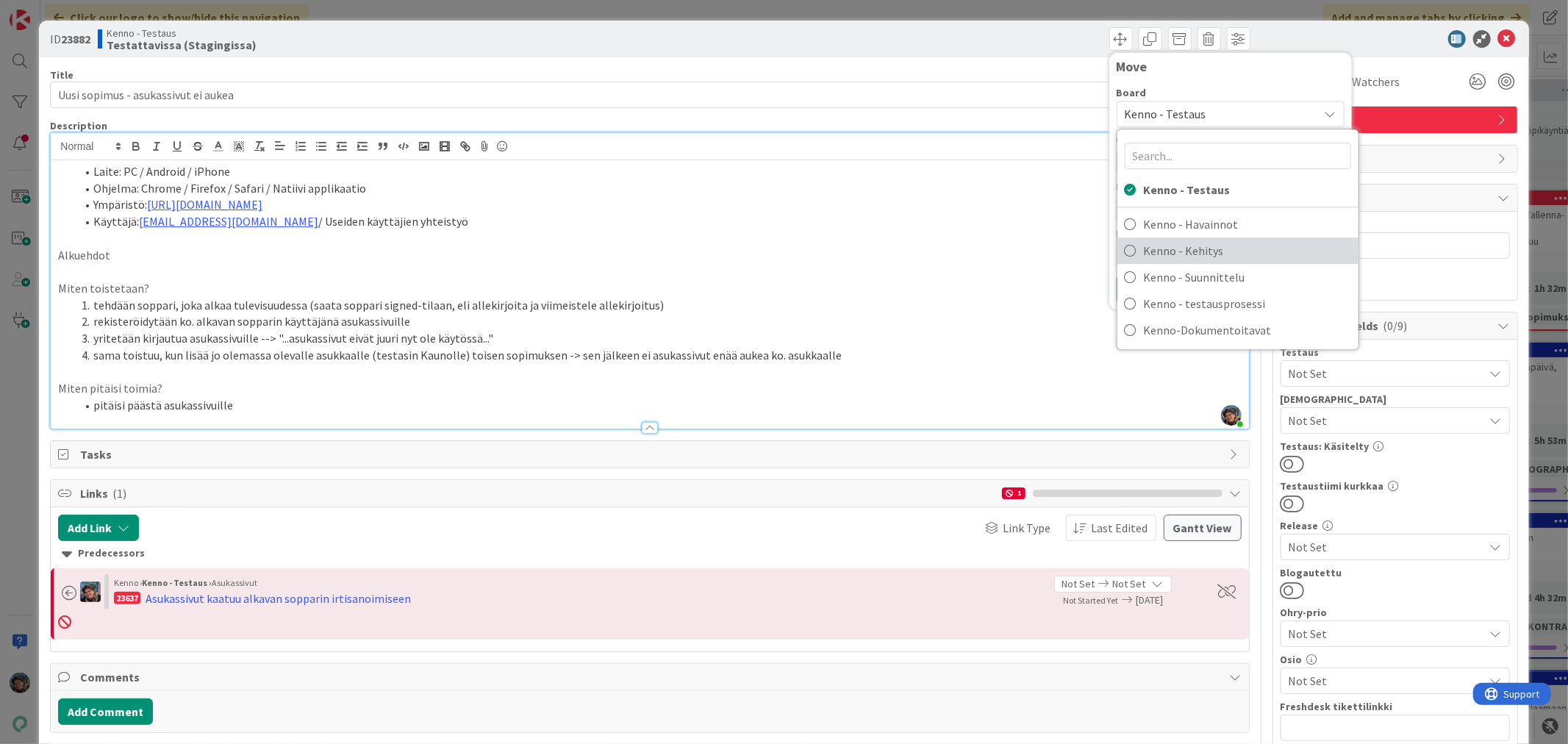
click at [1189, 254] on span "Kenno - Kehitys" at bounding box center [1247, 251] width 207 height 22
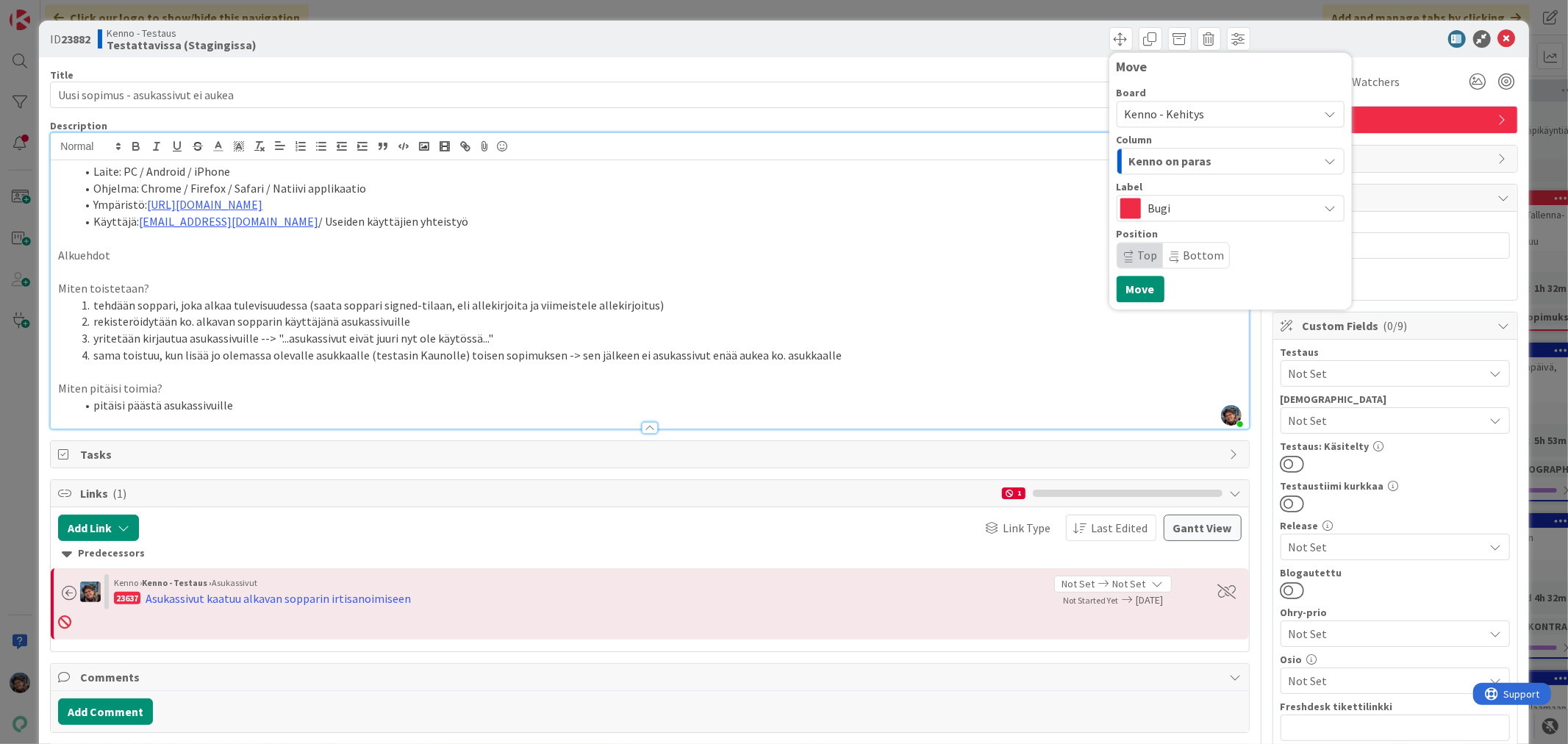
click at [1207, 162] on div "Kenno on paras" at bounding box center [1222, 161] width 194 height 24
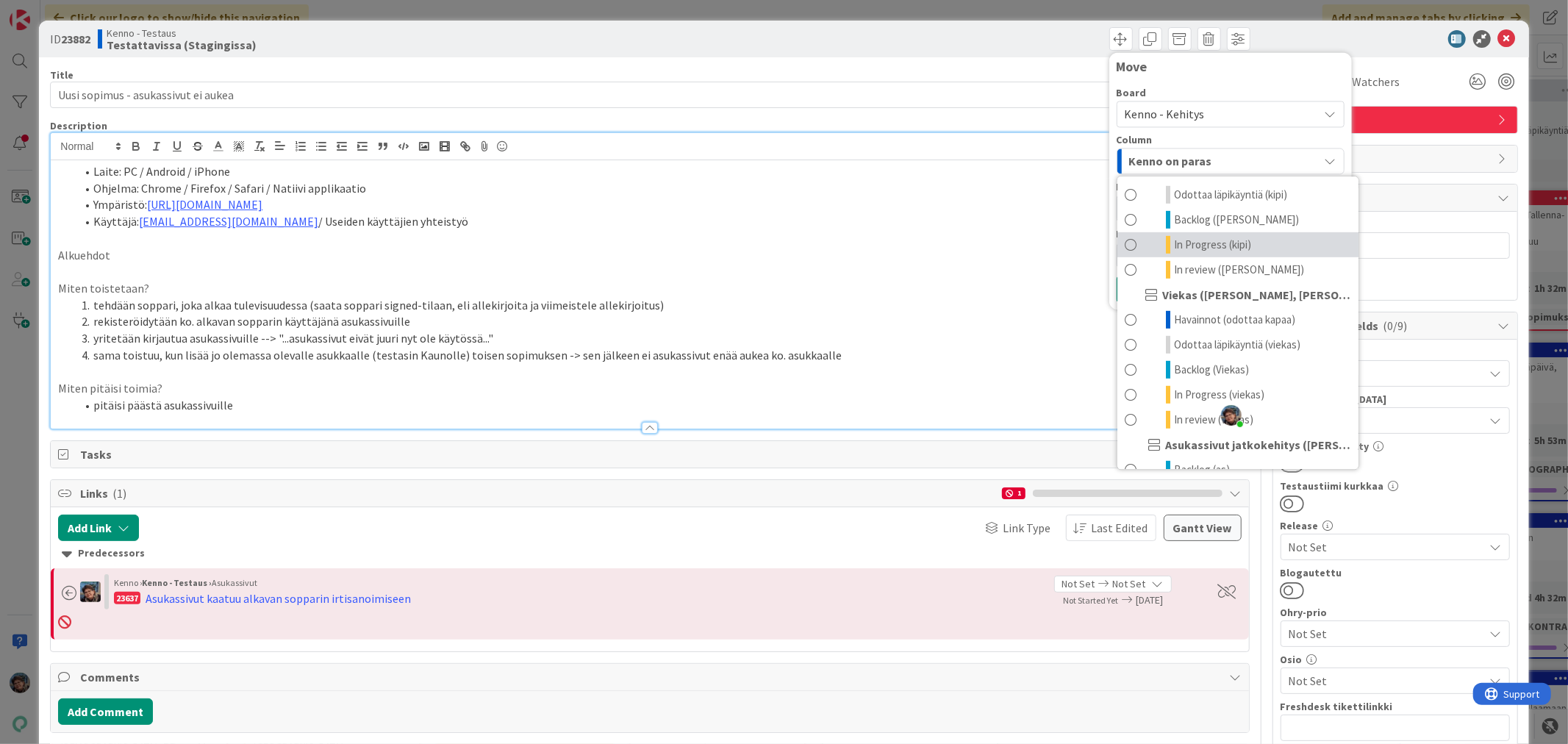
scroll to position [816, 0]
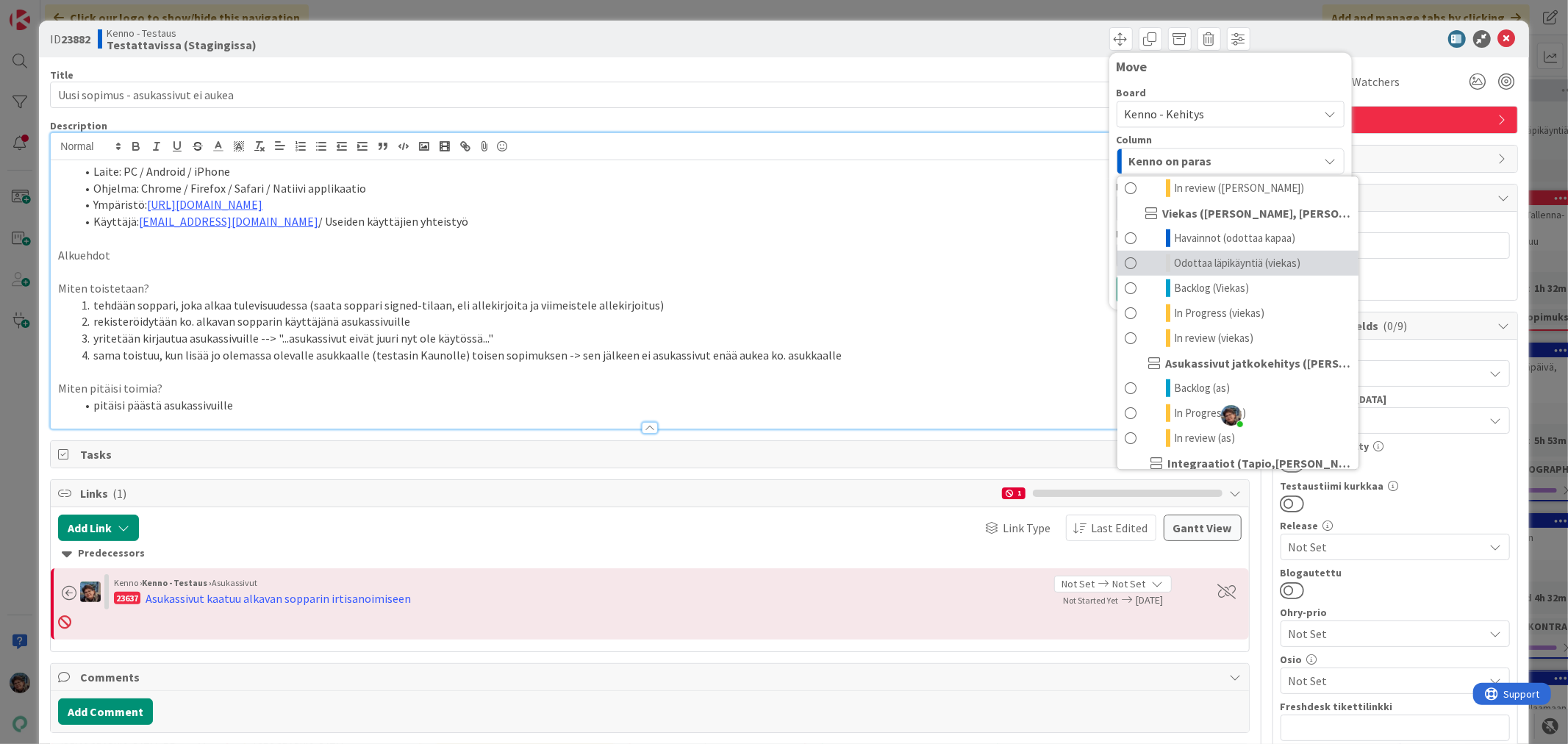
click at [1228, 272] on span "Odottaa läpikäyntiä (viekas)" at bounding box center [1237, 263] width 126 height 17
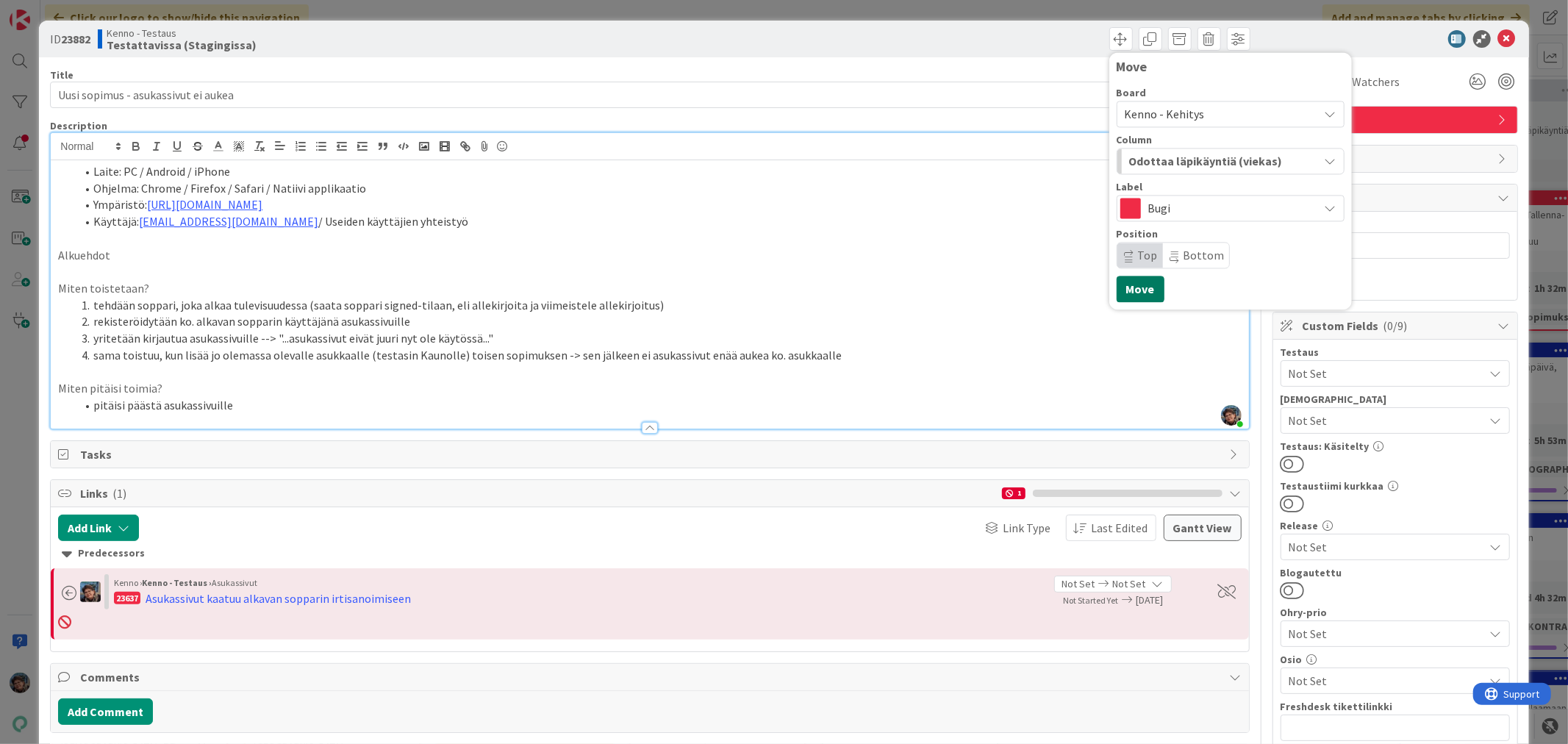
click at [1130, 294] on button "Move" at bounding box center [1140, 288] width 48 height 27
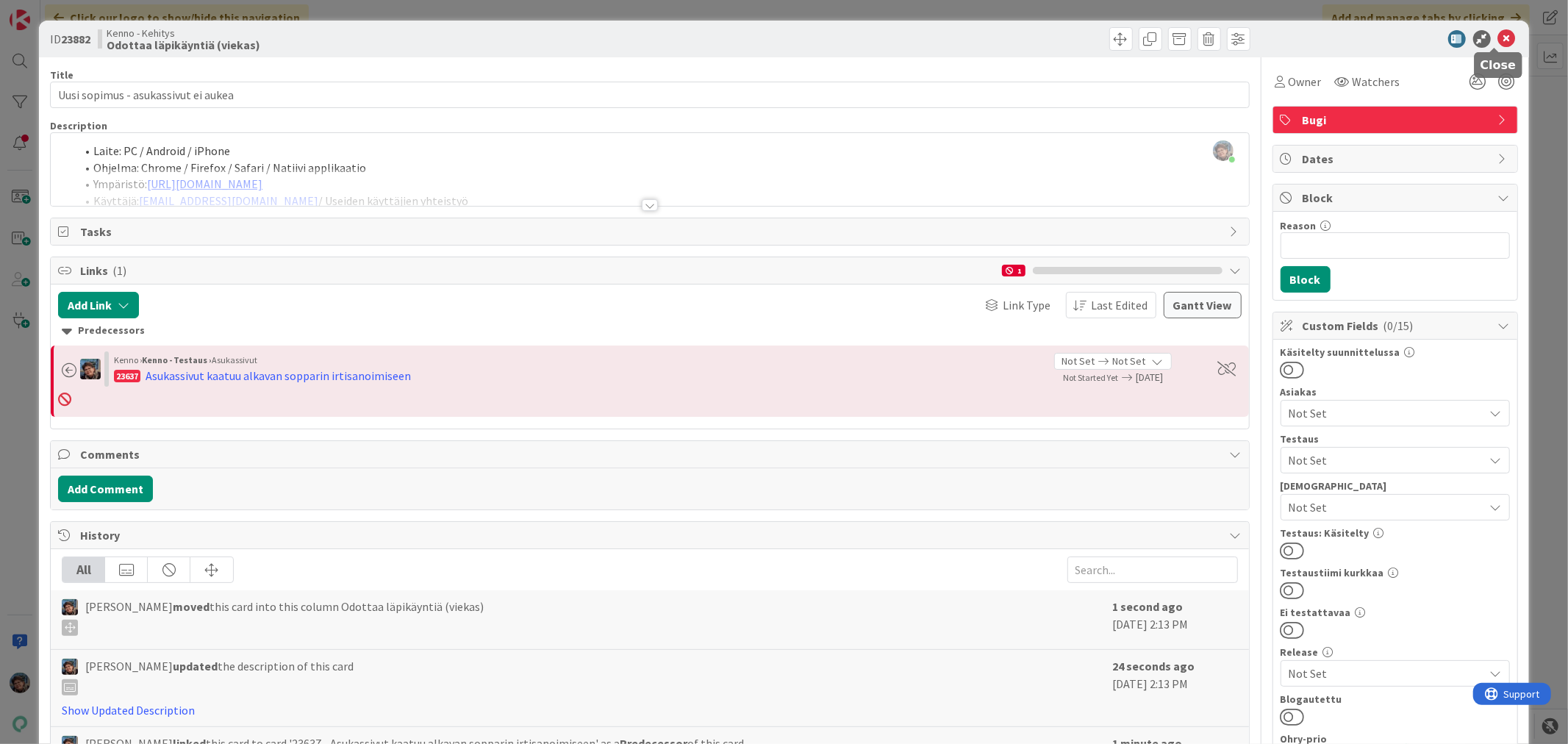
click at [1498, 38] on icon at bounding box center [1506, 39] width 17 height 17
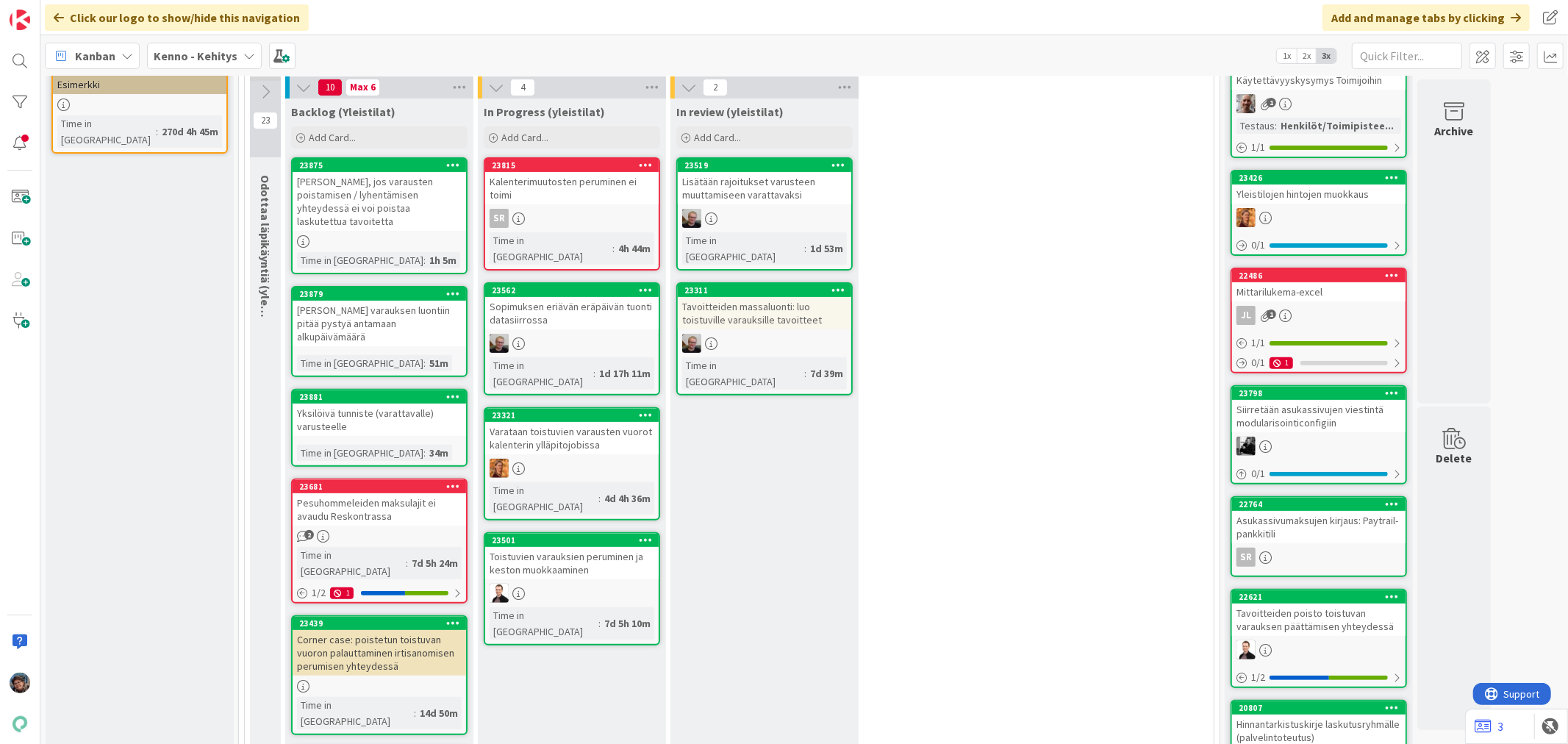
scroll to position [81, 0]
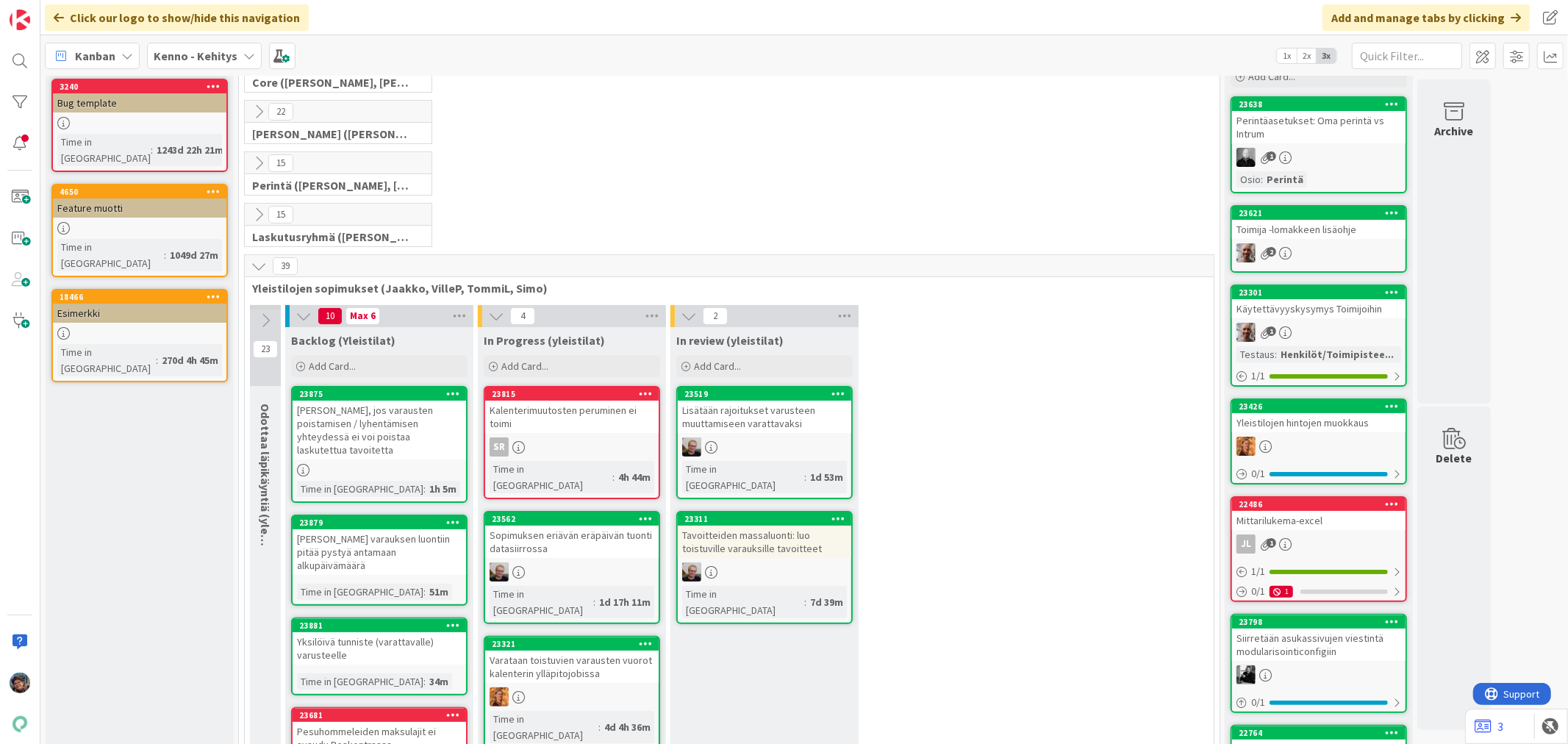
click at [262, 263] on icon at bounding box center [258, 266] width 16 height 16
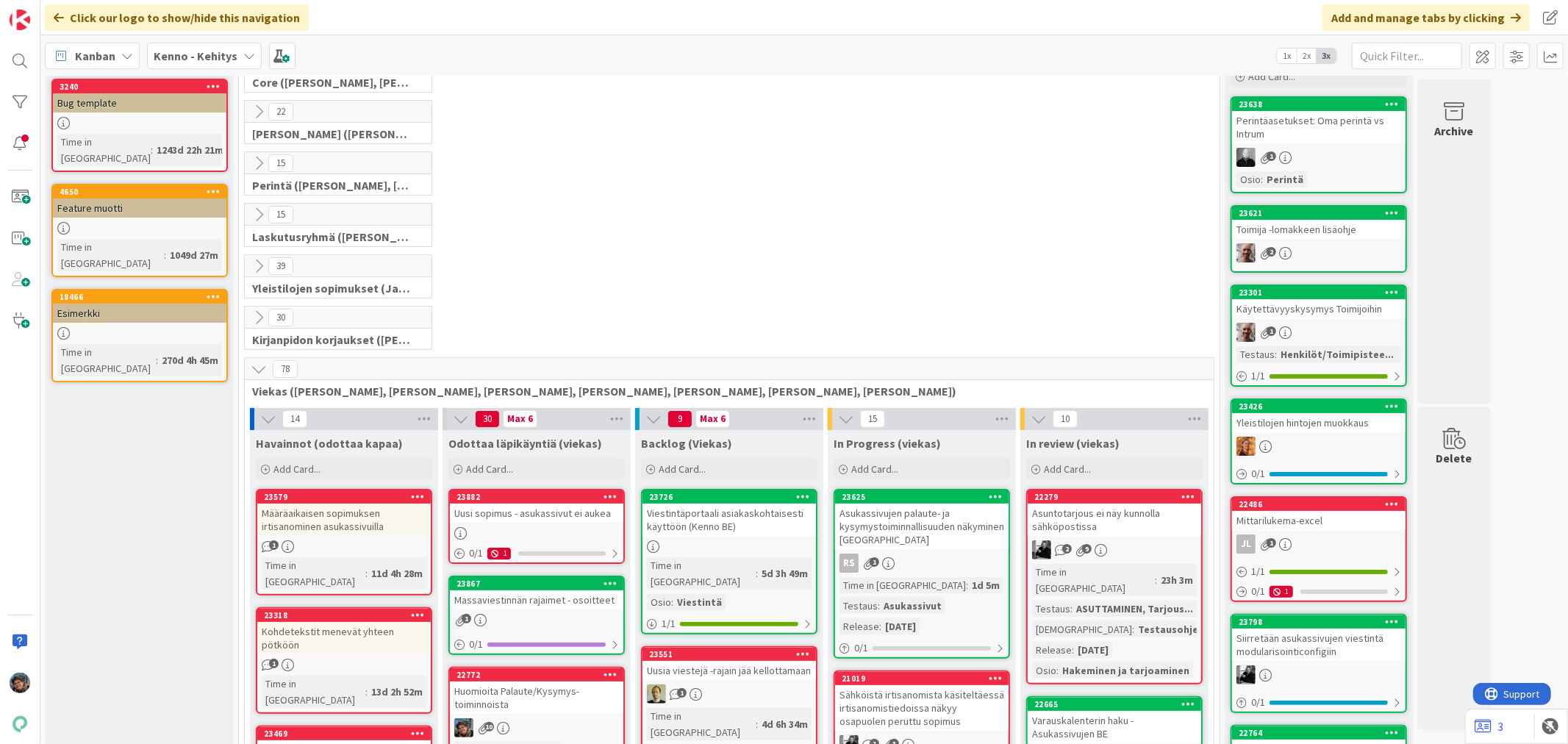
click at [366, 531] on div "Määräaikaisen sopimuksen irtisanominen asukassivuilla" at bounding box center [344, 519] width 173 height 33
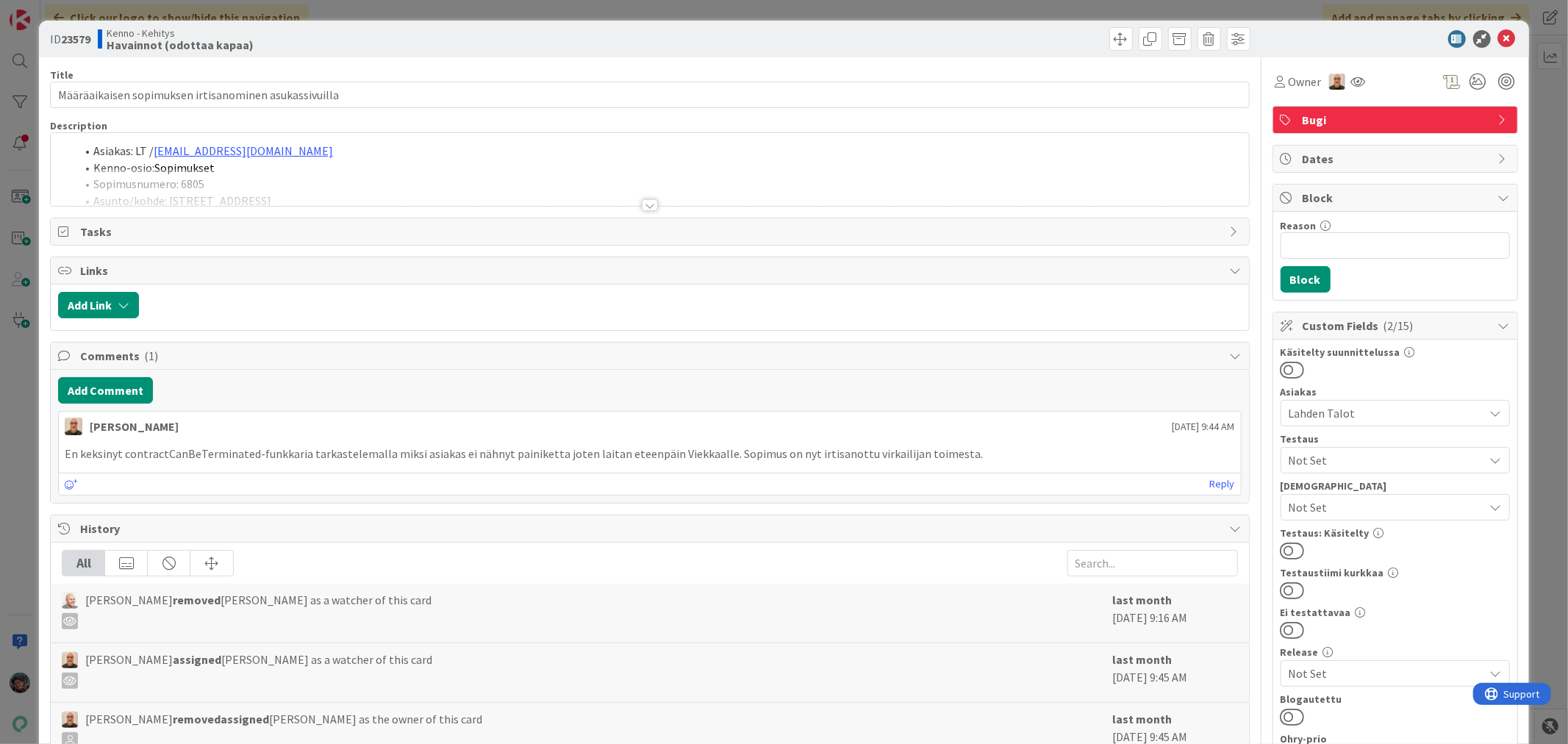
click at [642, 203] on div at bounding box center [649, 204] width 16 height 11
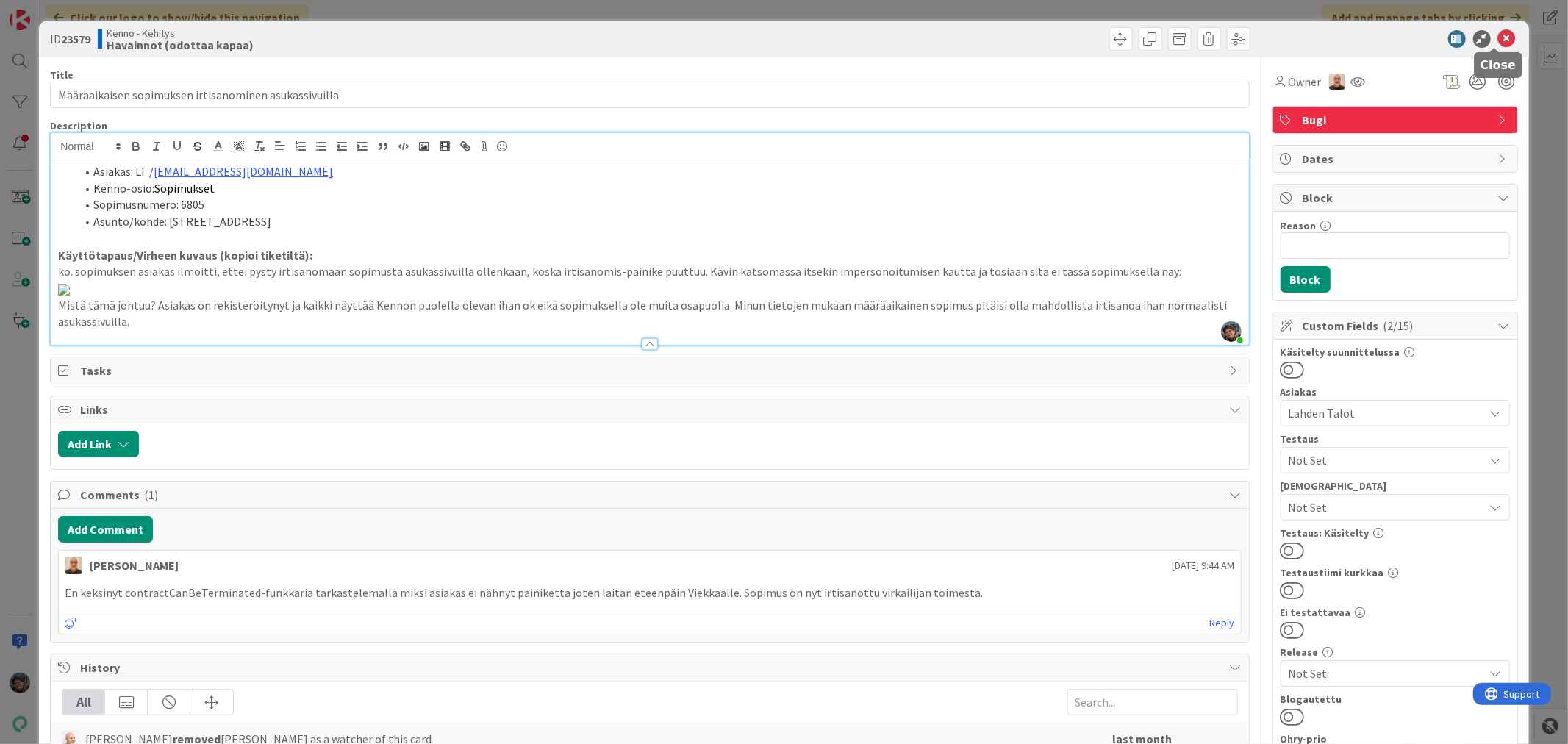
click at [1500, 39] on icon at bounding box center [1506, 39] width 17 height 17
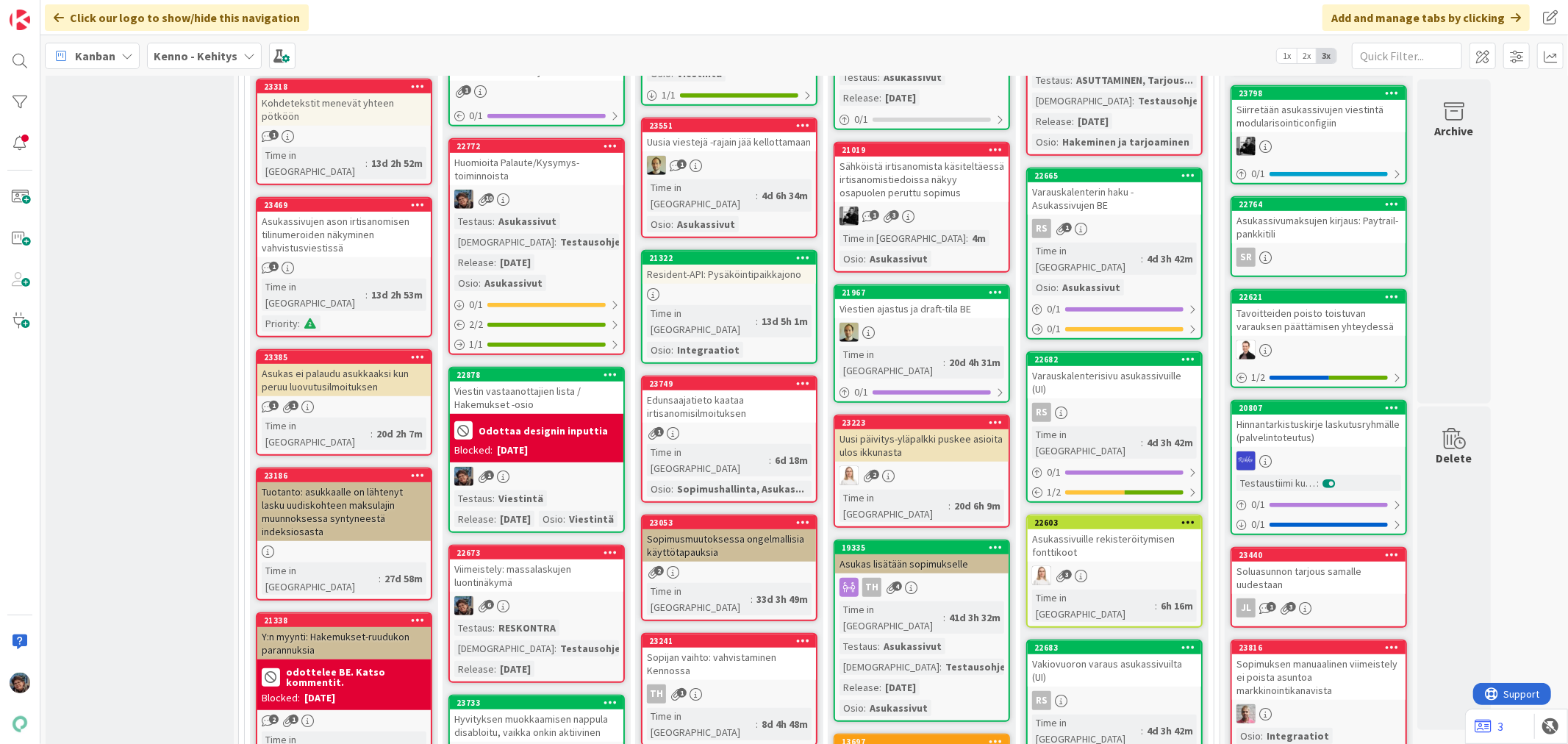
scroll to position [653, 0]
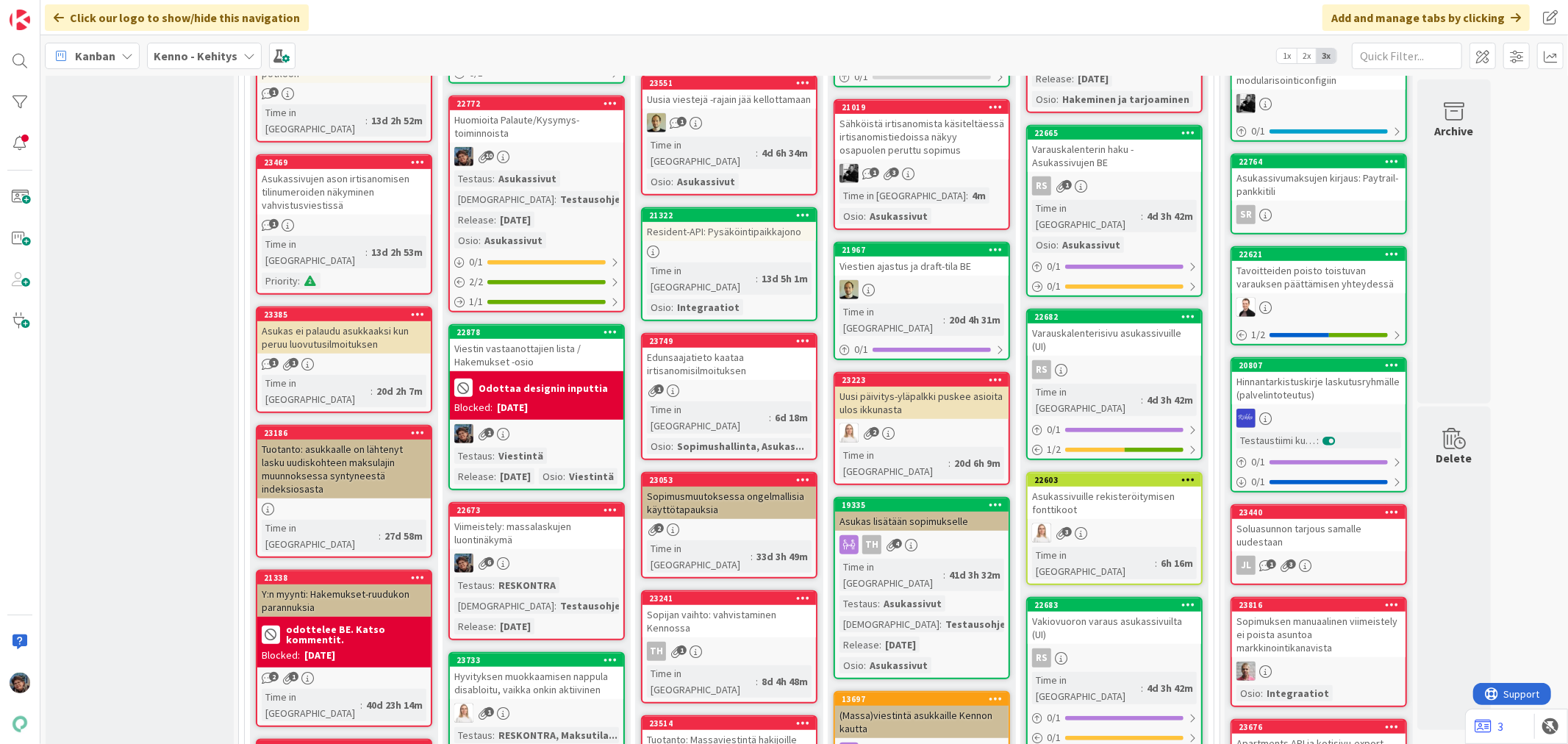
click at [556, 137] on div "Huomioita Palaute/Kysymys-toiminnoista" at bounding box center [536, 126] width 173 height 33
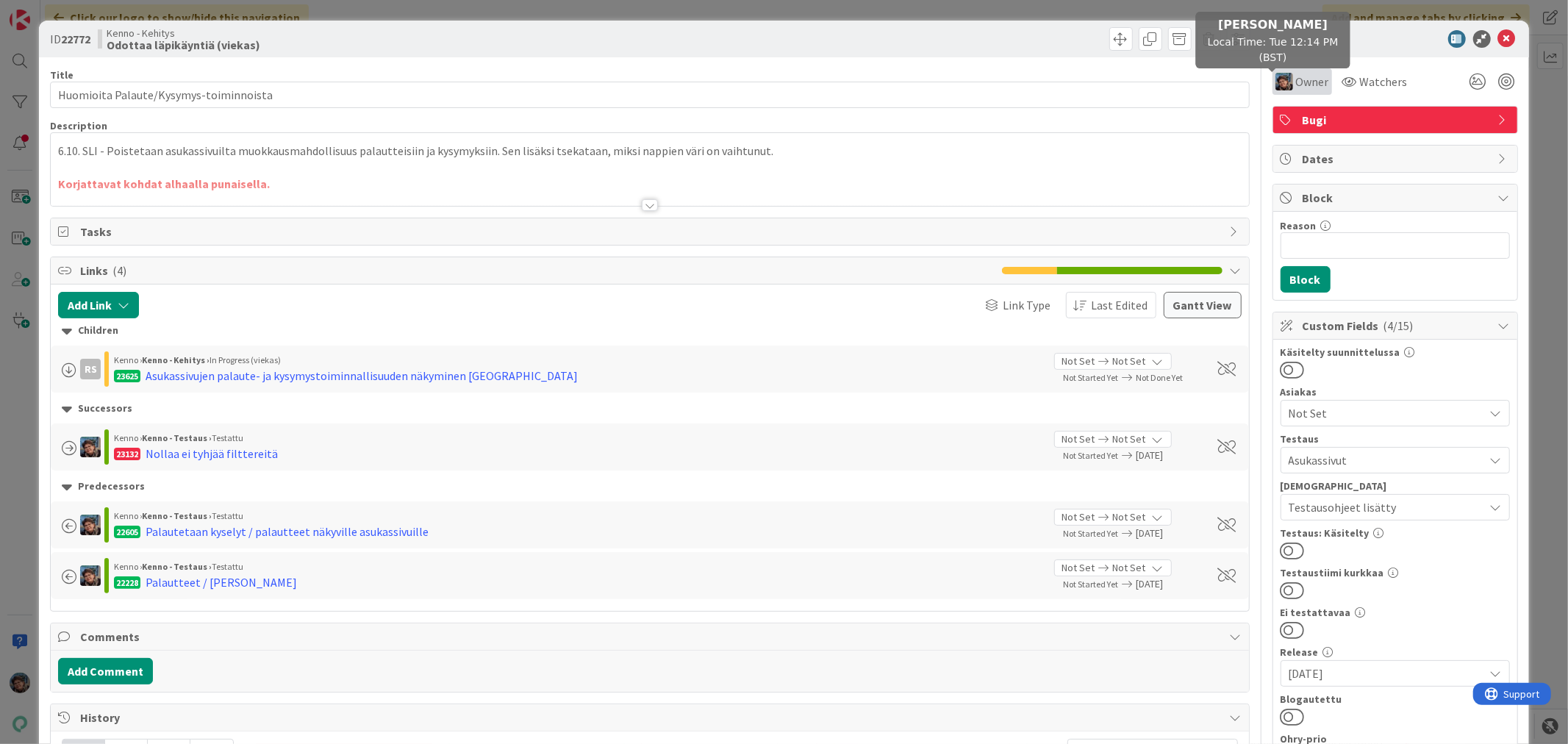
click at [1275, 84] on img at bounding box center [1283, 81] width 17 height 17
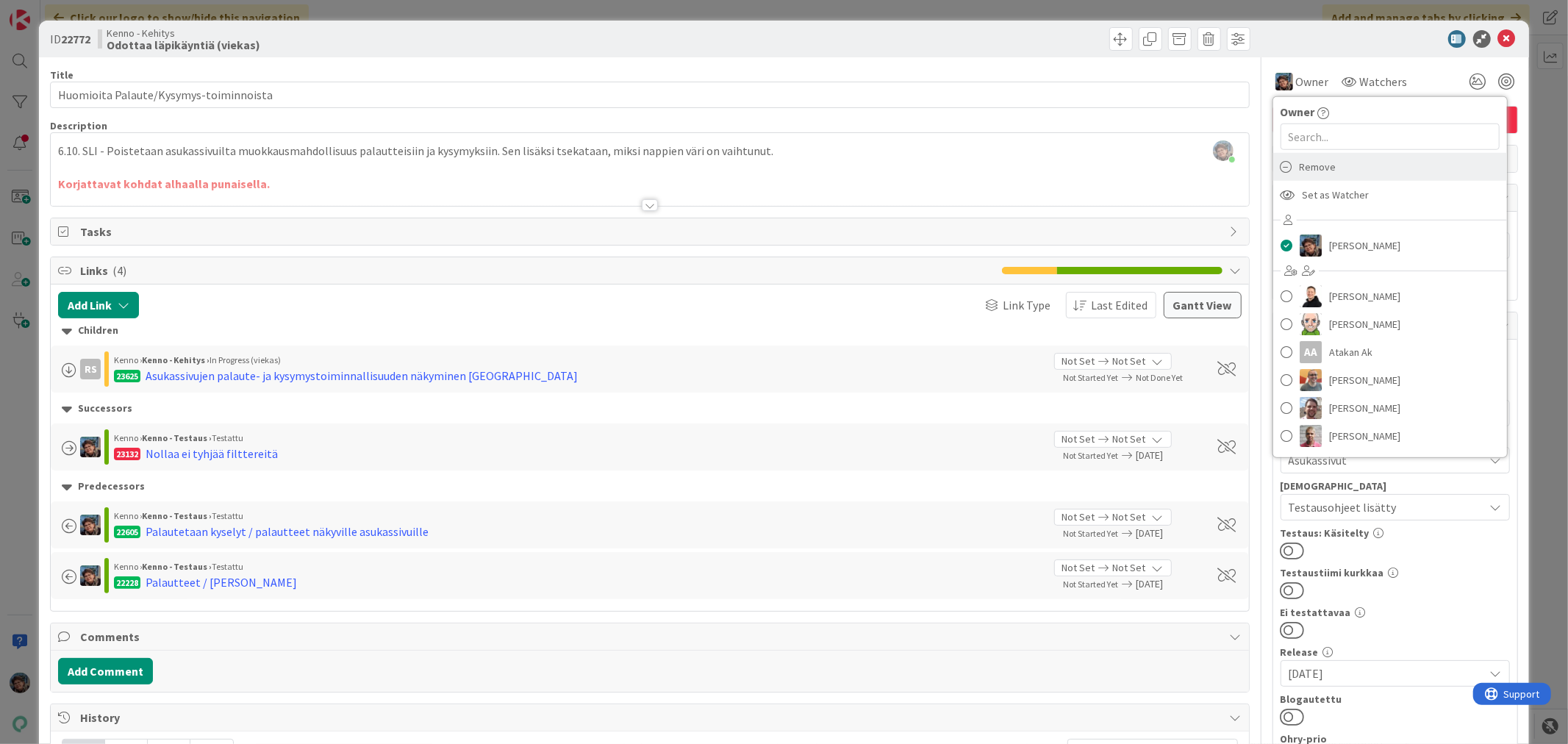
click at [1311, 168] on span "Remove" at bounding box center [1317, 166] width 36 height 22
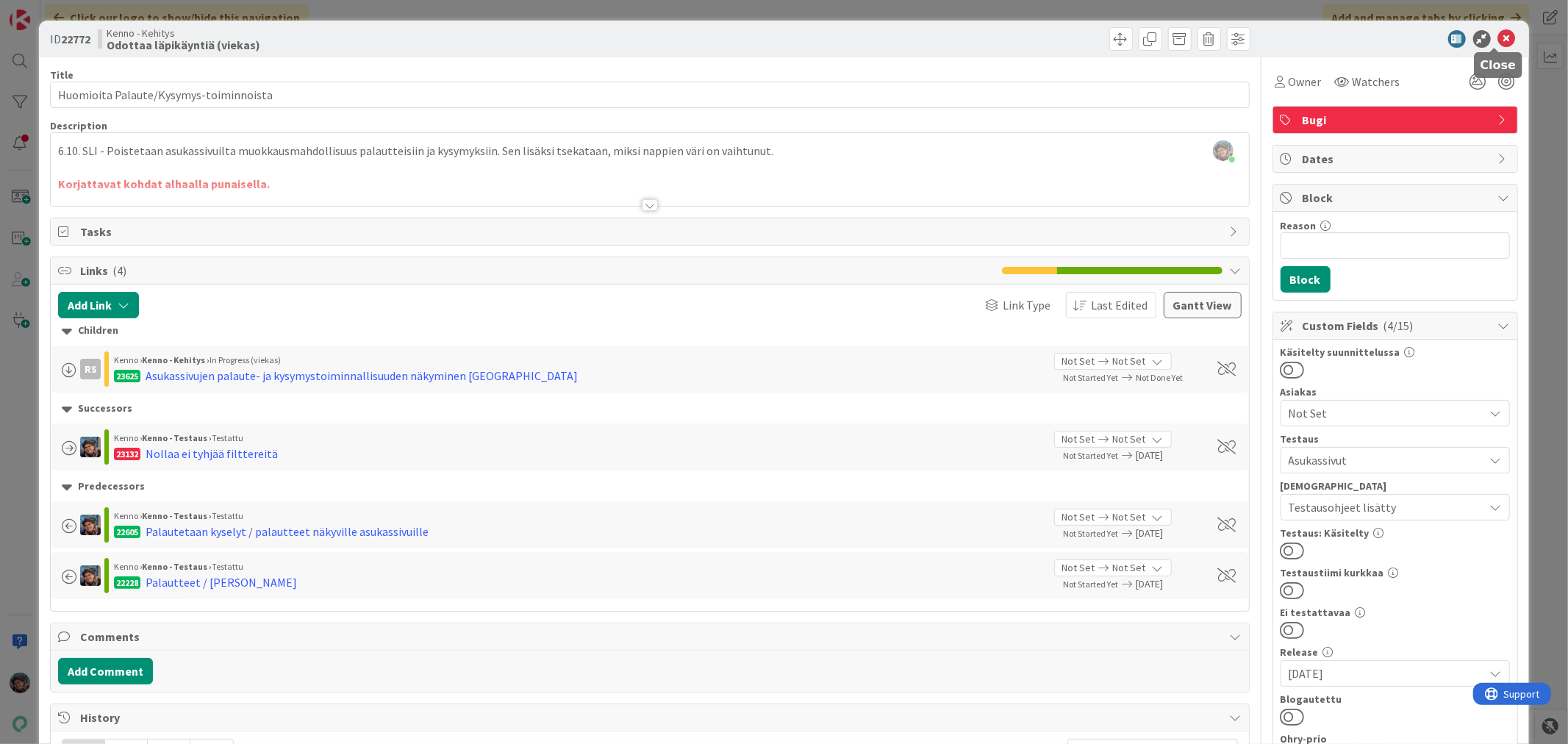
click at [1498, 35] on icon at bounding box center [1506, 39] width 17 height 17
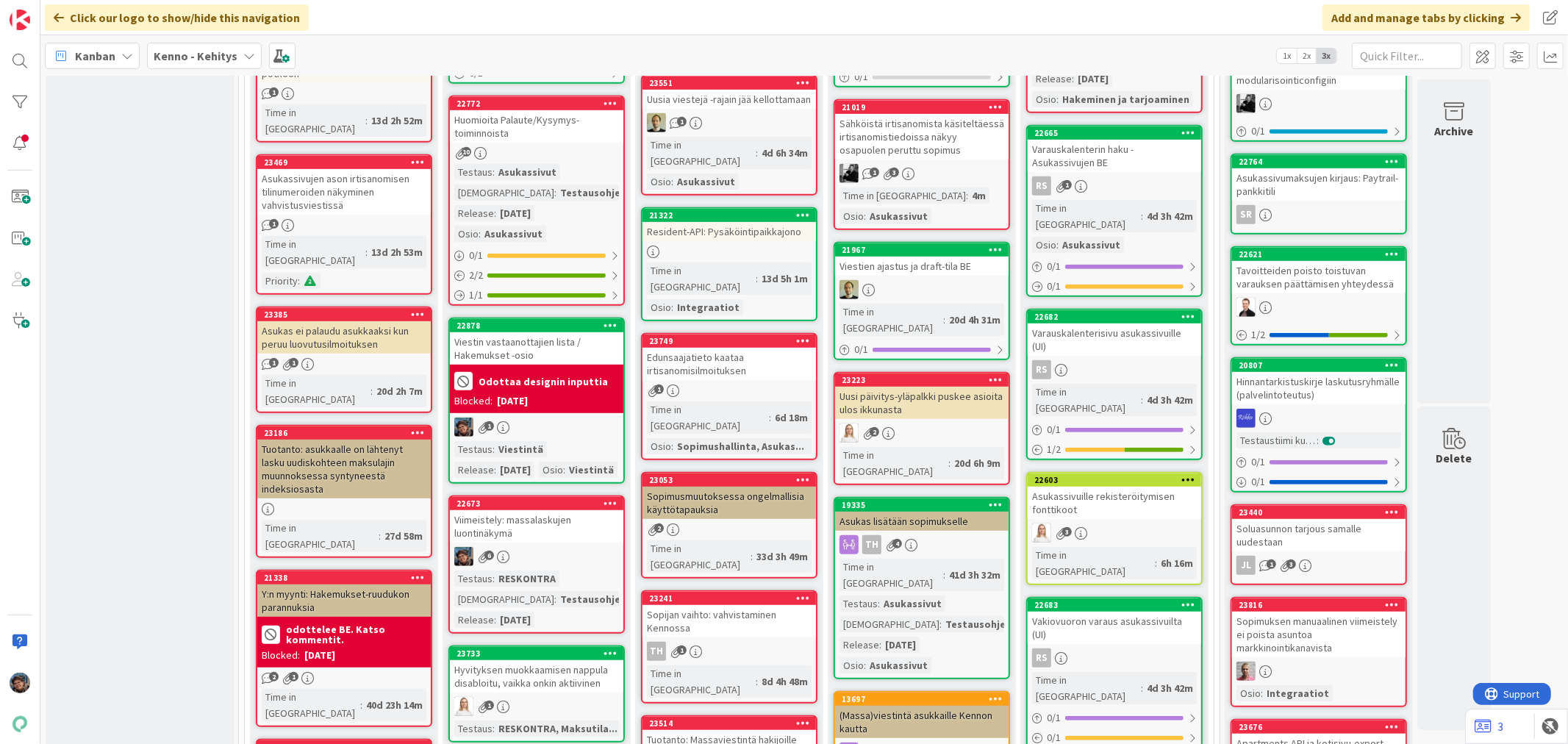
click at [573, 566] on div "6" at bounding box center [536, 556] width 173 height 19
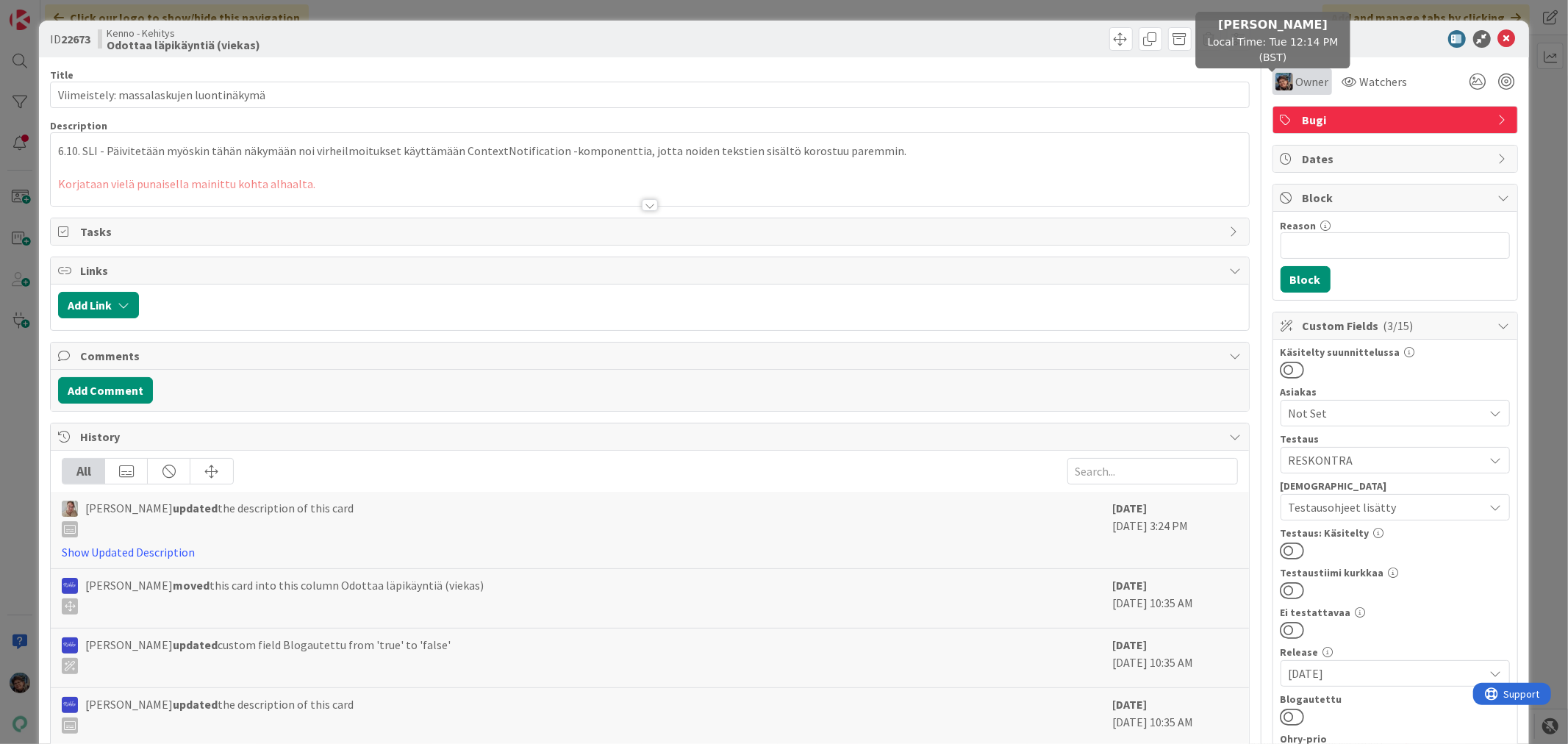
drag, startPoint x: 1279, startPoint y: 82, endPoint x: 1280, endPoint y: 93, distance: 11.0
click at [1279, 83] on img at bounding box center [1283, 81] width 17 height 17
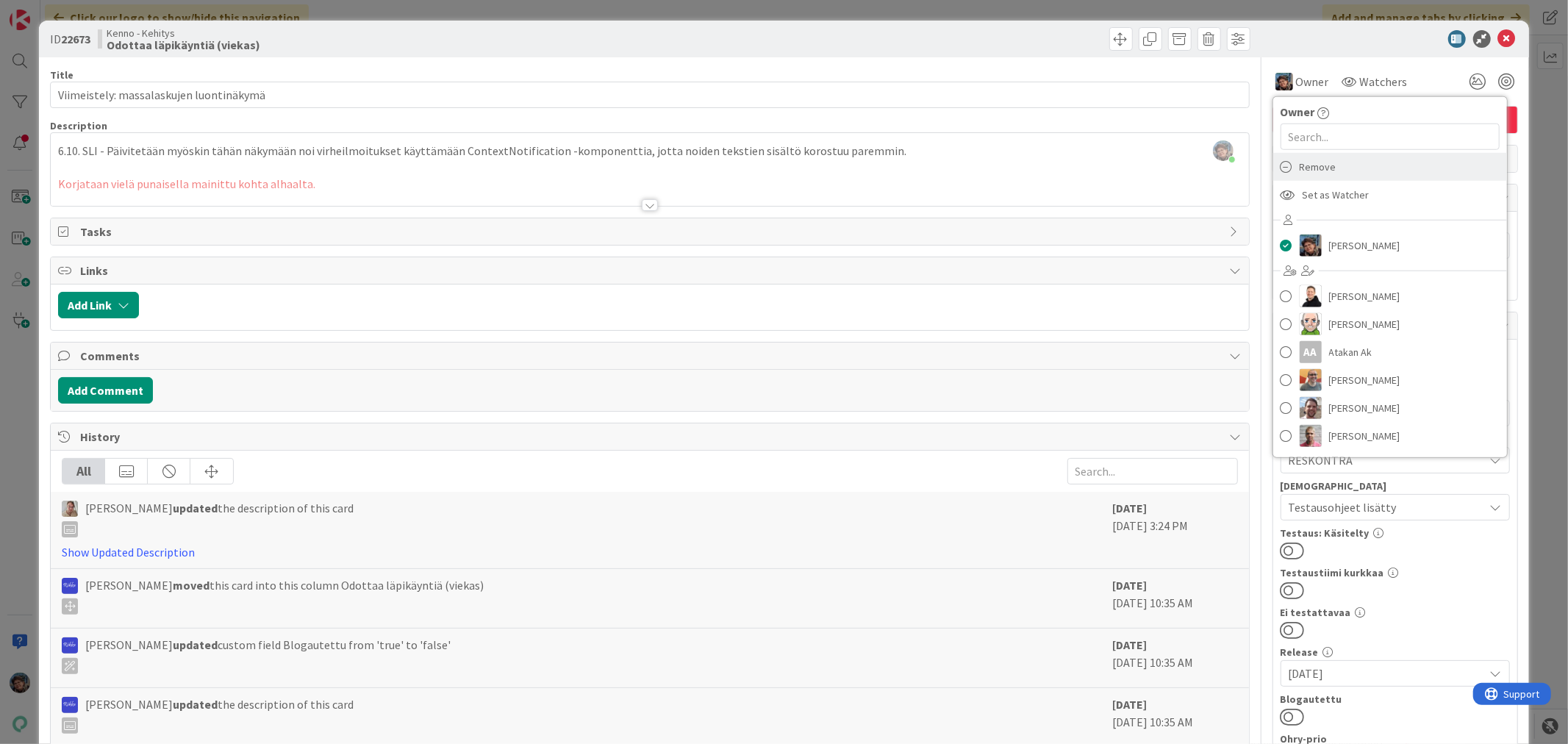
click at [1299, 170] on span "Remove" at bounding box center [1317, 166] width 36 height 22
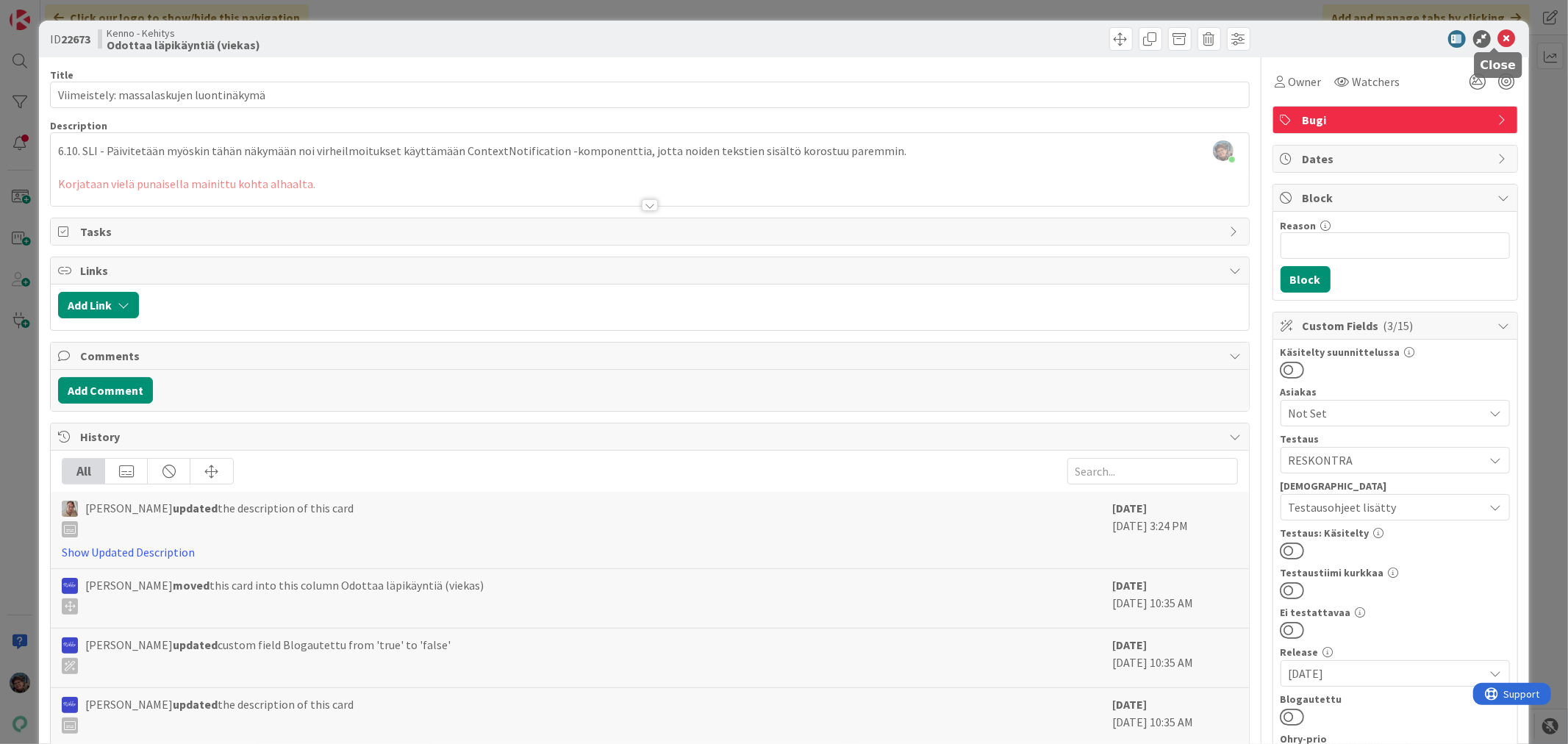
click at [1498, 34] on icon at bounding box center [1506, 39] width 17 height 17
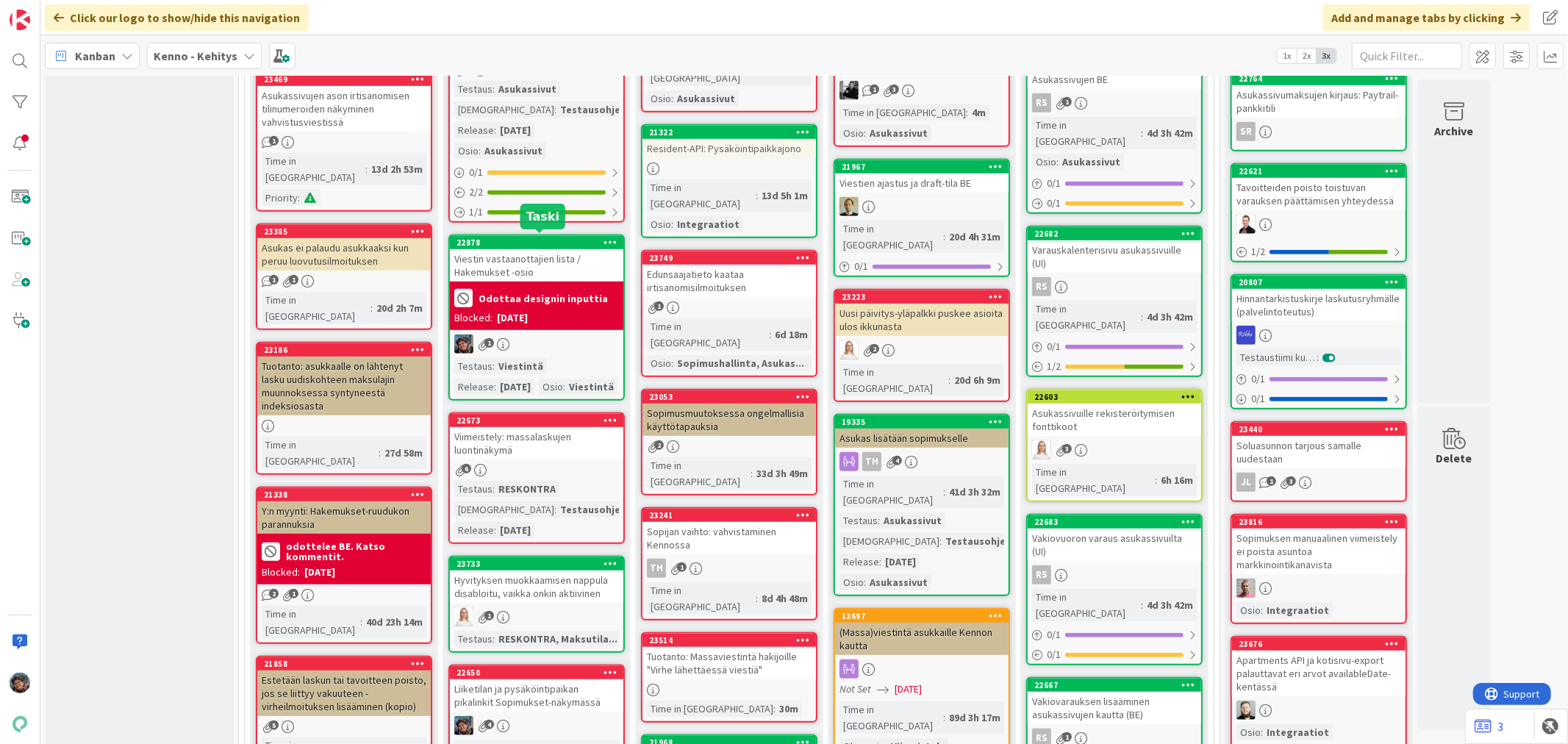
scroll to position [735, 0]
click at [567, 350] on div "1" at bounding box center [536, 344] width 173 height 19
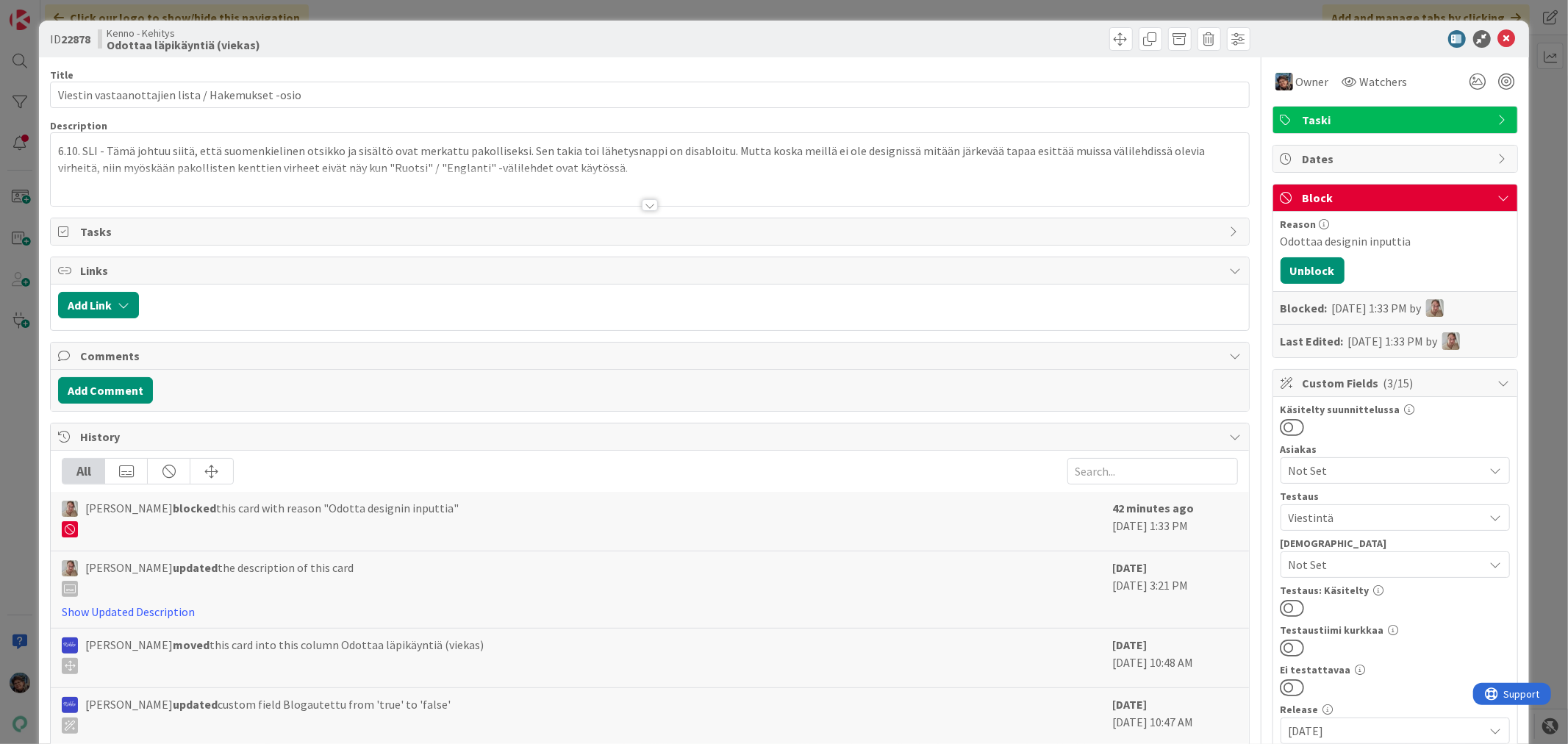
click at [642, 208] on div at bounding box center [649, 204] width 16 height 11
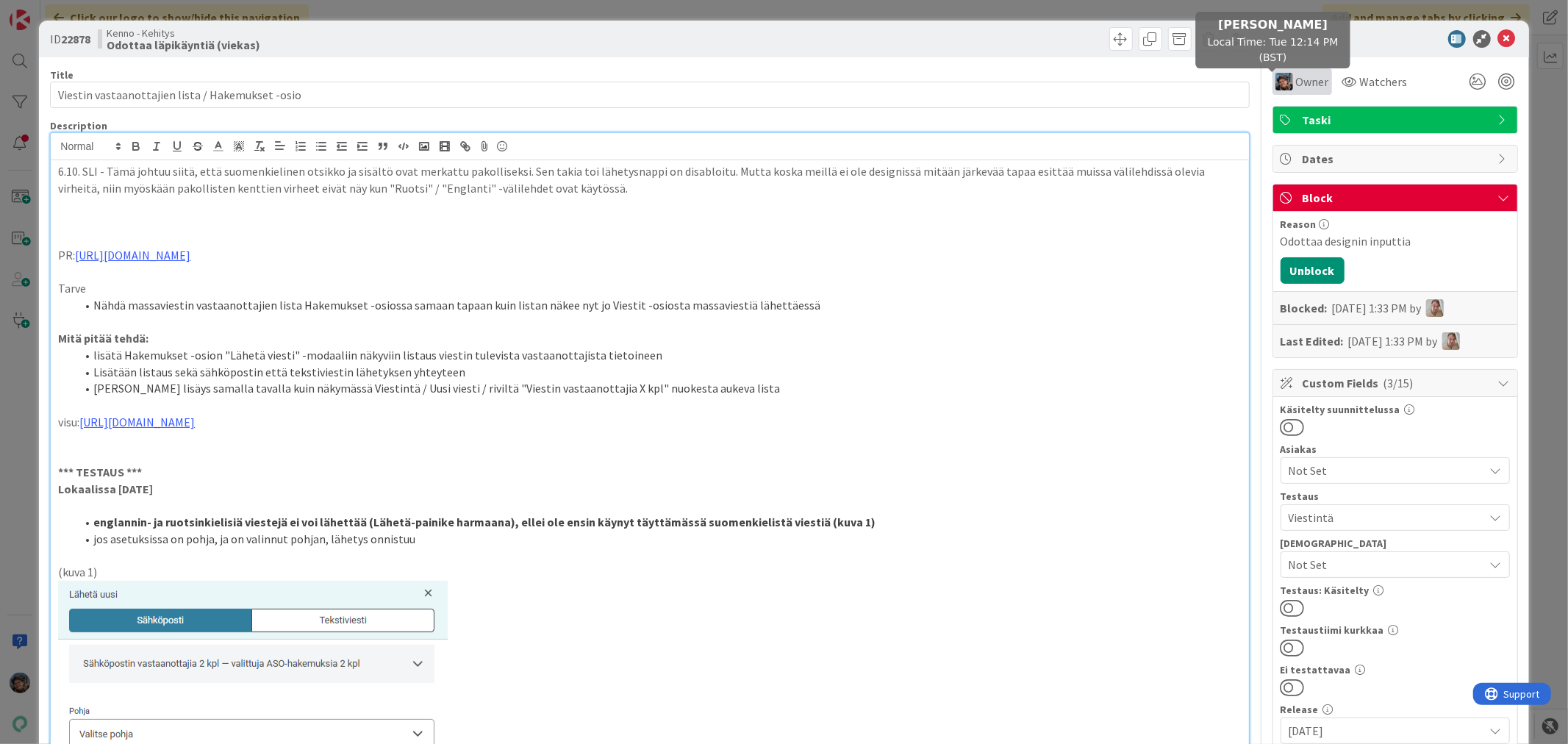
click at [1279, 83] on img at bounding box center [1283, 81] width 17 height 17
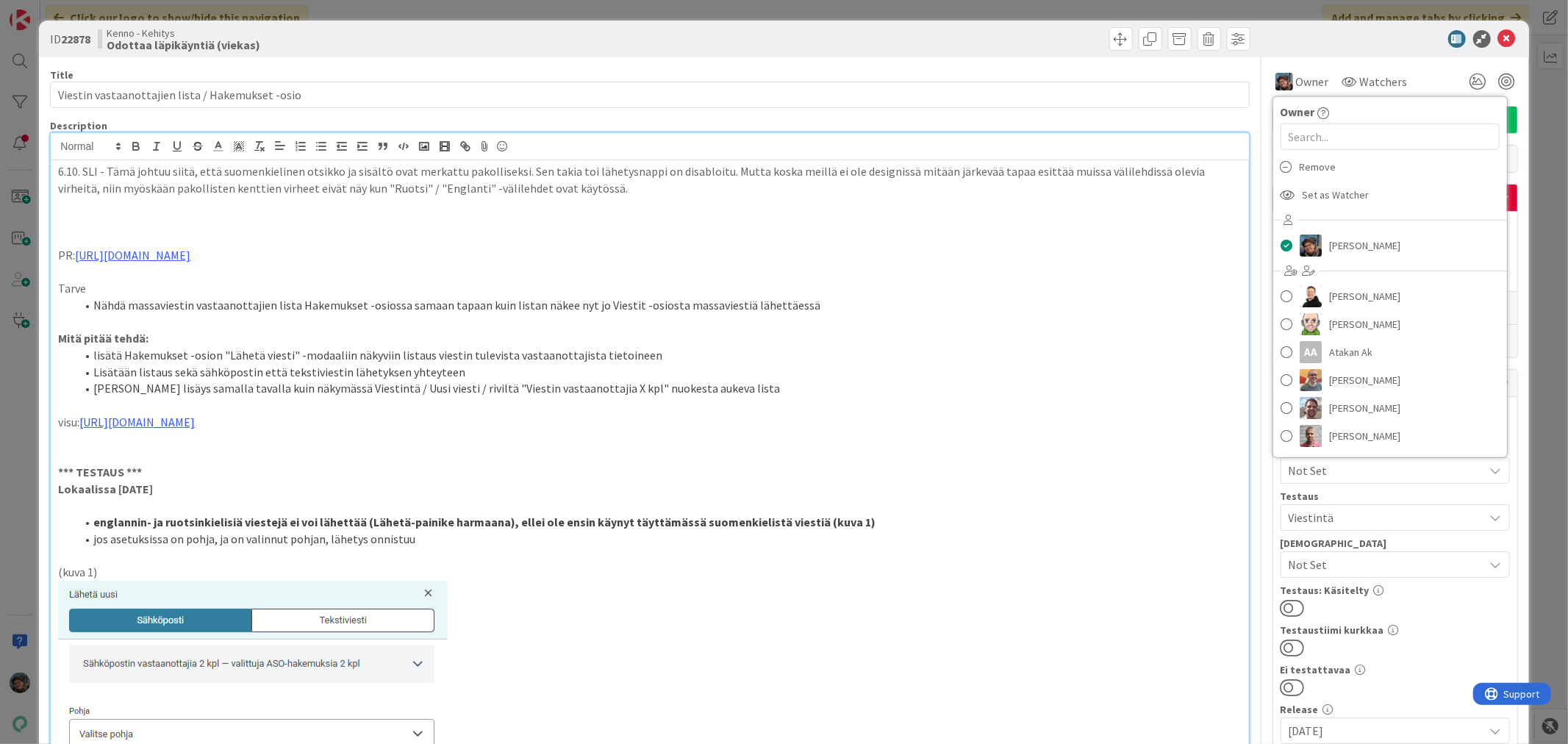
click at [1302, 166] on span "Remove" at bounding box center [1317, 166] width 36 height 22
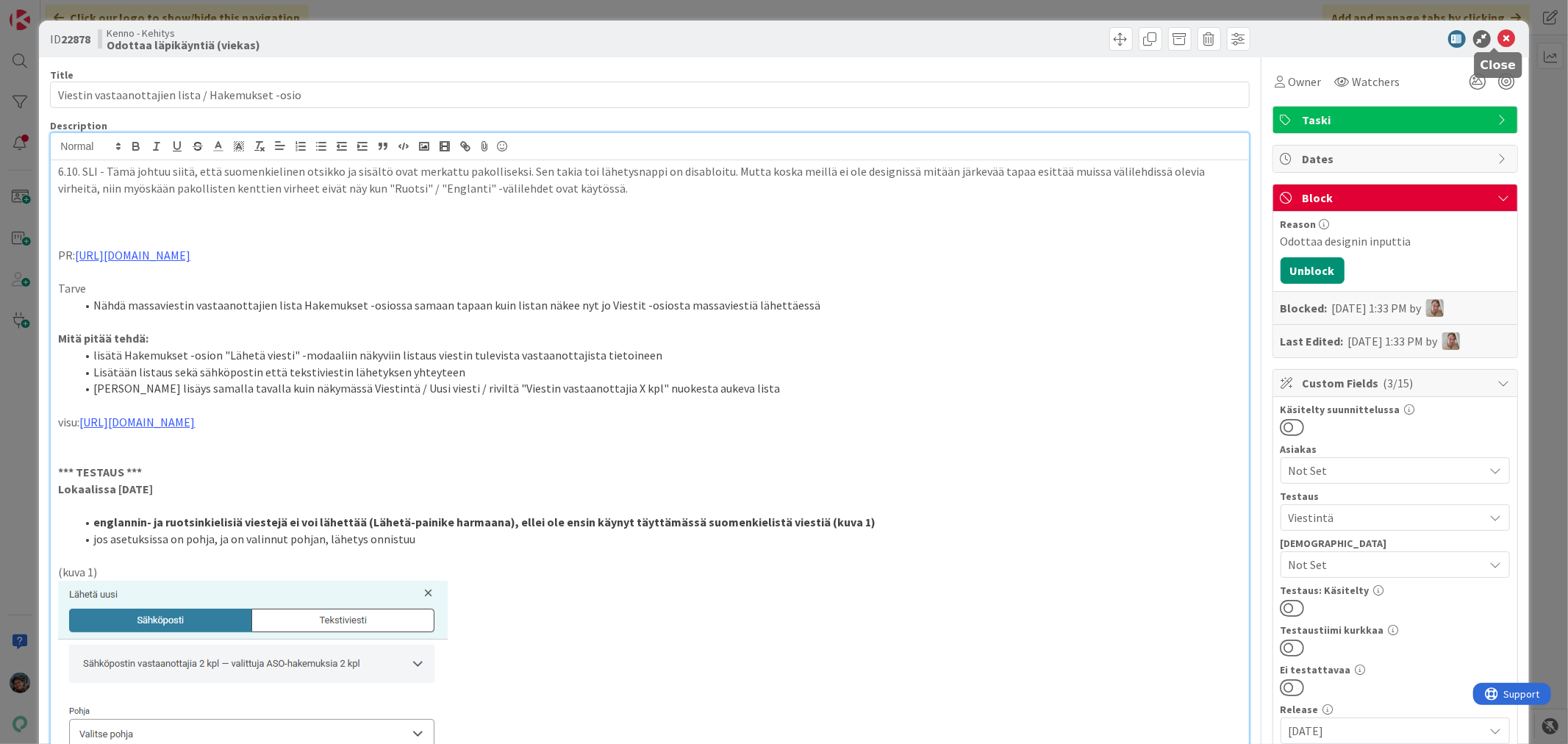
click at [1498, 33] on icon at bounding box center [1506, 39] width 17 height 17
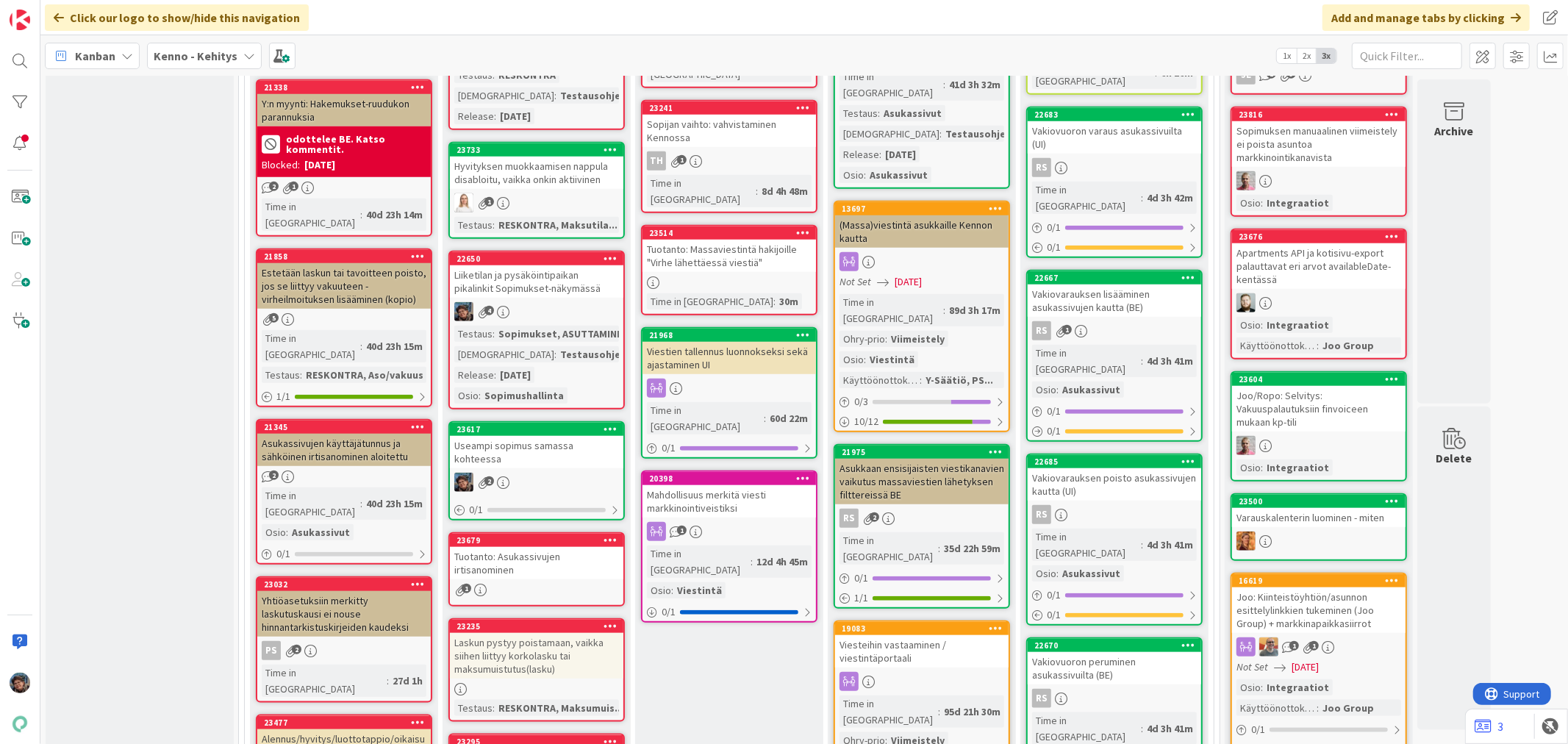
click at [508, 318] on icon at bounding box center [503, 312] width 12 height 12
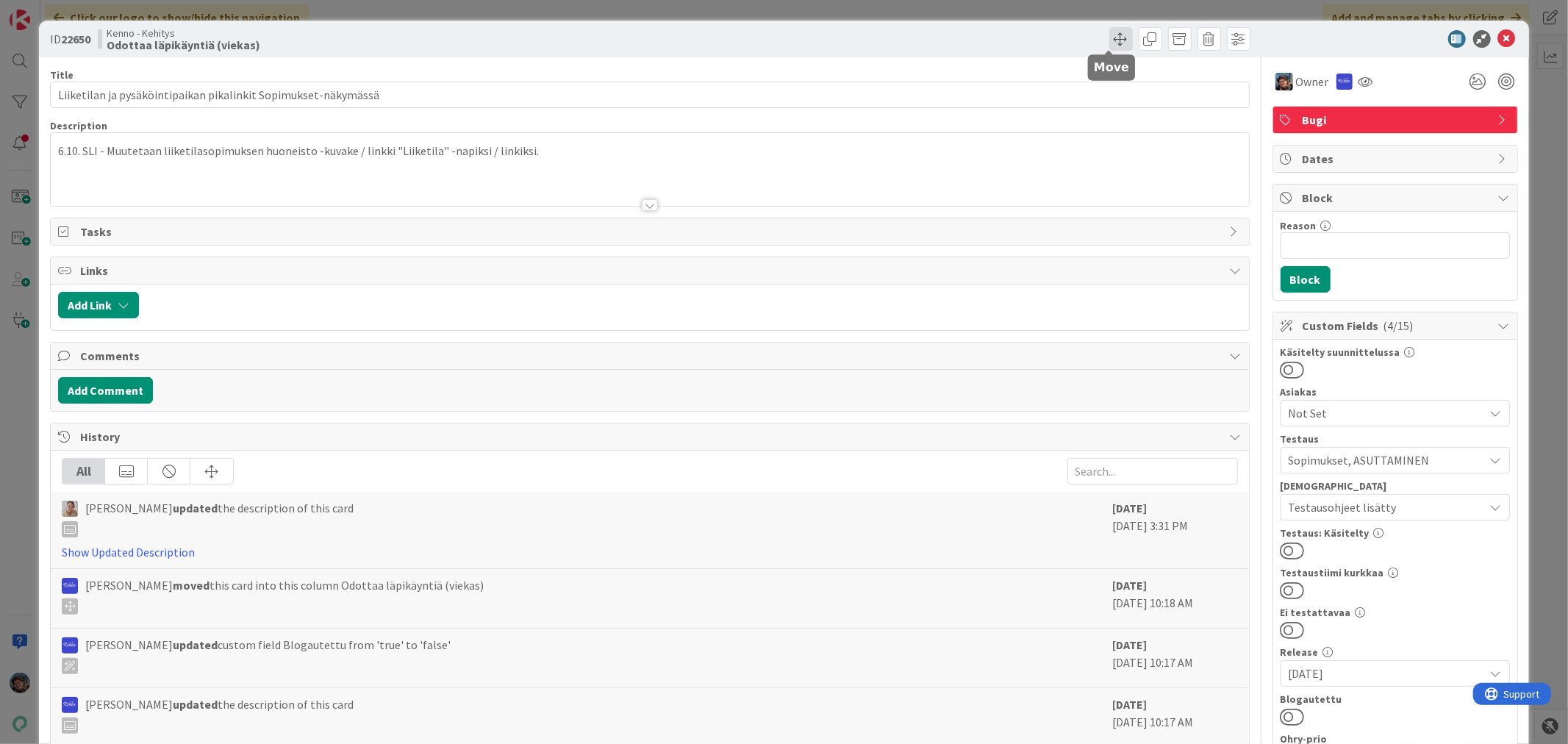
click at [1109, 35] on span at bounding box center [1121, 39] width 24 height 24
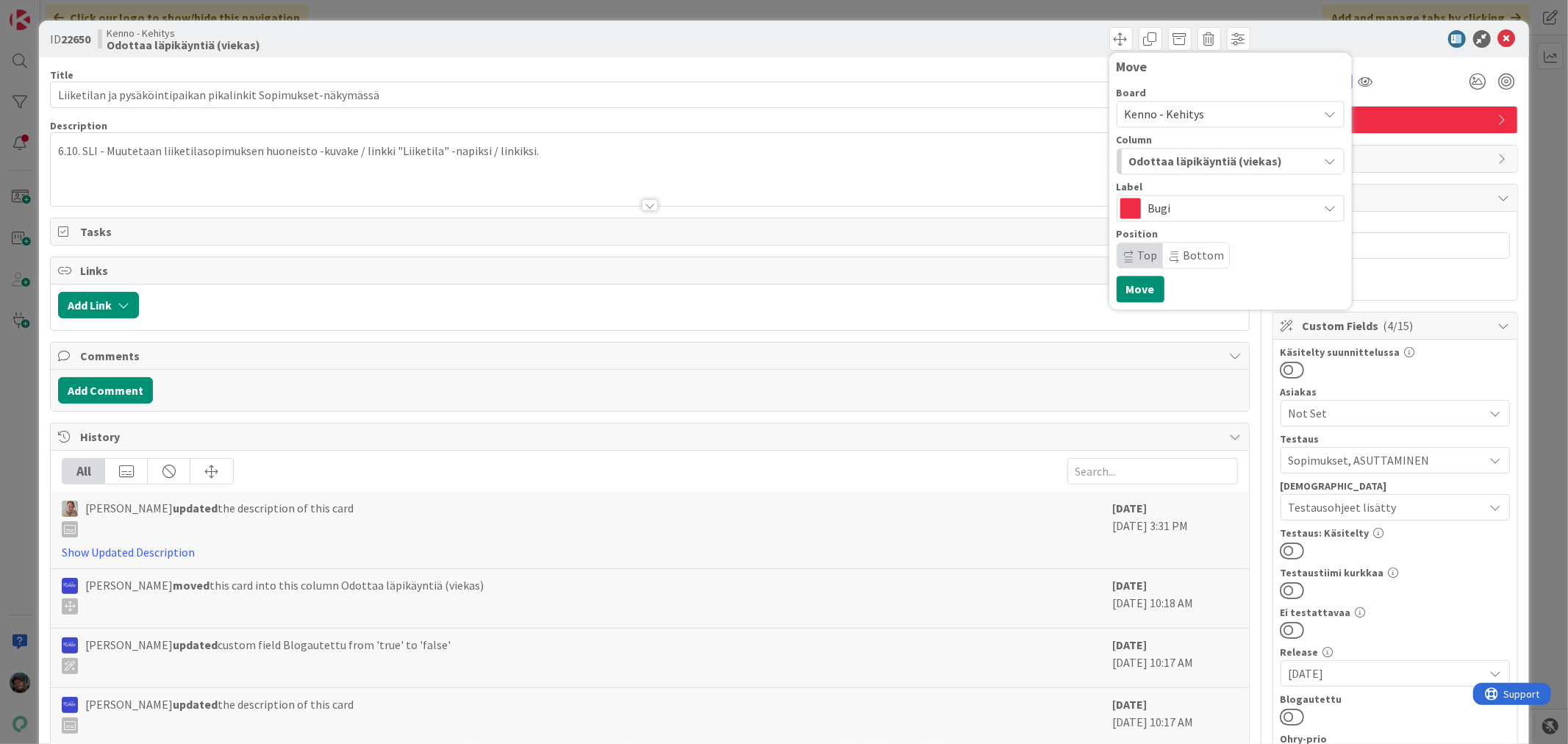
click at [832, 369] on div "Comments" at bounding box center [649, 356] width 1197 height 27
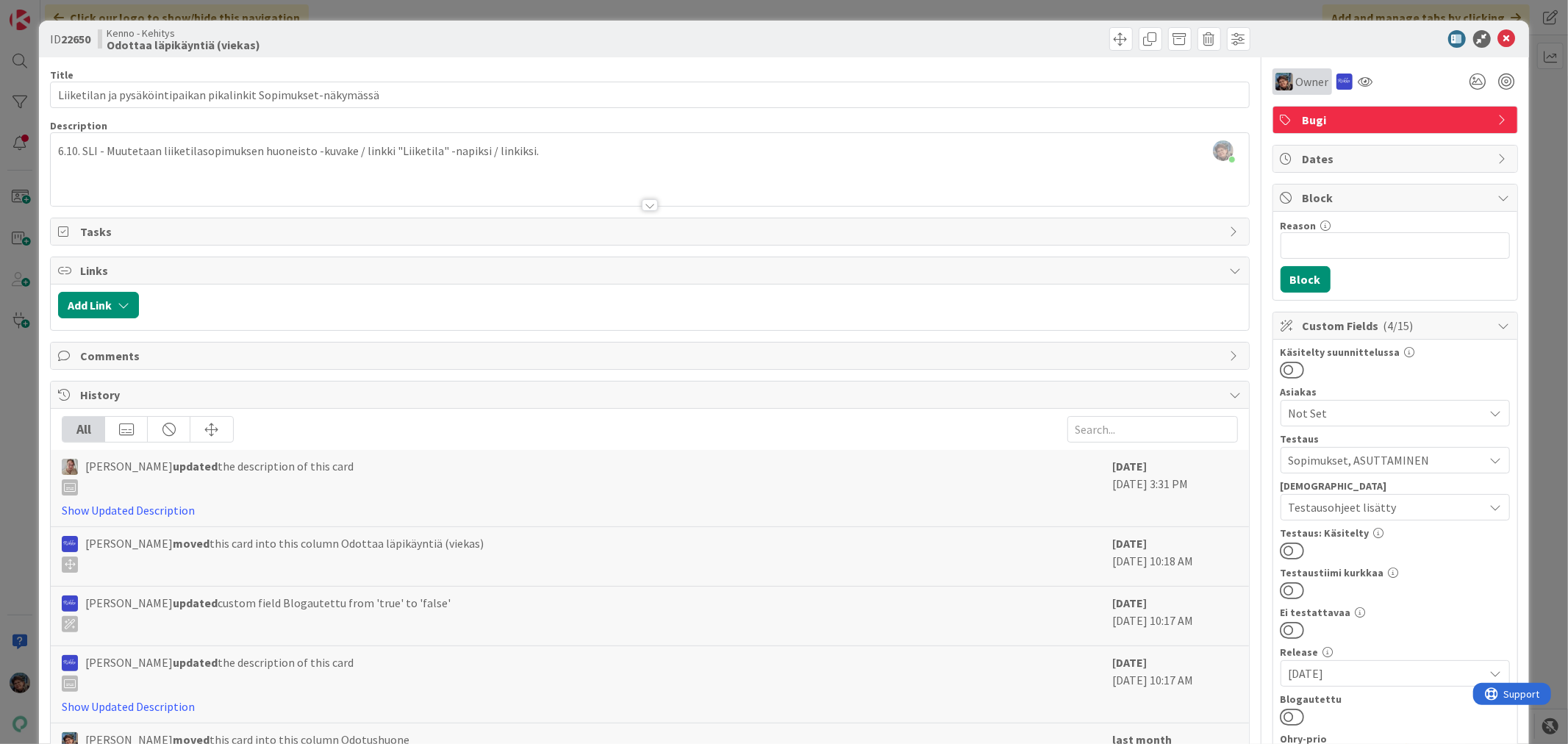
click at [1283, 71] on div "Owner" at bounding box center [1302, 81] width 59 height 27
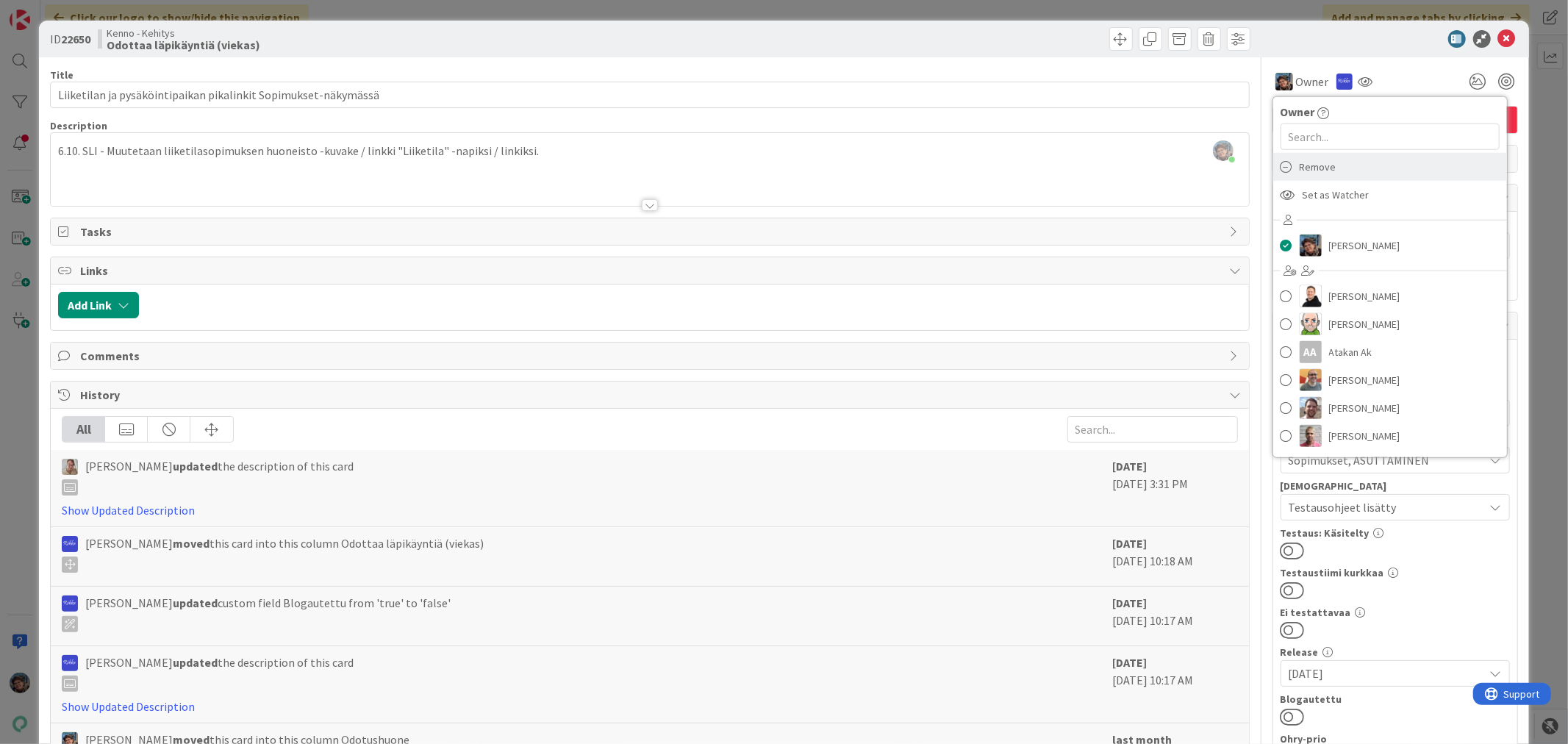
click at [1299, 169] on span "Remove" at bounding box center [1317, 166] width 36 height 22
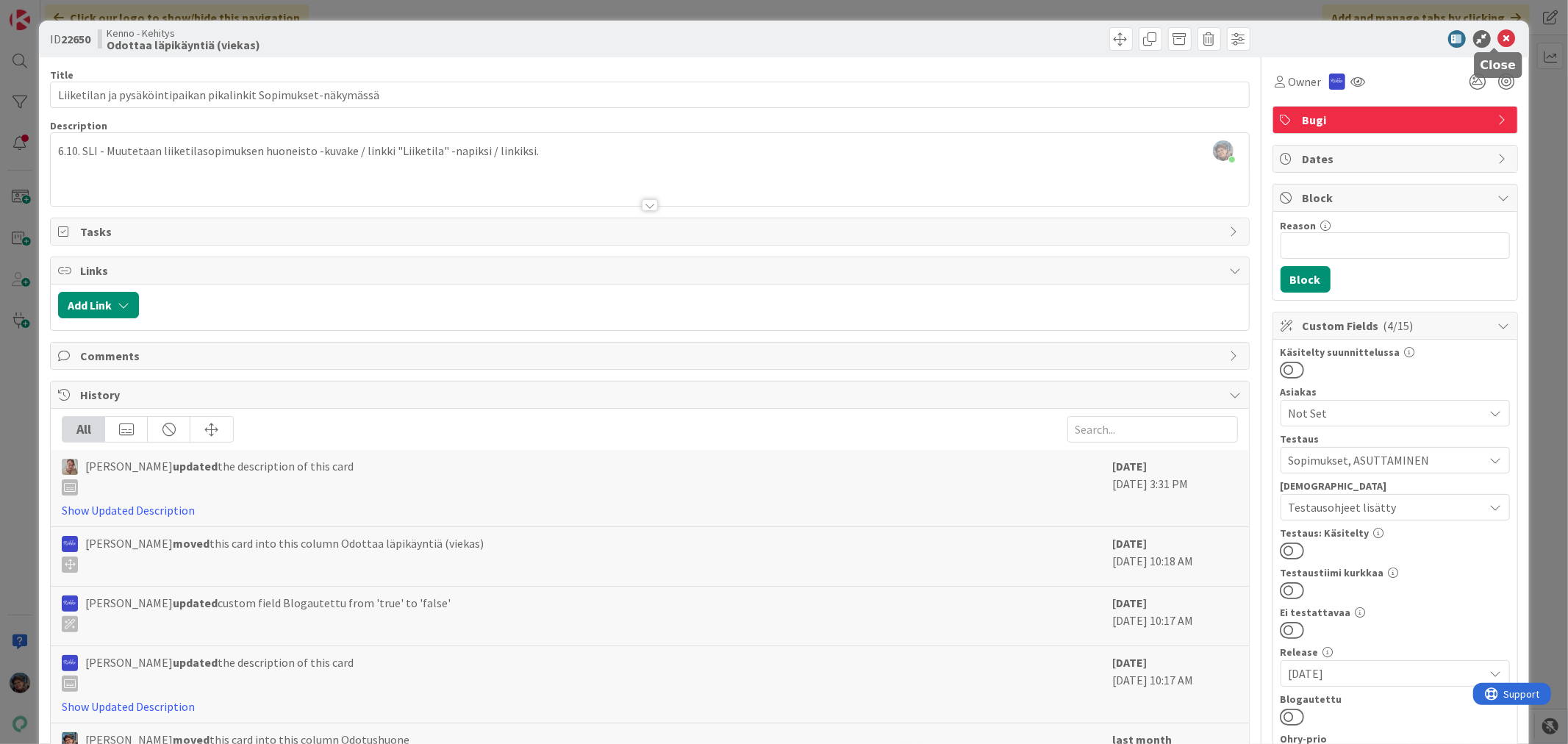
click at [1498, 37] on icon at bounding box center [1506, 39] width 17 height 17
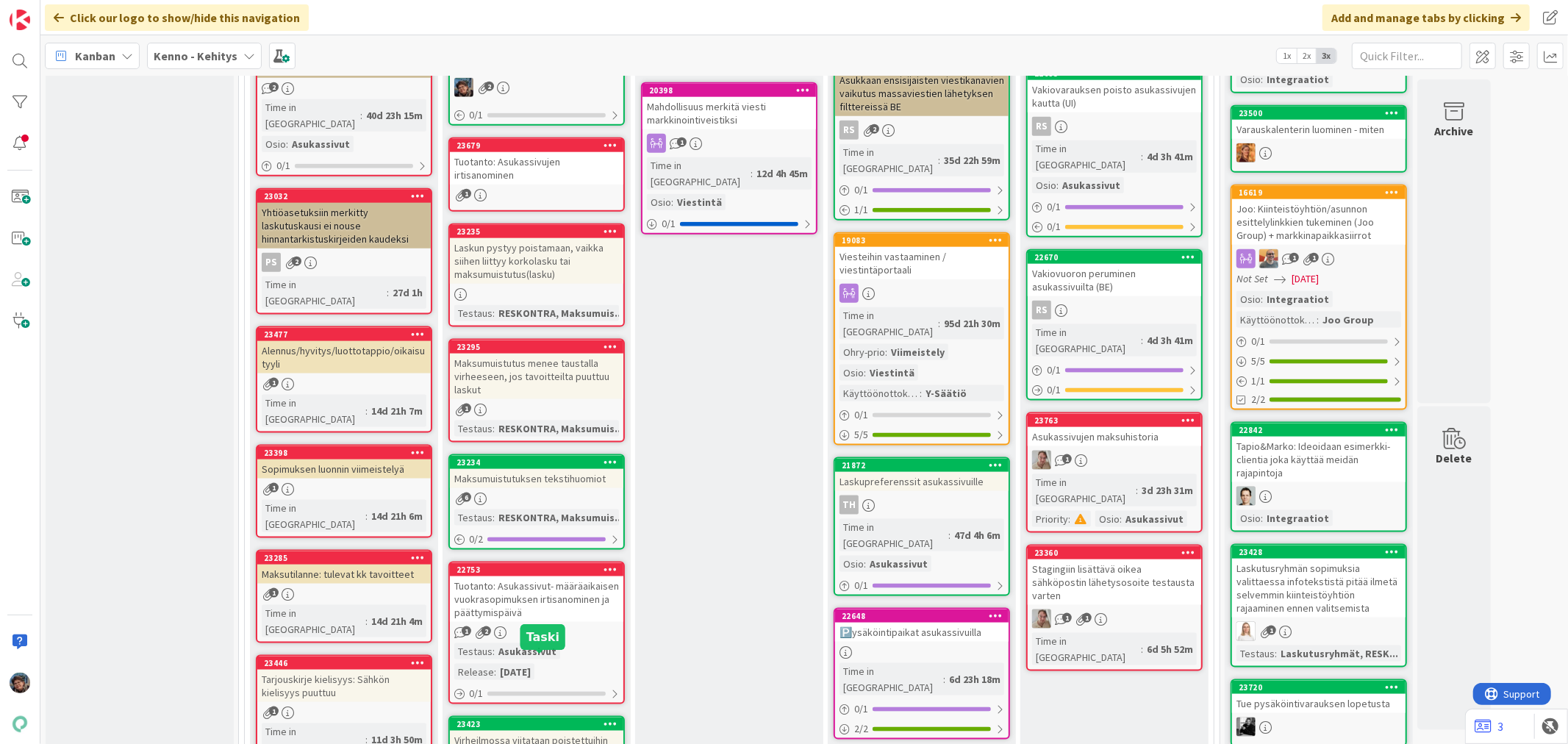
scroll to position [1388, 0]
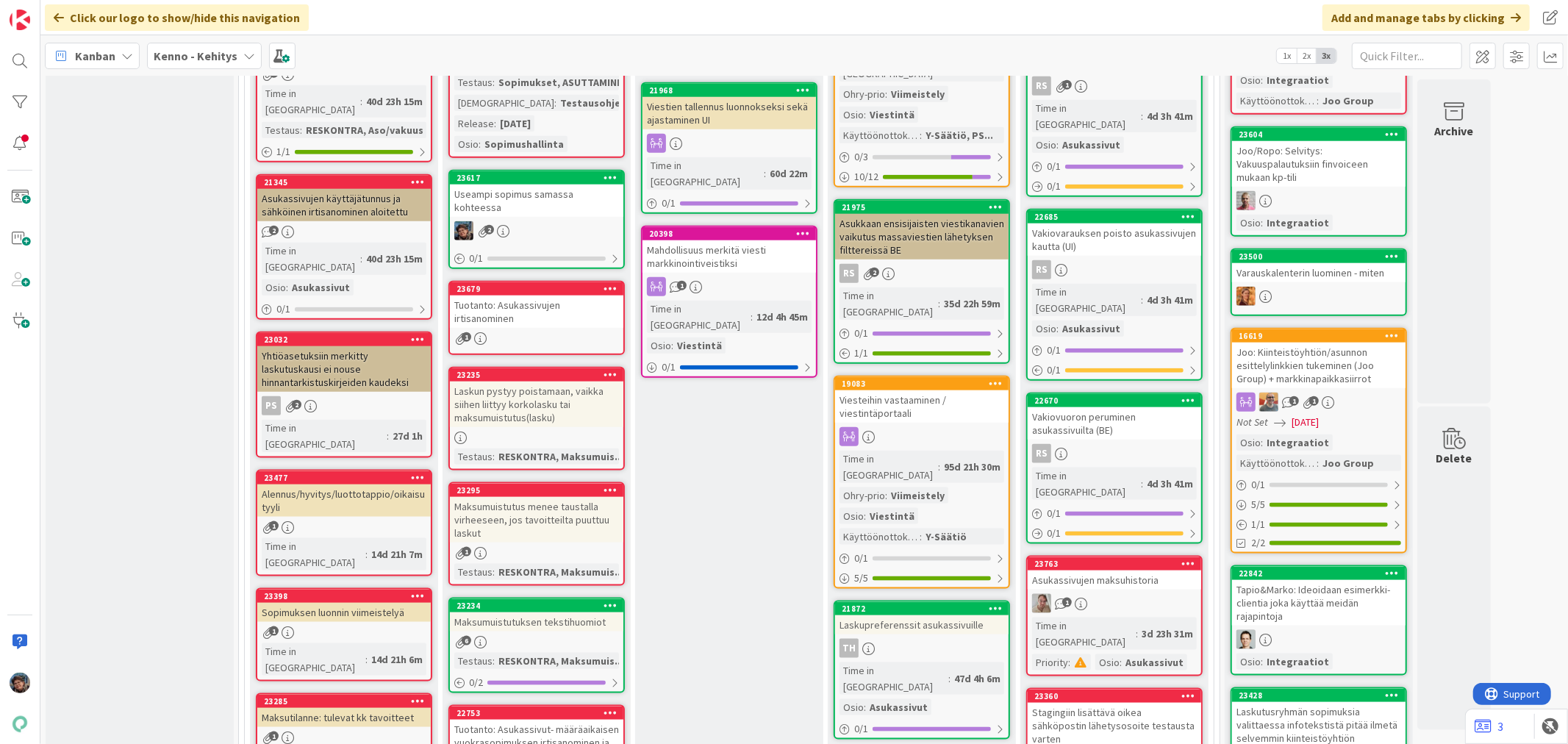
click at [577, 241] on div "23617 Useampi sopimus samassa kohteessa 2 0 / 1" at bounding box center [536, 219] width 176 height 99
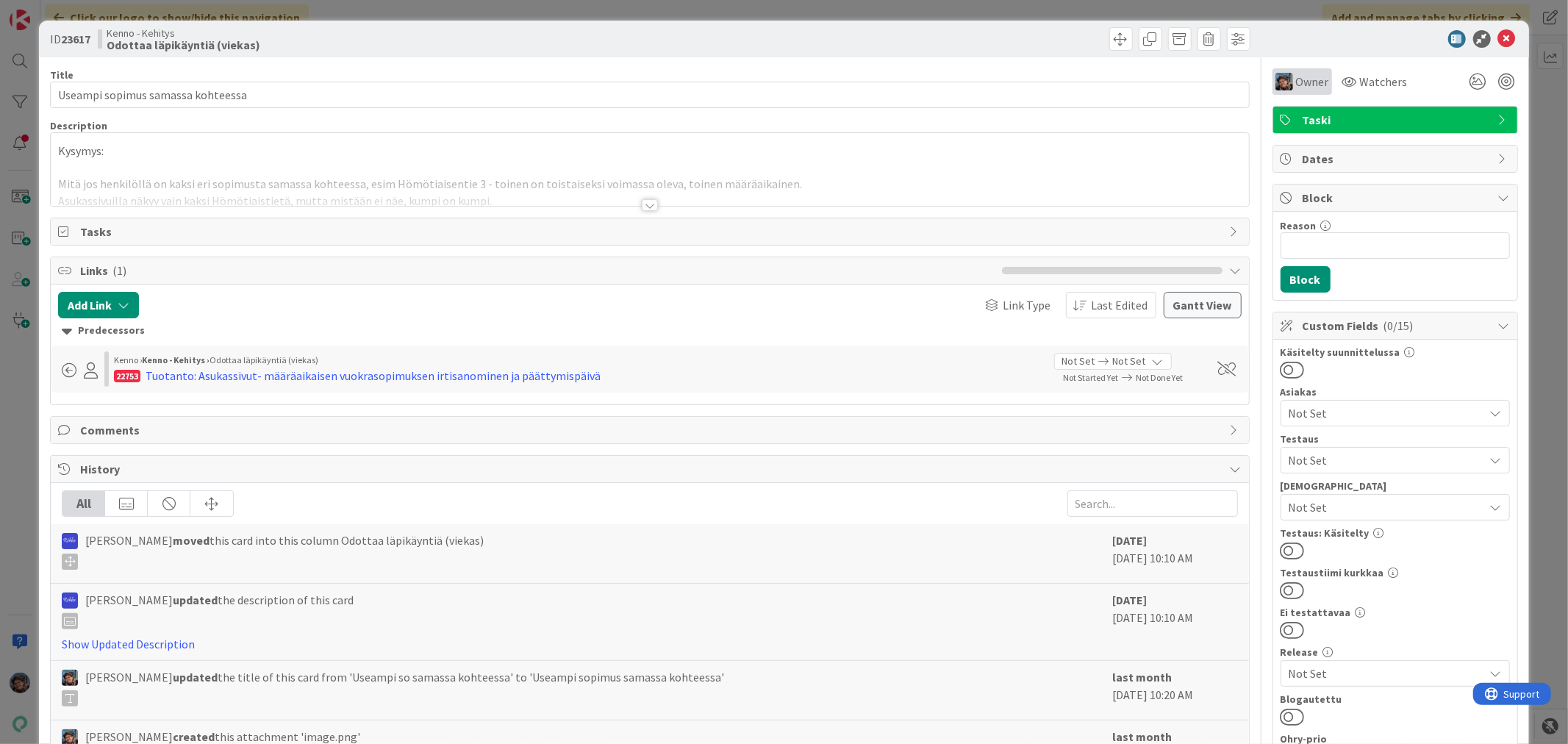
click at [1301, 79] on span "Owner" at bounding box center [1313, 81] width 33 height 17
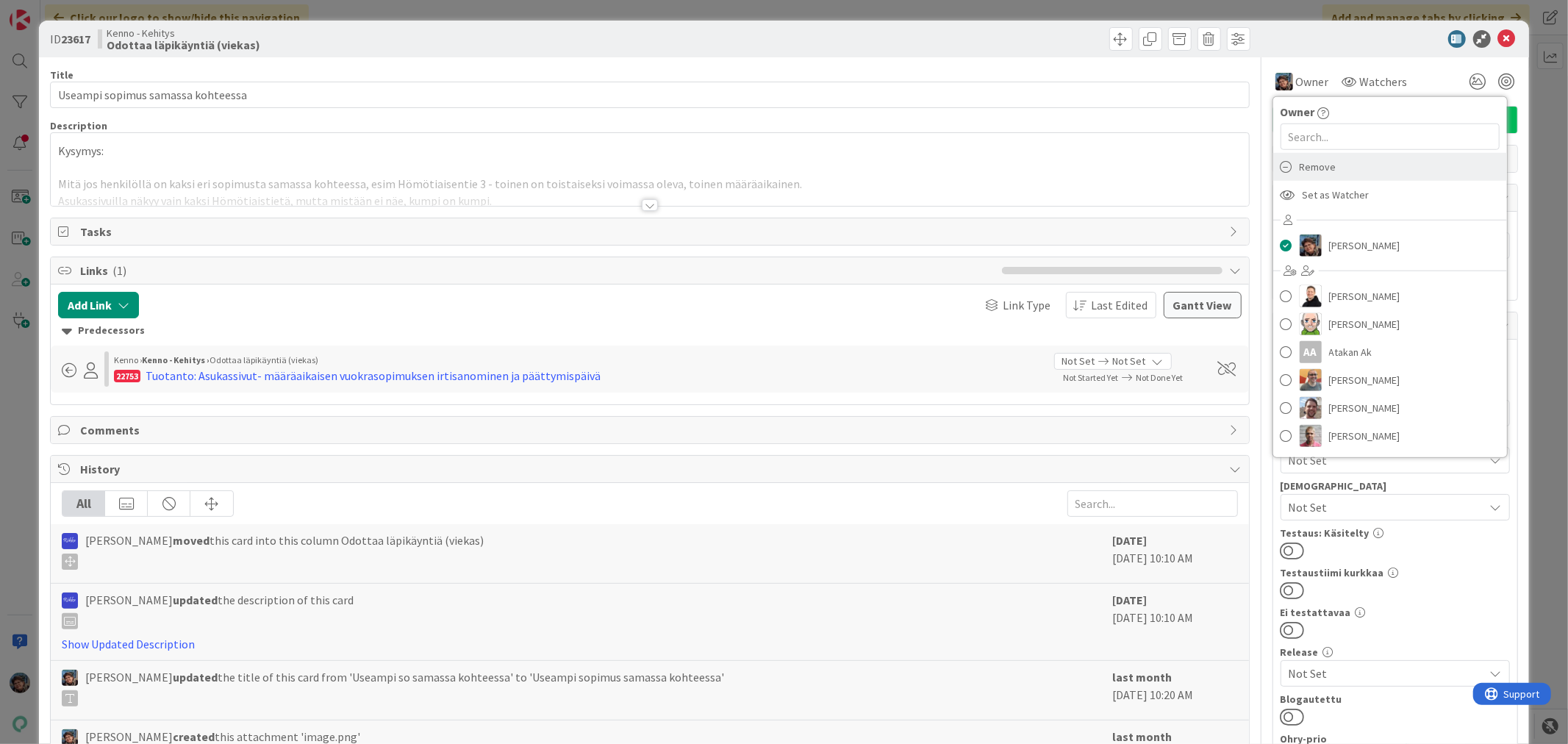
click at [1299, 165] on span "Remove" at bounding box center [1317, 166] width 36 height 22
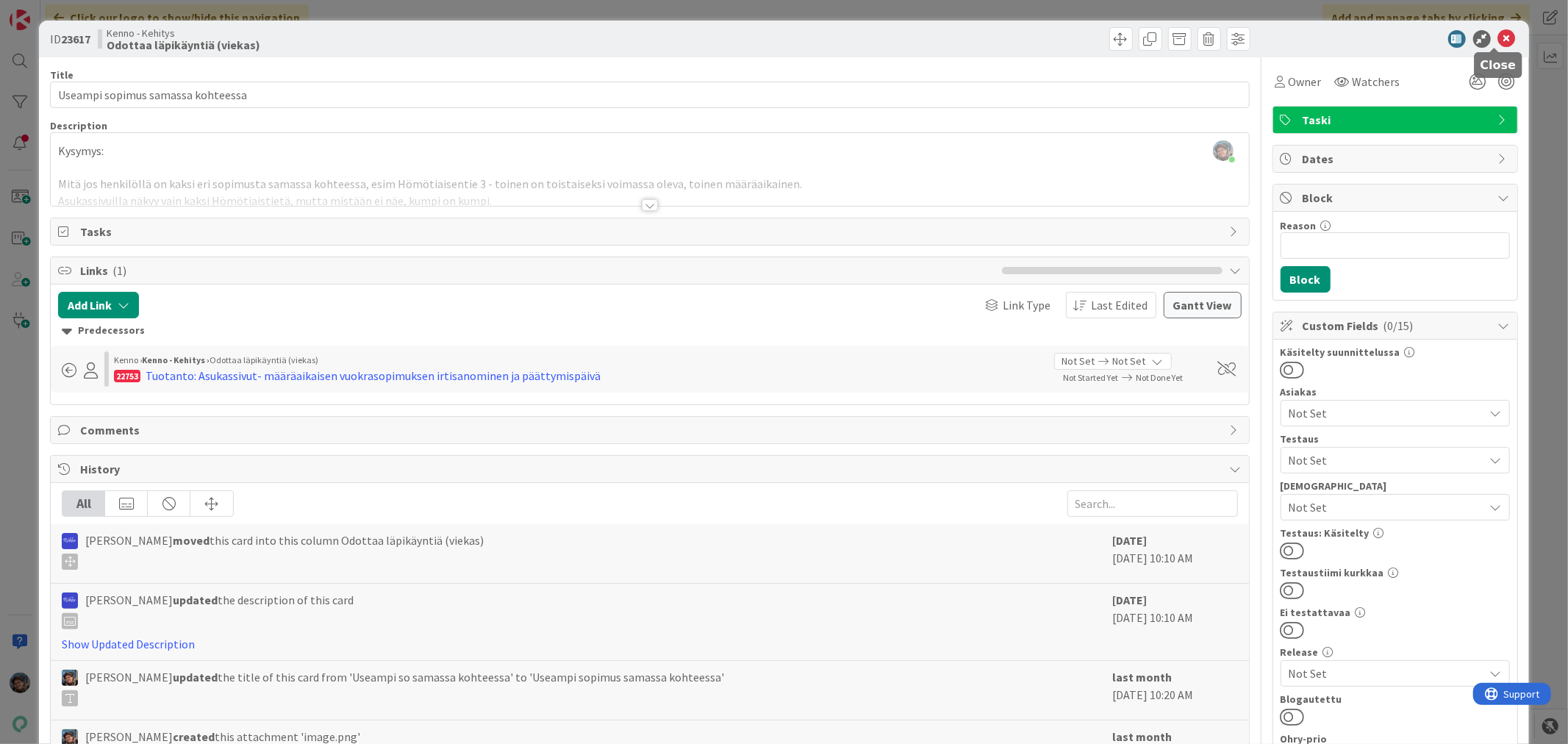
click at [1498, 42] on icon at bounding box center [1506, 39] width 17 height 17
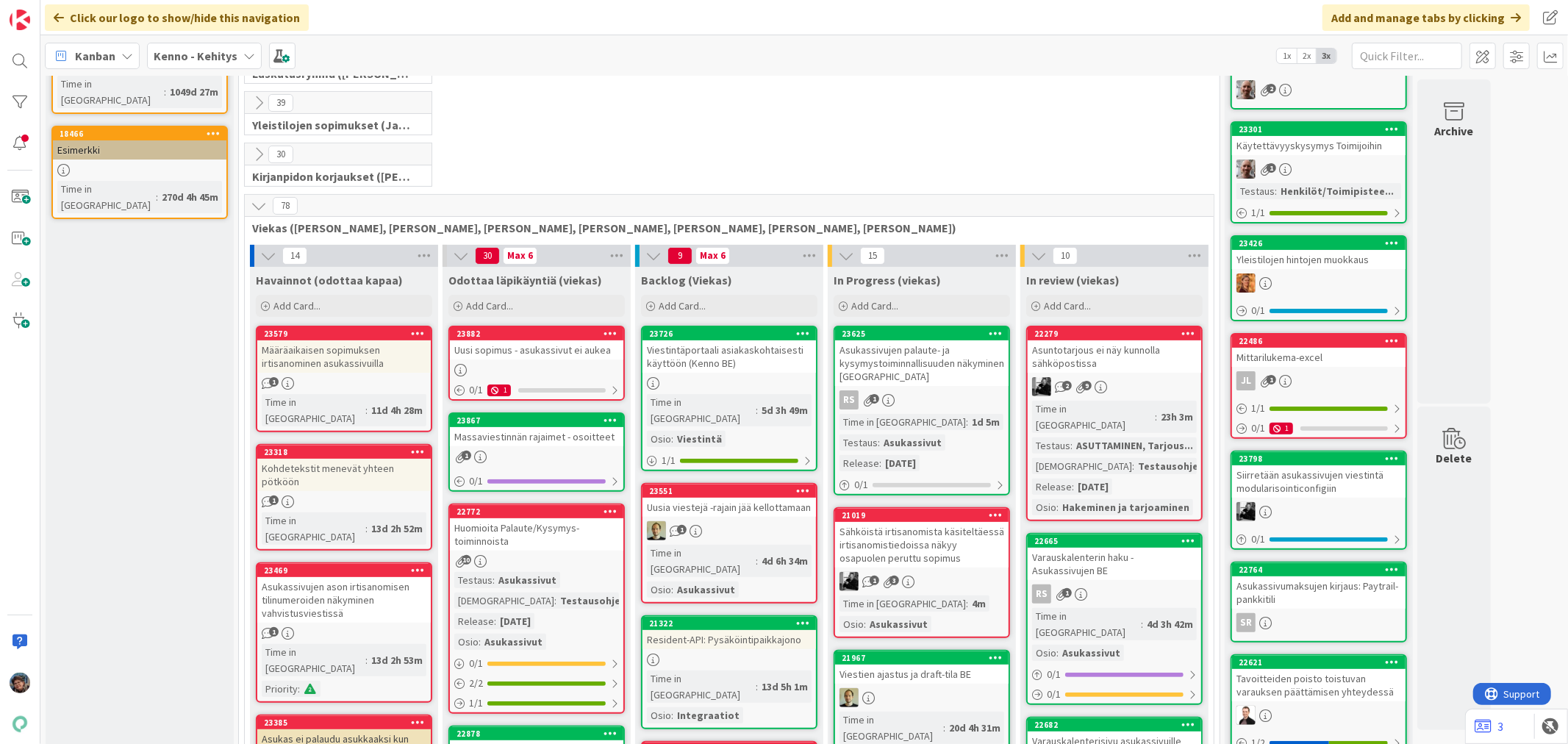
click at [566, 354] on div "Uusi sopimus - asukassivut ei aukea" at bounding box center [536, 349] width 173 height 19
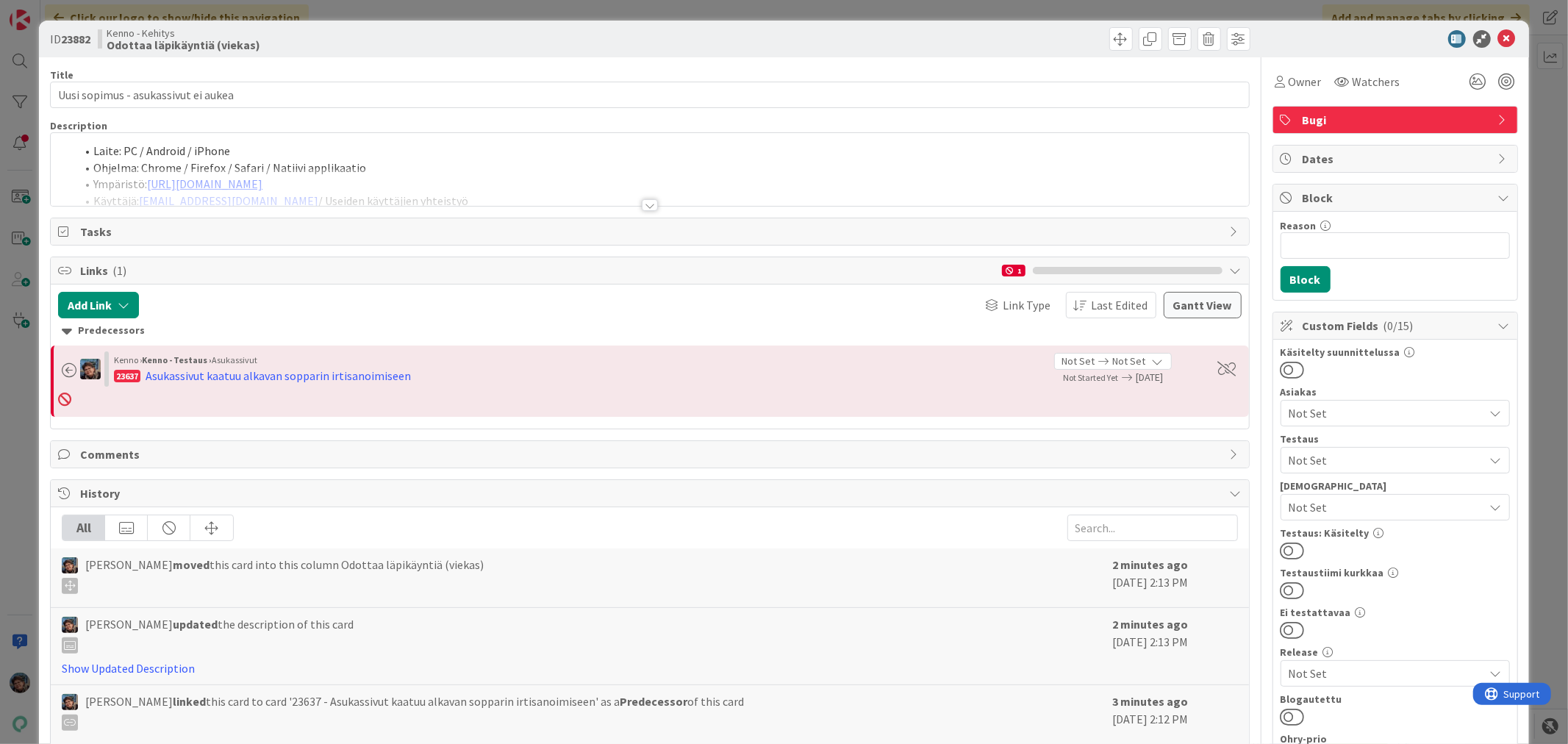
click at [645, 208] on div at bounding box center [649, 204] width 16 height 11
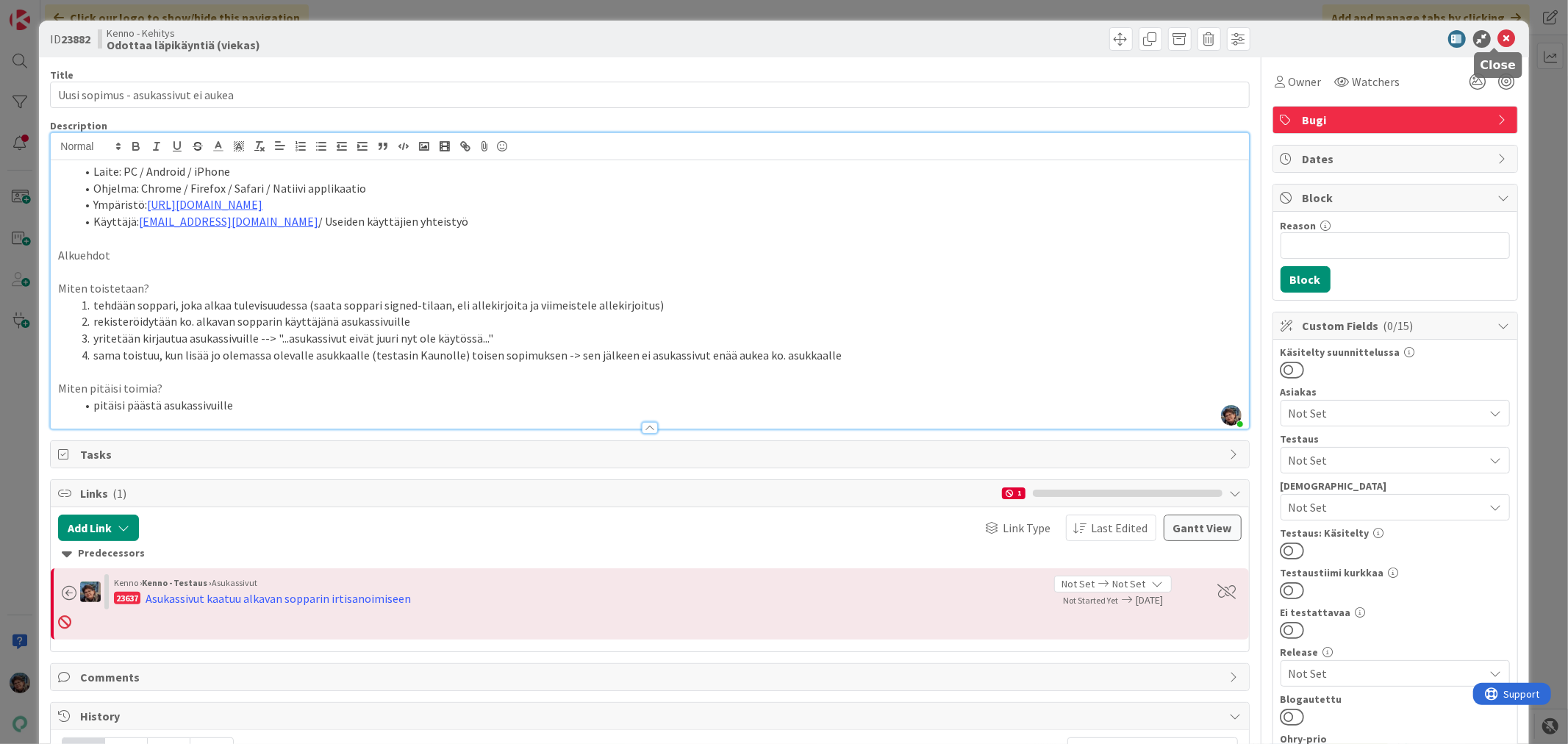
click at [1498, 38] on icon at bounding box center [1506, 39] width 17 height 17
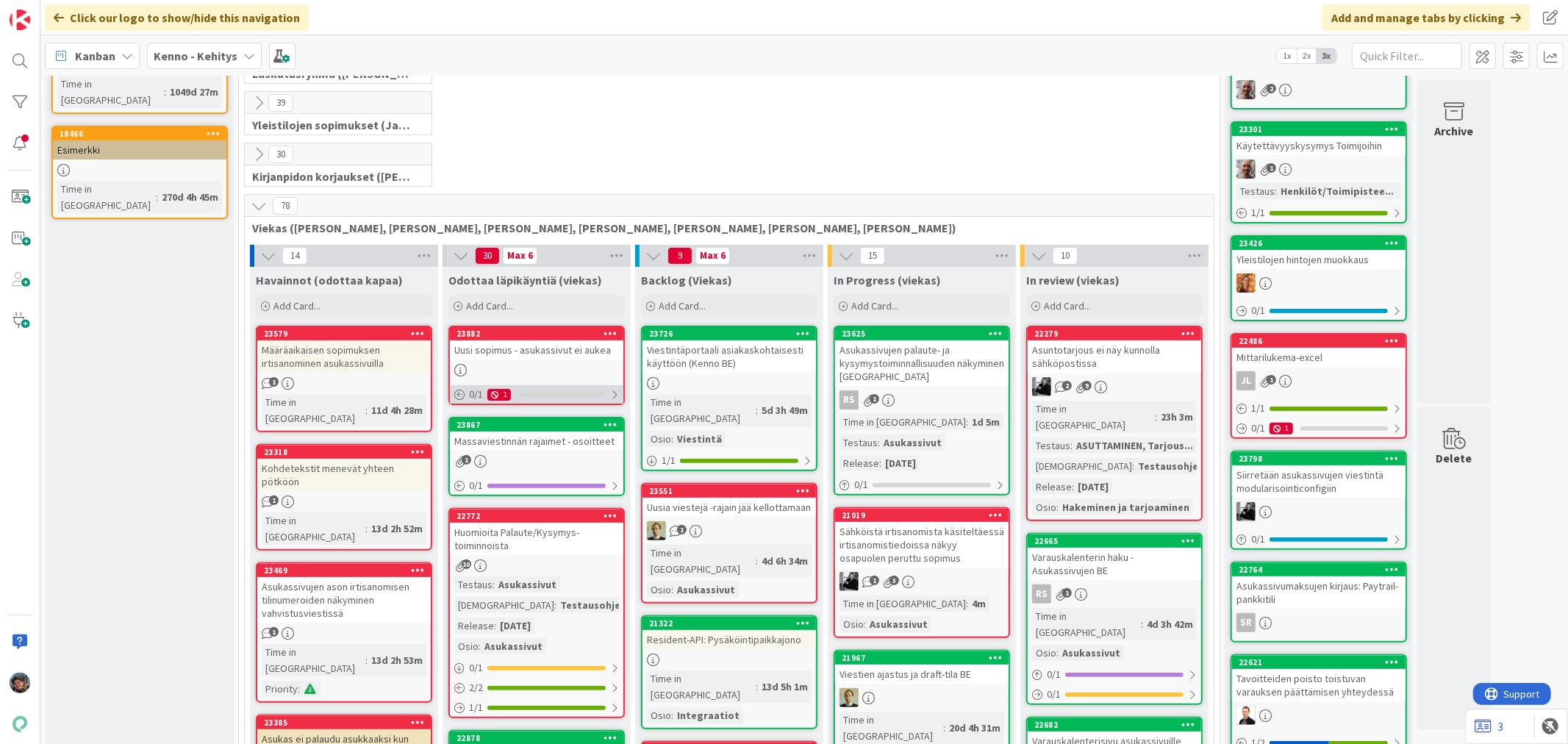
click at [555, 390] on div "0 / 1 1" at bounding box center [536, 394] width 173 height 18
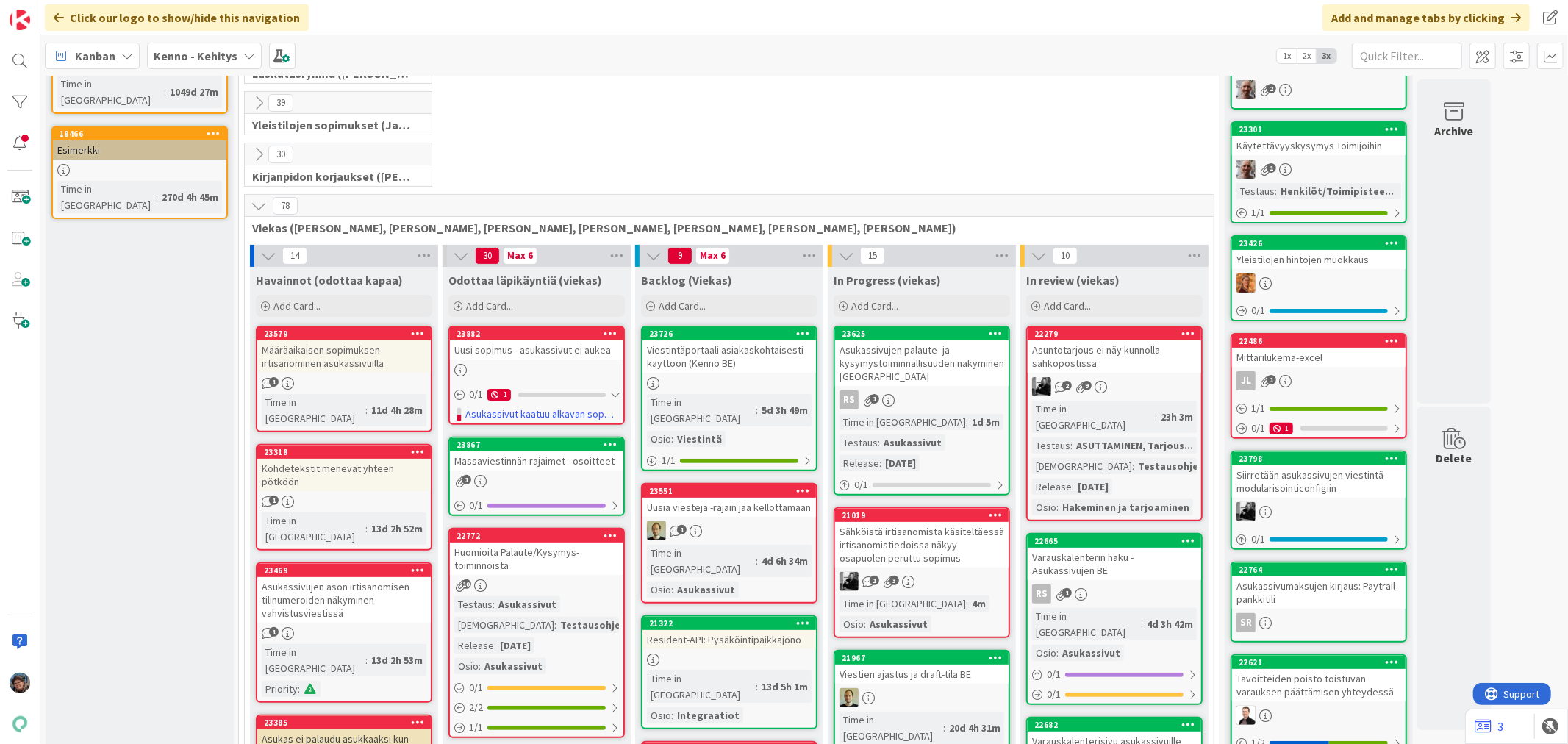
click at [560, 383] on div "23882 Uusi sopimus - asukassivut ei aukea 0 / 1 1 Asukassivut kaatuu alkavan so…" at bounding box center [536, 375] width 176 height 99
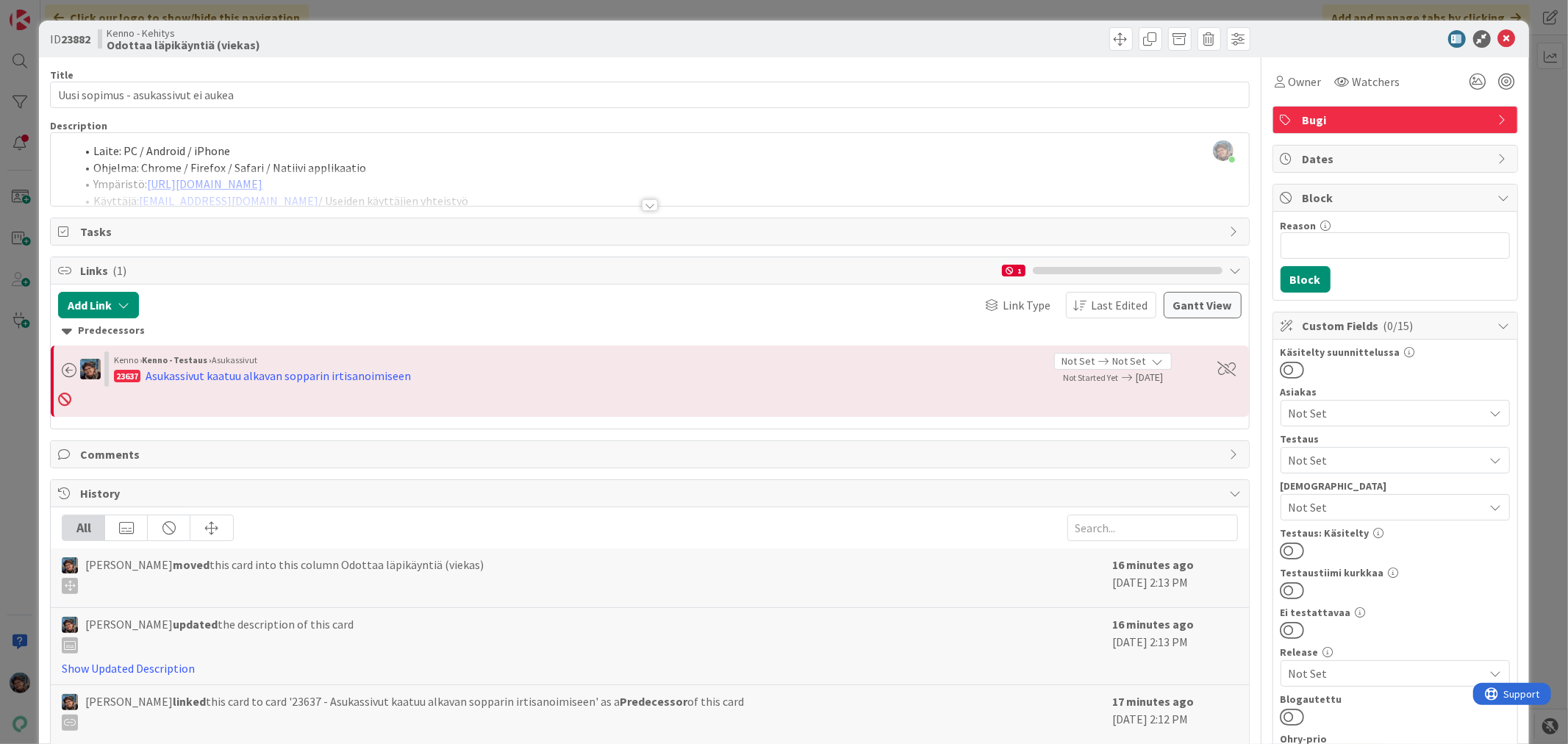
click at [631, 204] on div at bounding box center [649, 187] width 1197 height 37
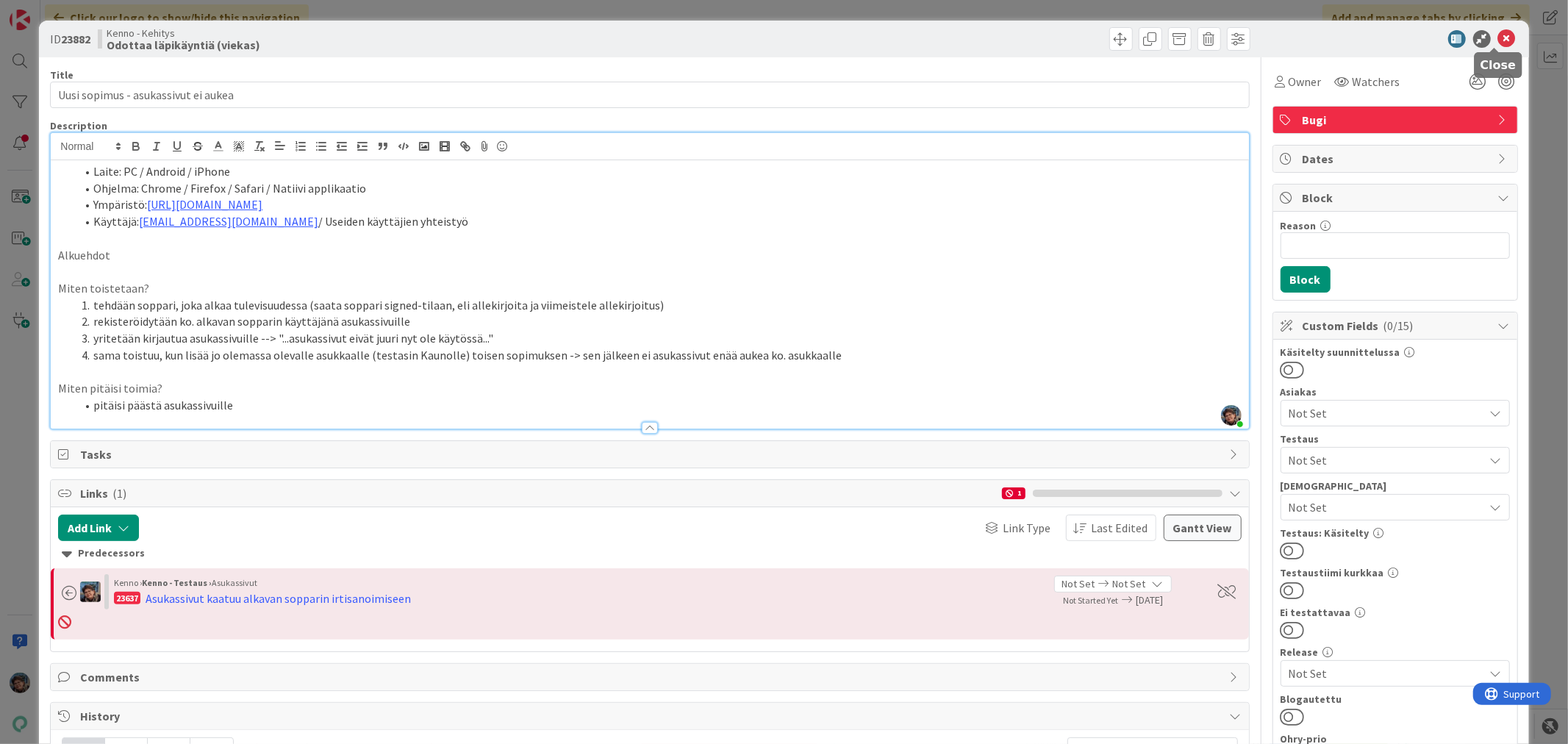
click at [1498, 34] on icon at bounding box center [1506, 39] width 17 height 17
